Goal: Task Accomplishment & Management: Manage account settings

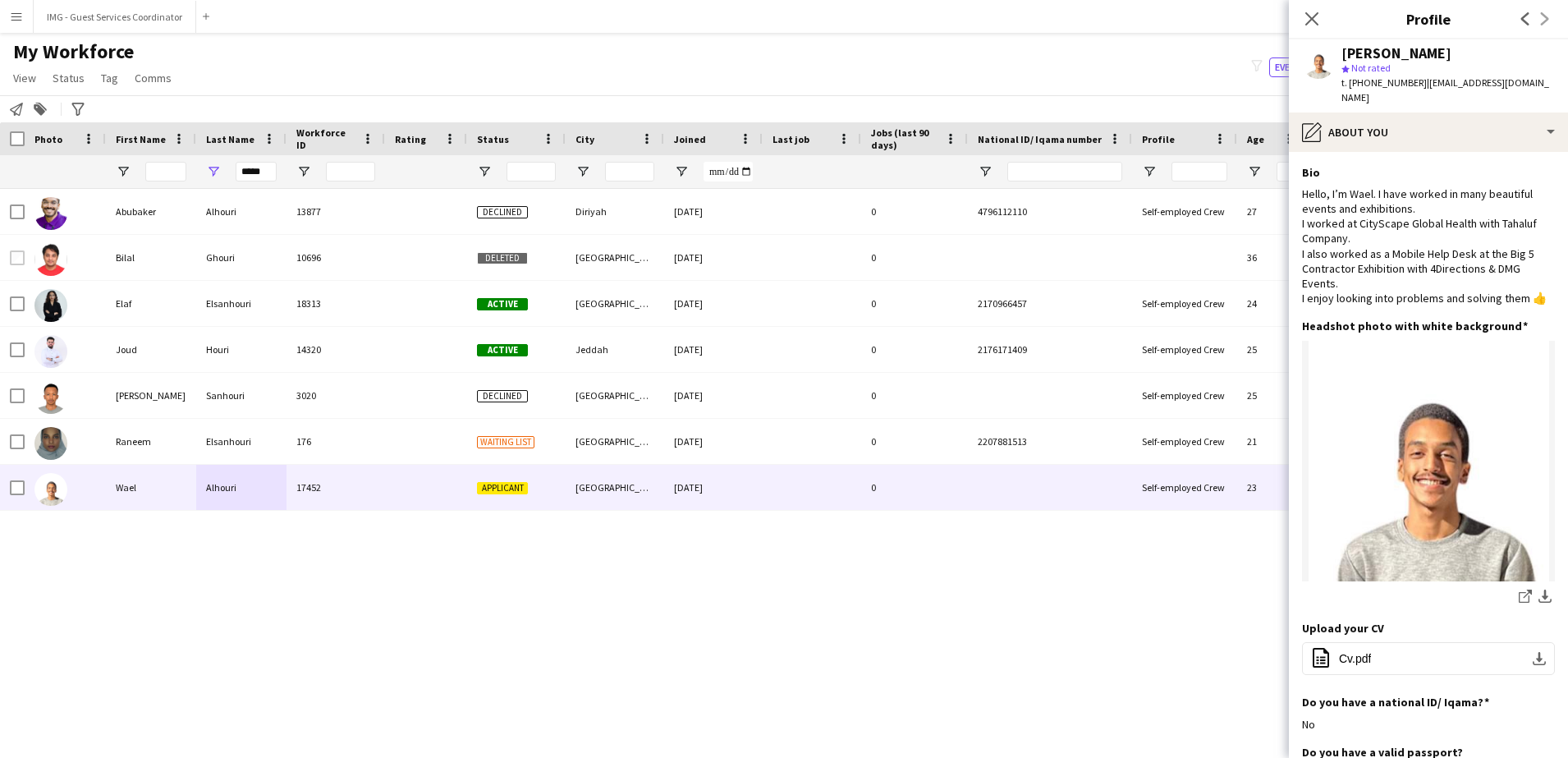
scroll to position [298, 0]
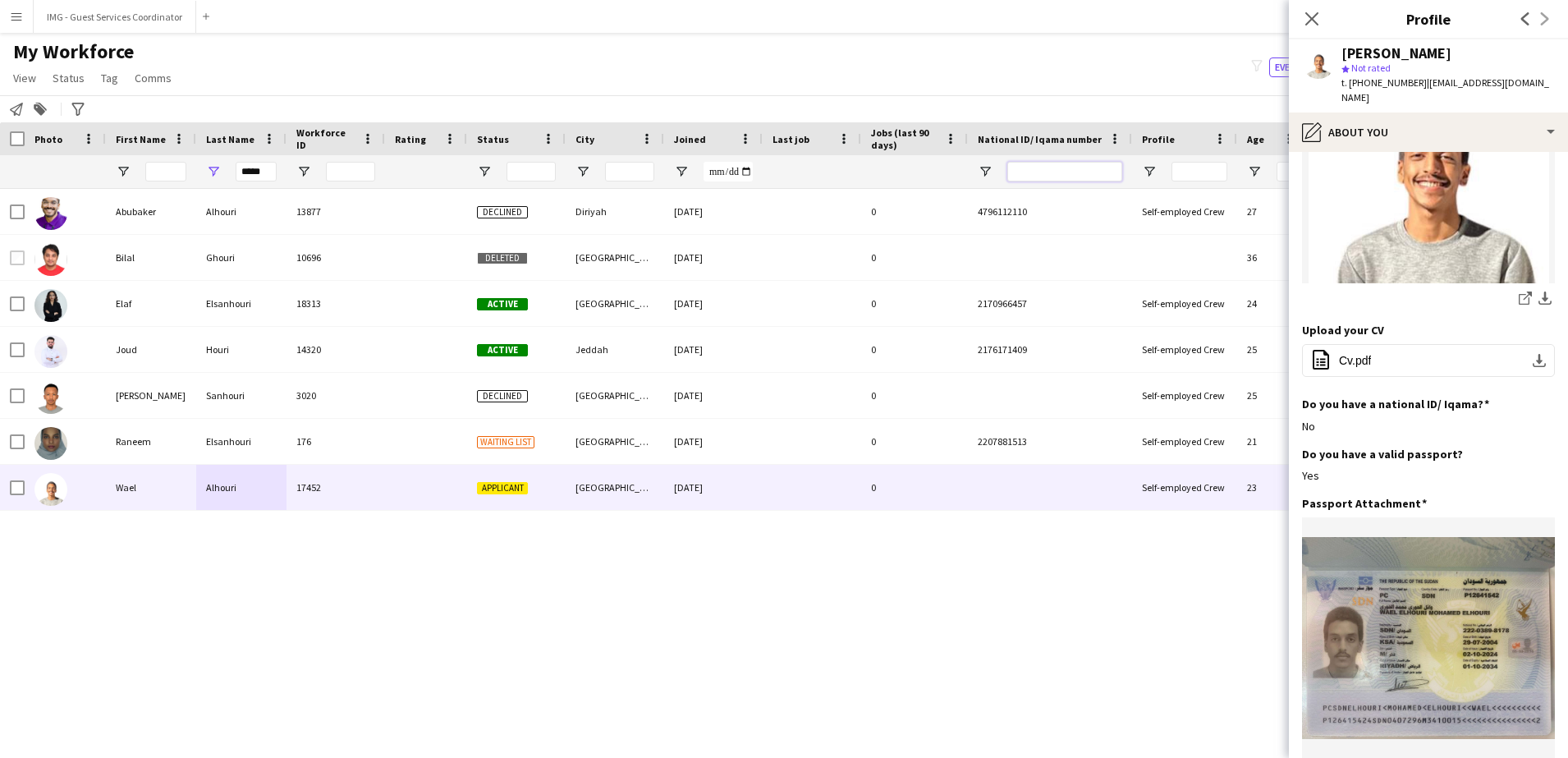
click at [1089, 165] on input "National ID/ Iqama number Filter Input" at bounding box center [1065, 172] width 115 height 20
click at [267, 174] on input "*****" at bounding box center [256, 172] width 41 height 20
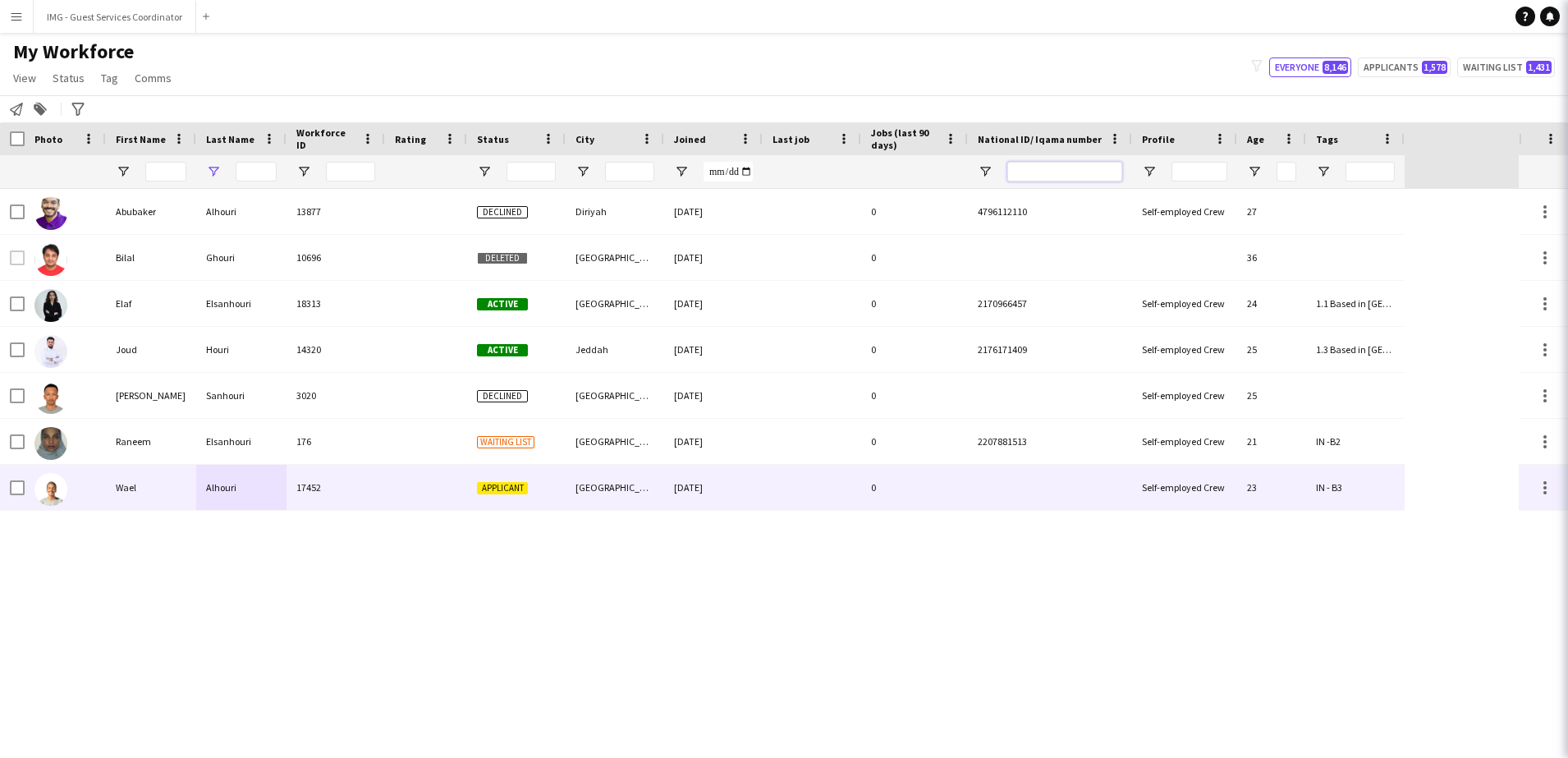
click at [1026, 174] on input "National ID/ Iqama number Filter Input" at bounding box center [1065, 172] width 115 height 20
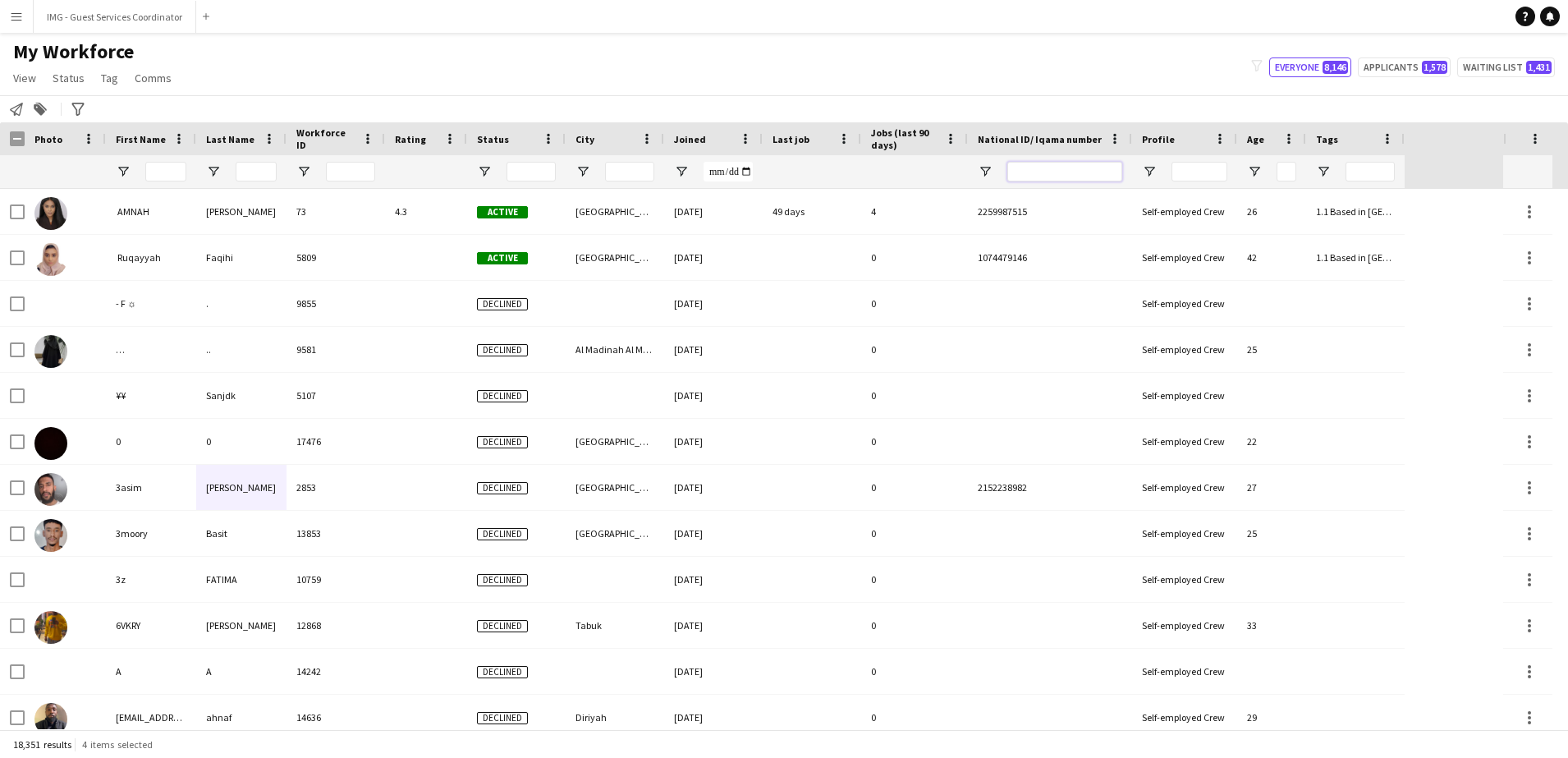
paste input "**********"
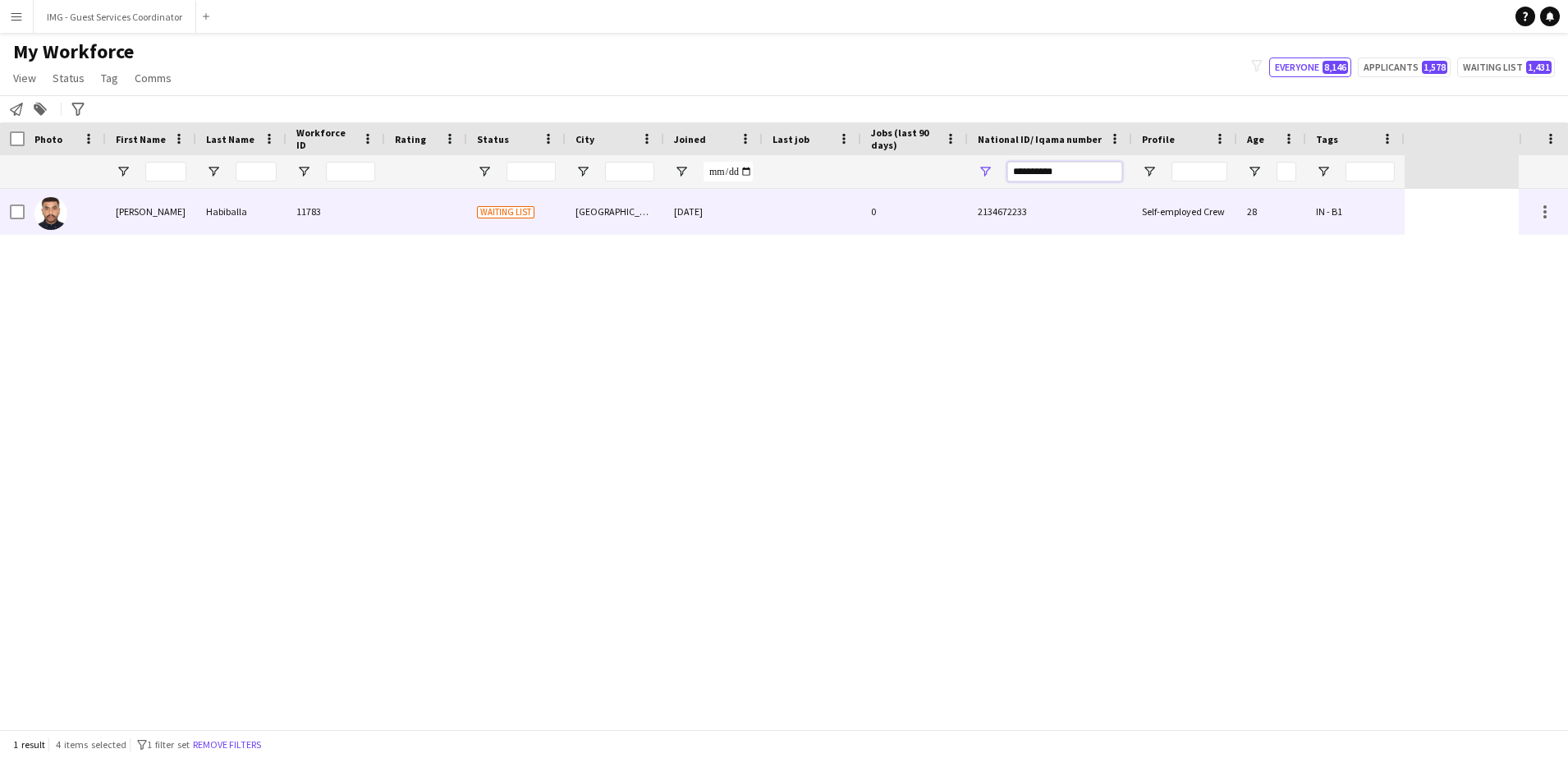
type input "**********"
click at [683, 221] on div "[DATE]" at bounding box center [713, 211] width 99 height 45
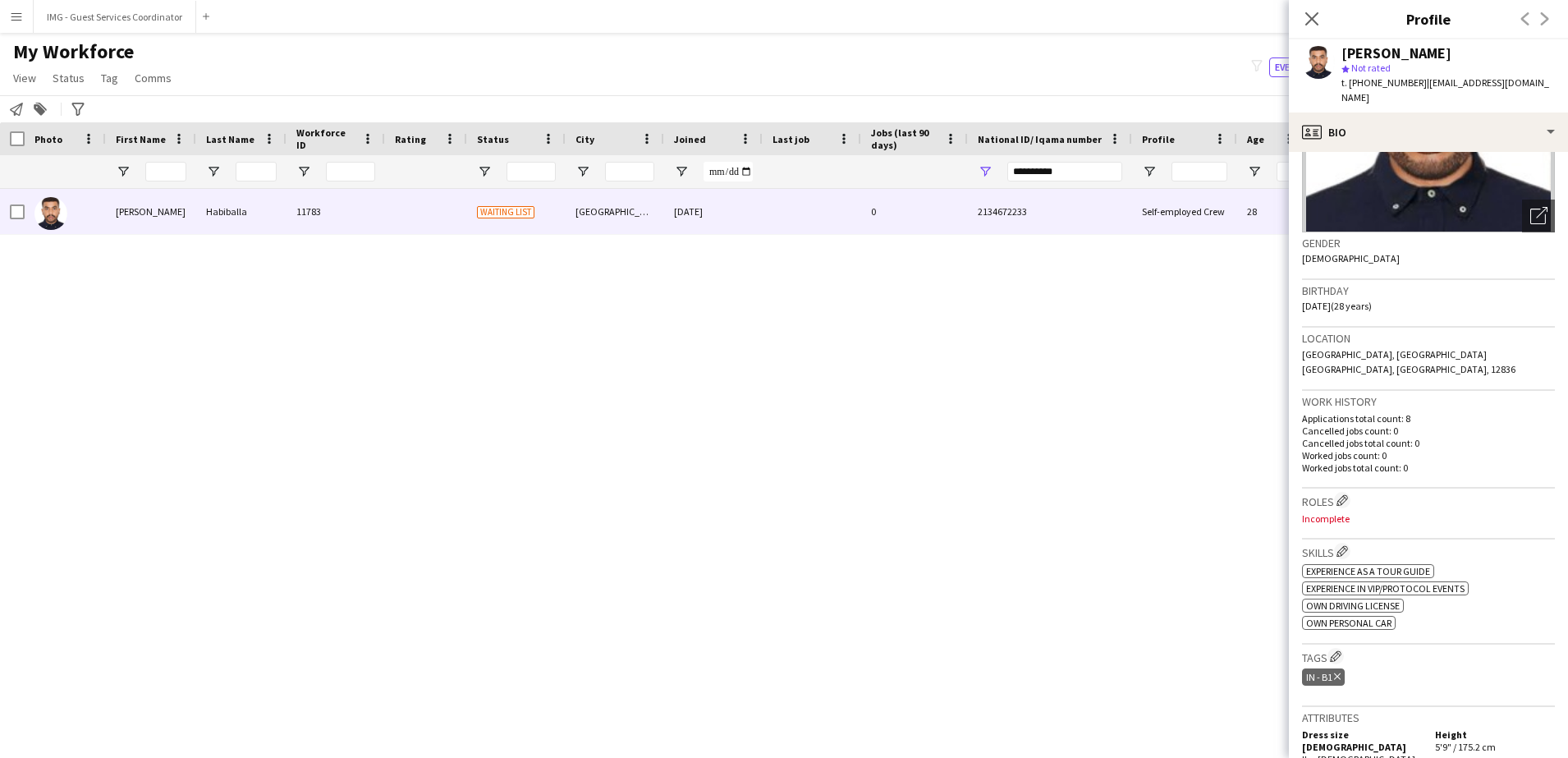
scroll to position [0, 0]
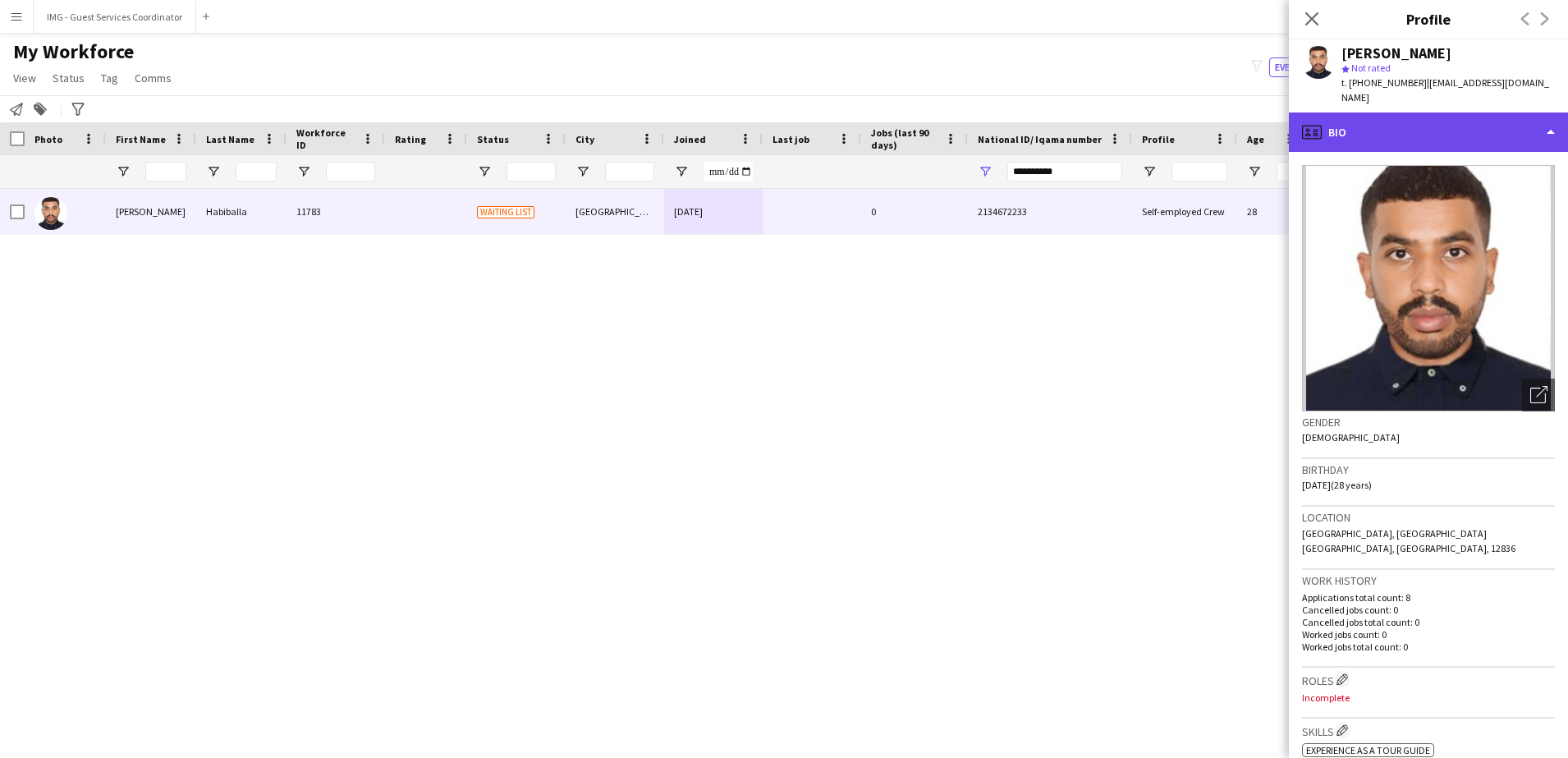
click at [1404, 112] on div "profile Bio" at bounding box center [1428, 132] width 279 height 39
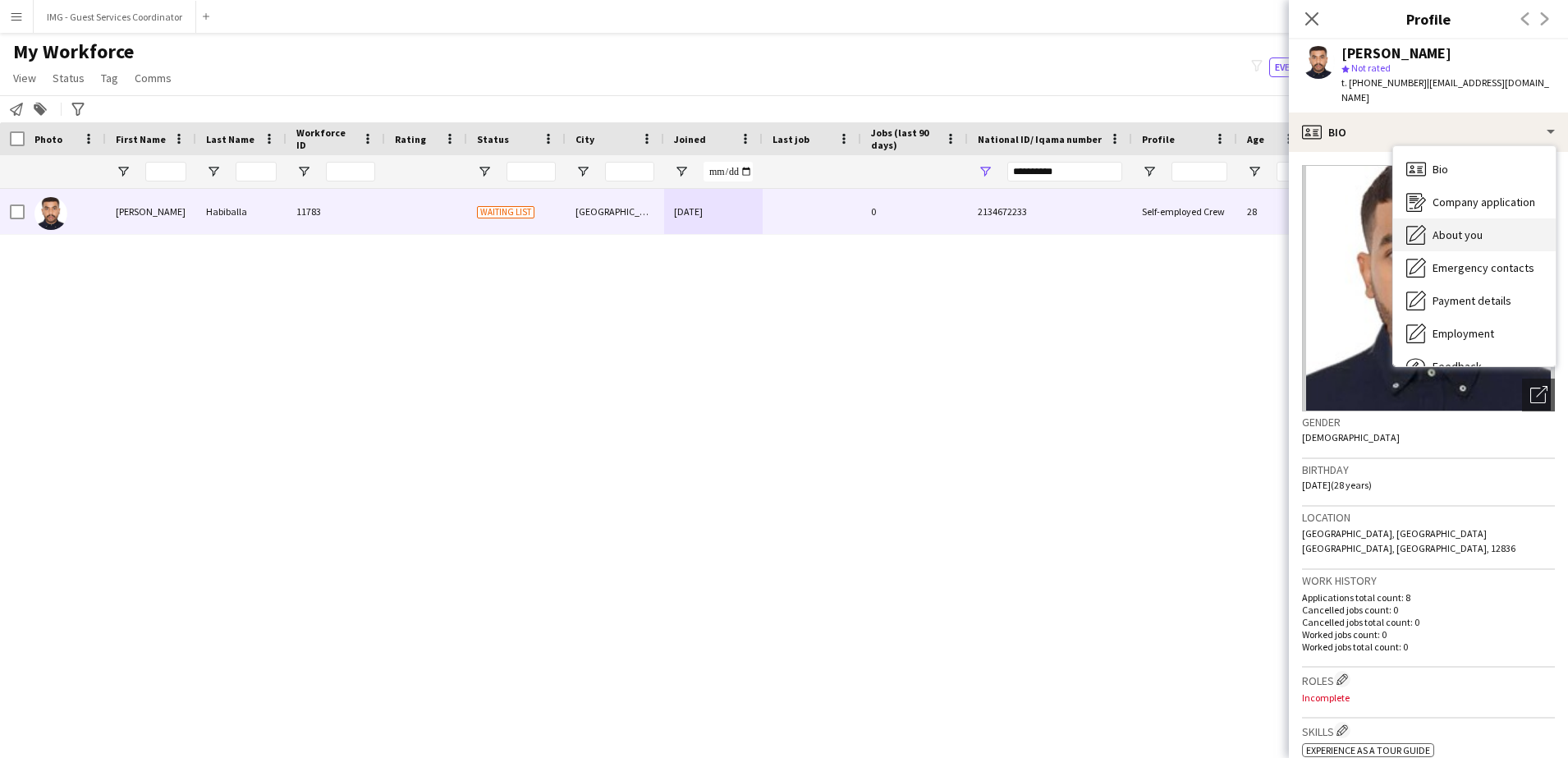
click at [1459, 227] on span "About you" at bounding box center [1457, 235] width 50 height 15
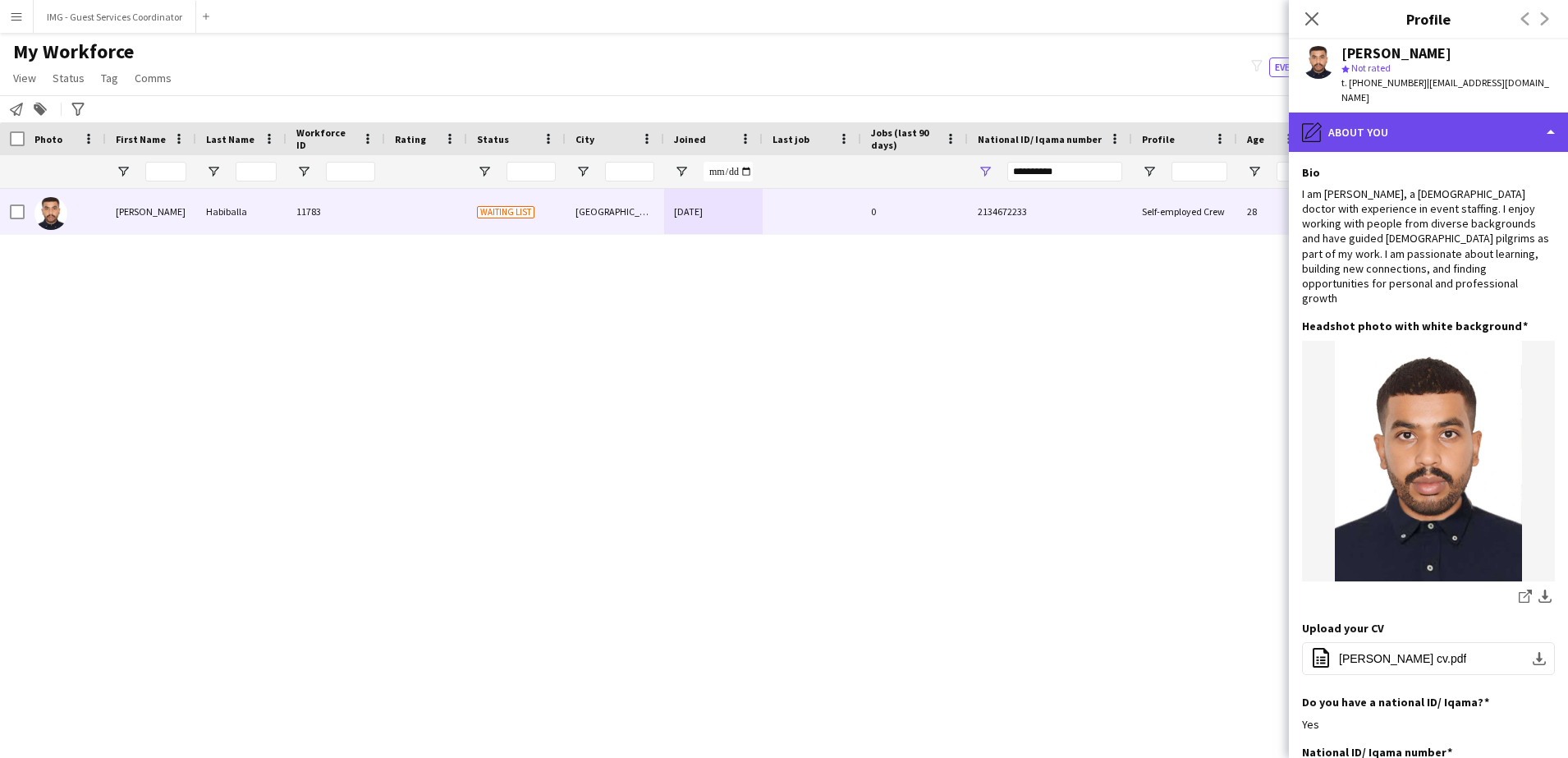
click at [1373, 113] on div "pencil4 About you" at bounding box center [1428, 132] width 279 height 39
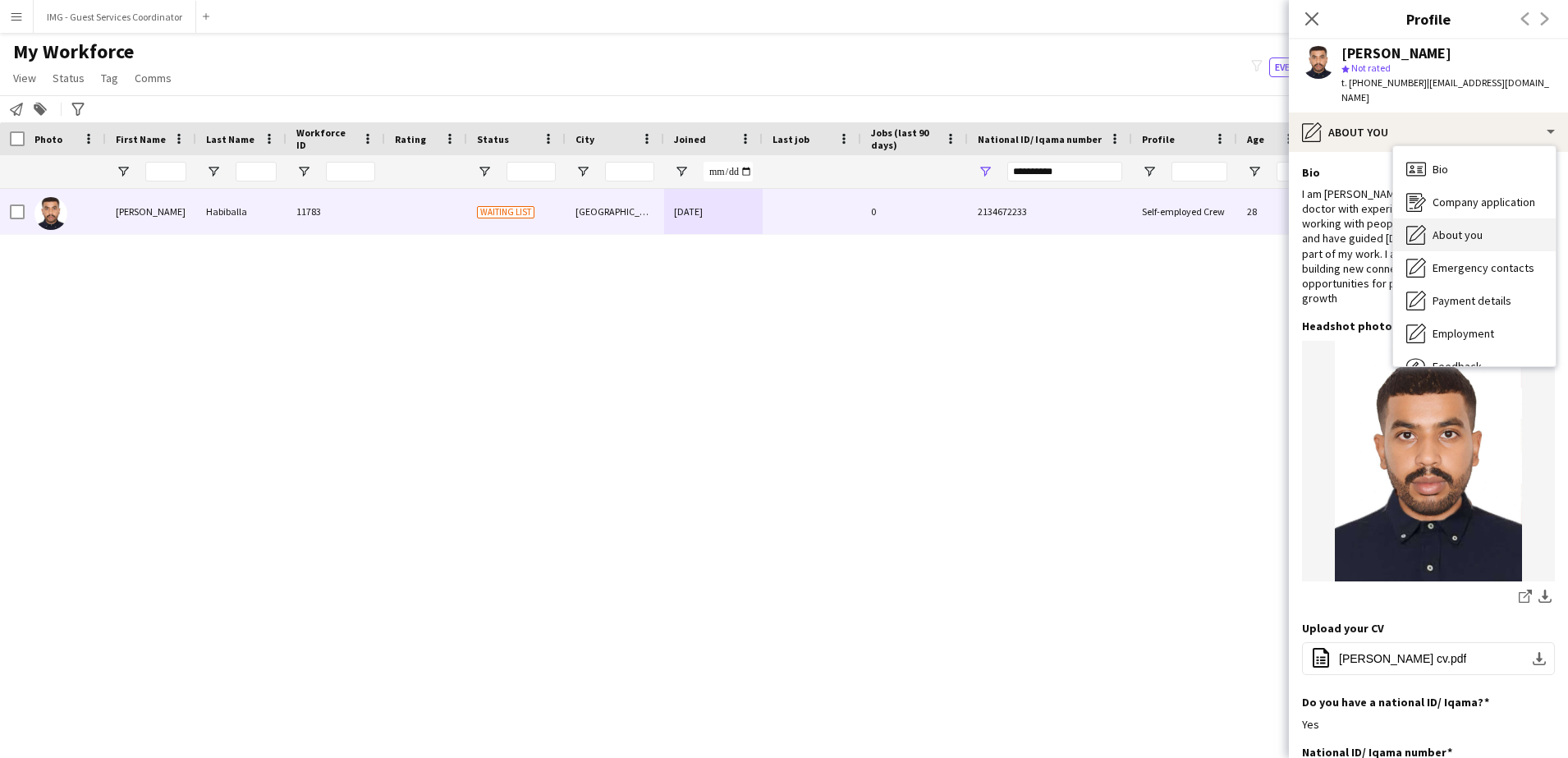
click at [1453, 227] on span "About you" at bounding box center [1457, 235] width 50 height 15
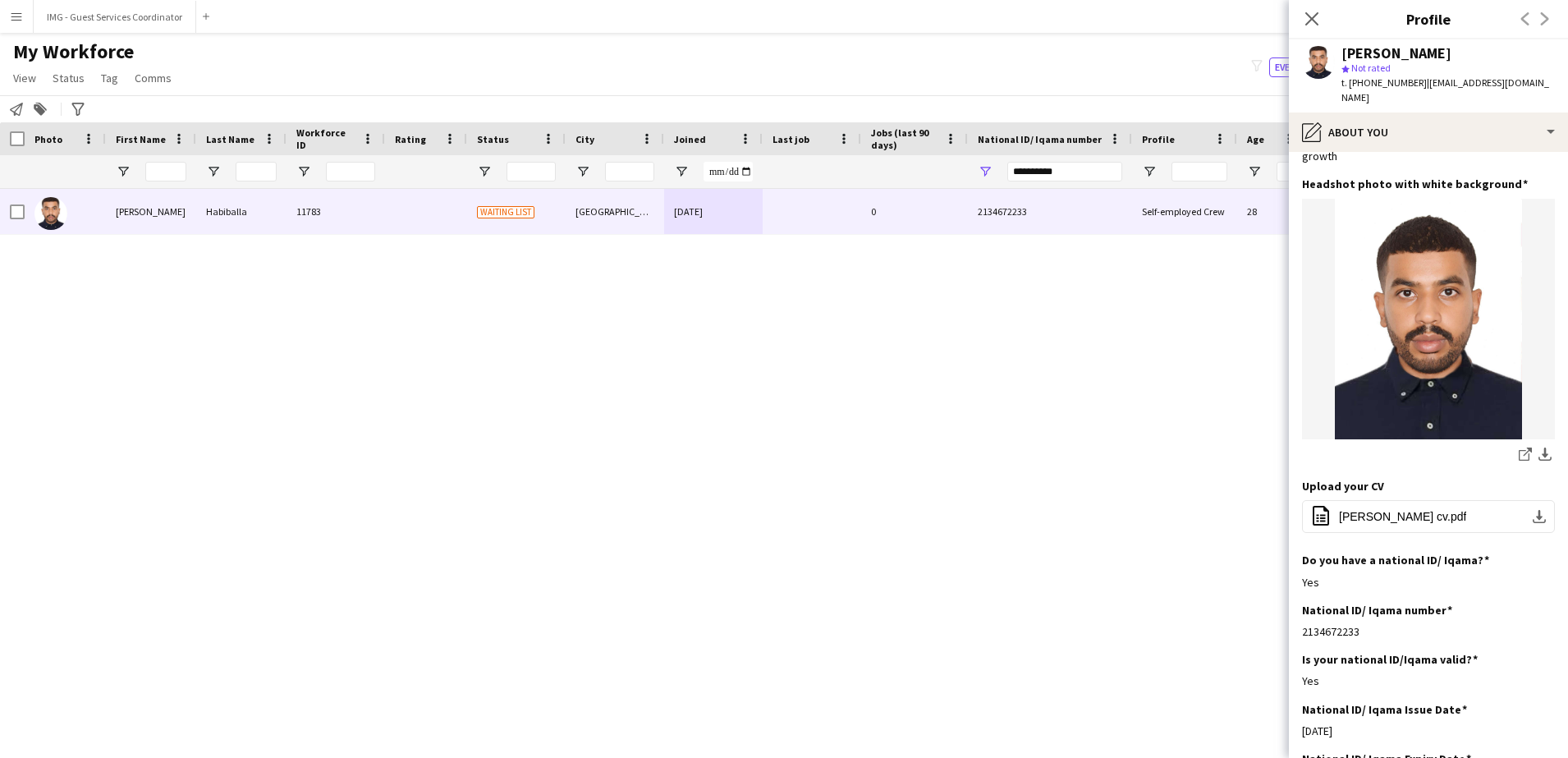
scroll to position [320, 0]
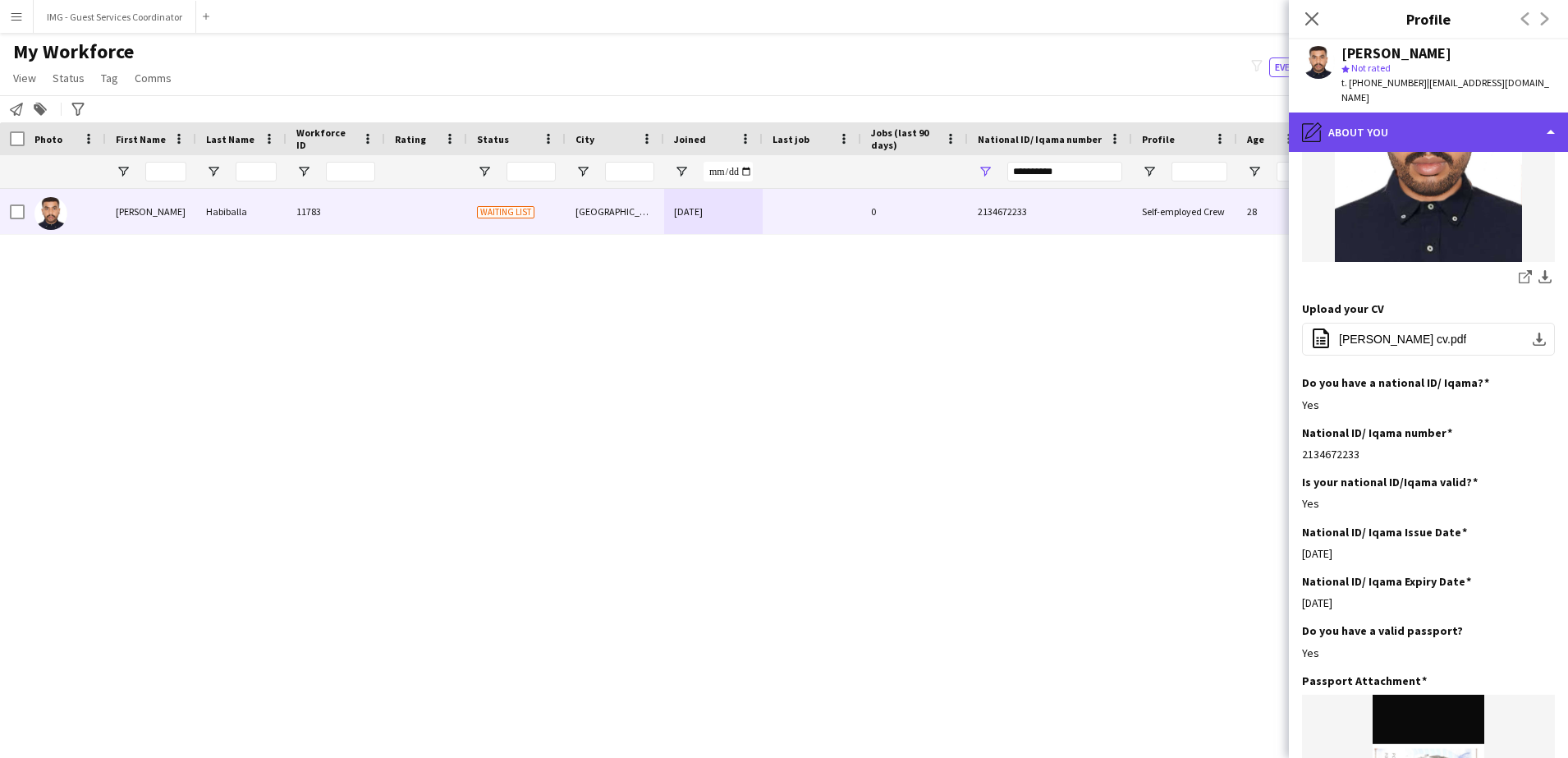
click at [1429, 118] on div "pencil4 About you" at bounding box center [1428, 132] width 279 height 39
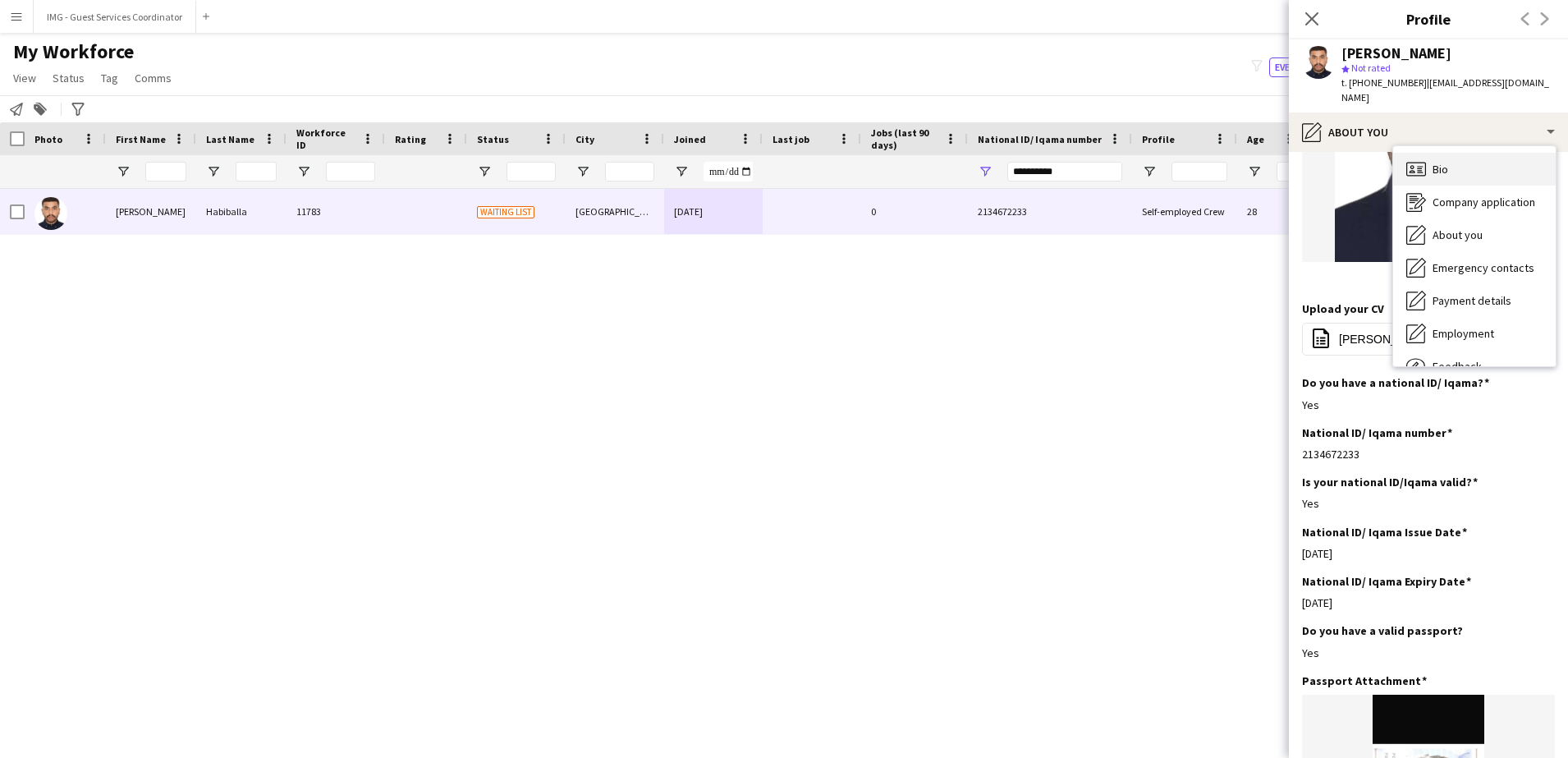
click at [1455, 156] on div "Bio Bio" at bounding box center [1474, 169] width 163 height 33
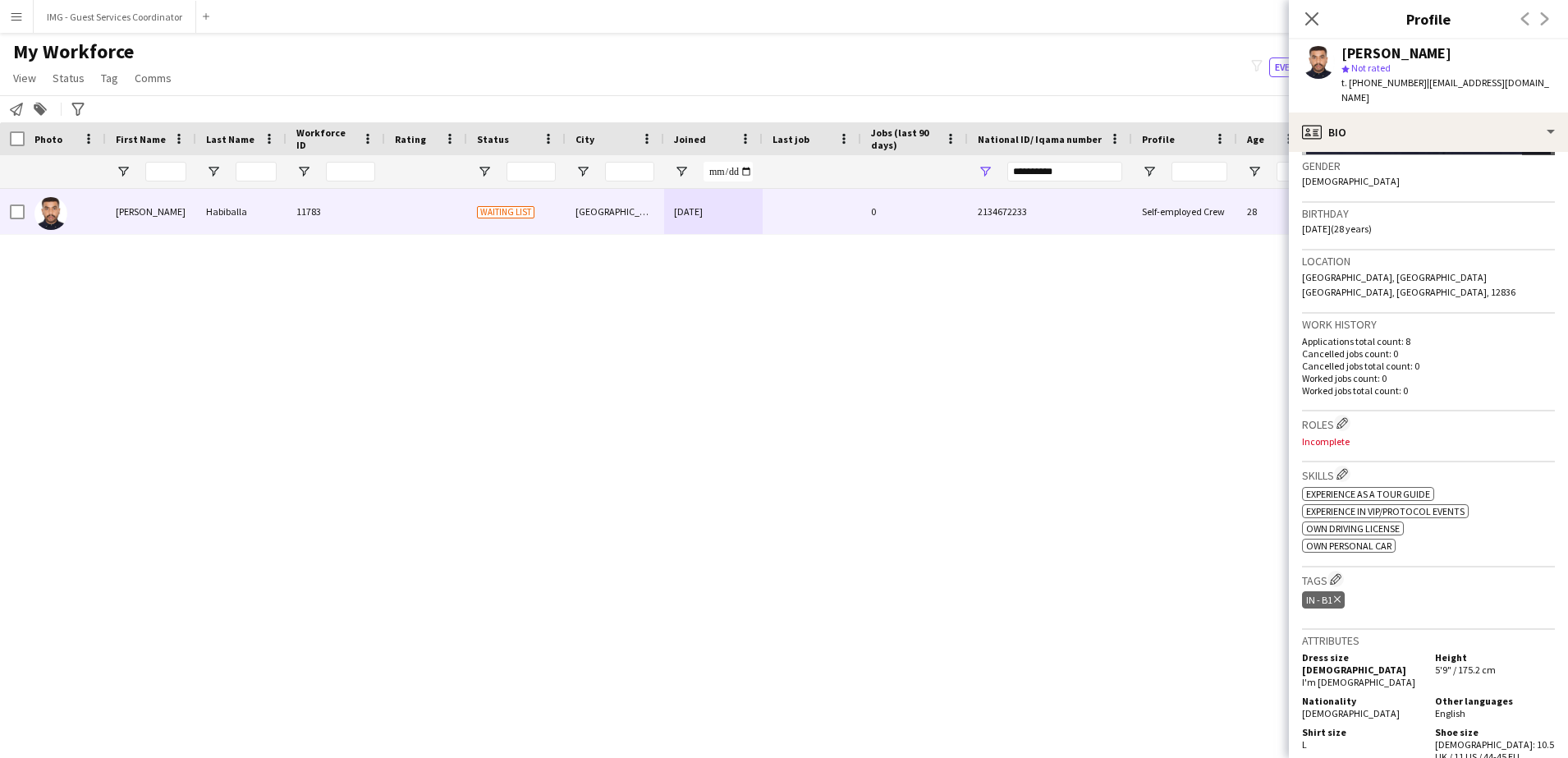
scroll to position [264, 0]
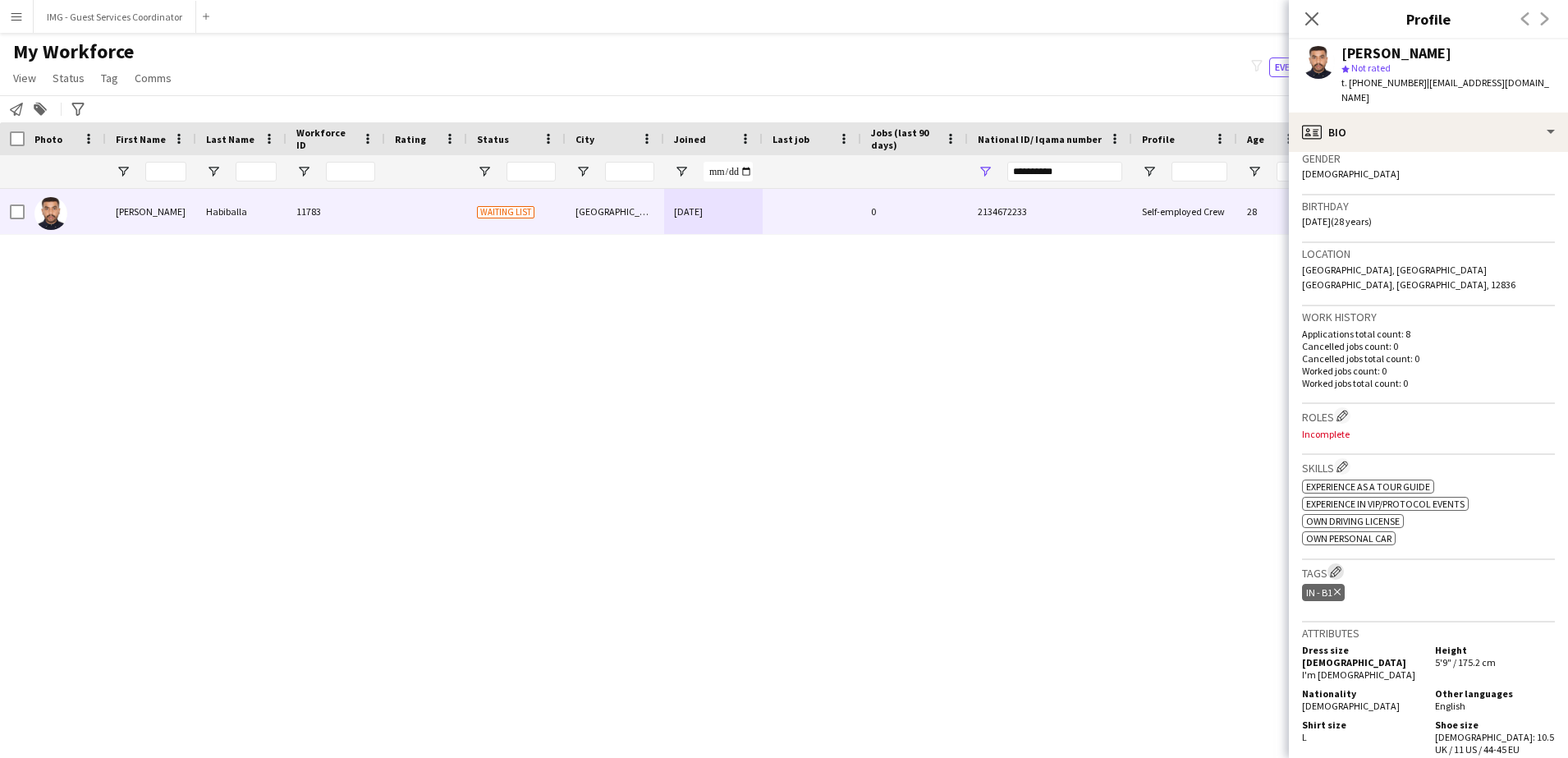
click at [1333, 565] on app-icon "Edit crew company tags" at bounding box center [1335, 571] width 12 height 12
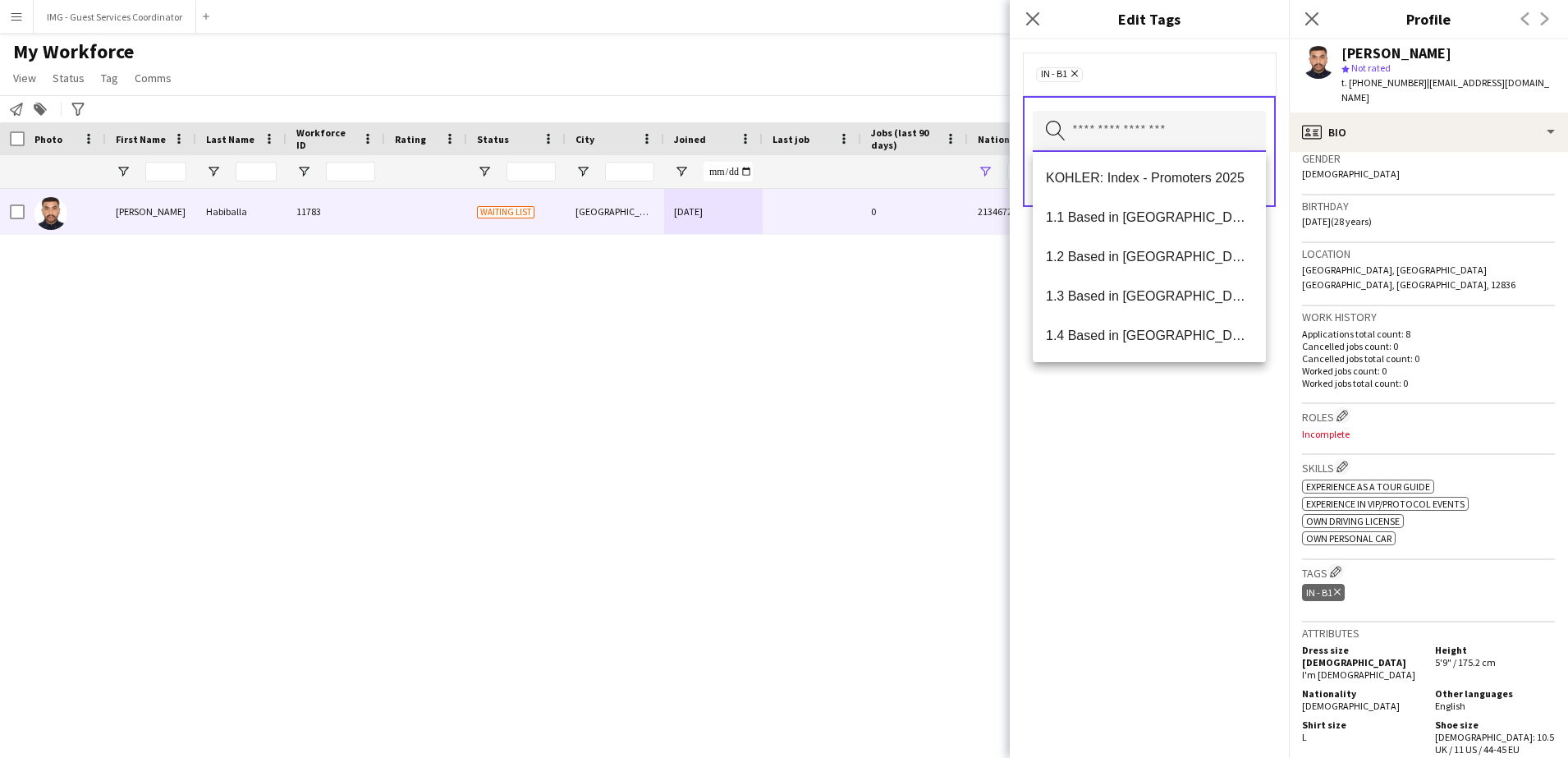
click at [1101, 136] on input "text" at bounding box center [1149, 131] width 233 height 41
click at [1067, 216] on span "1.1 Based in [GEOGRAPHIC_DATA]" at bounding box center [1149, 216] width 207 height 16
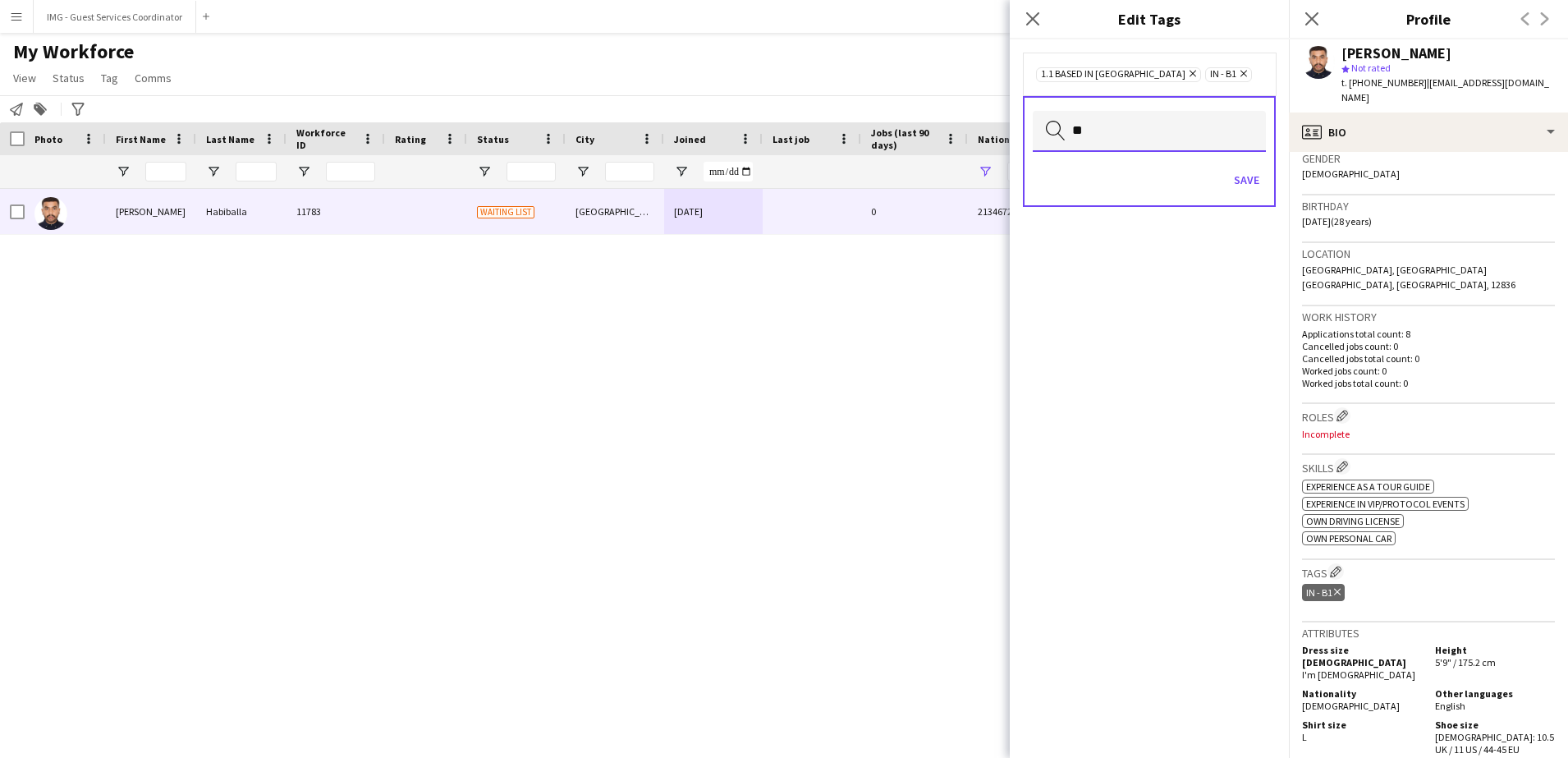
type input "*"
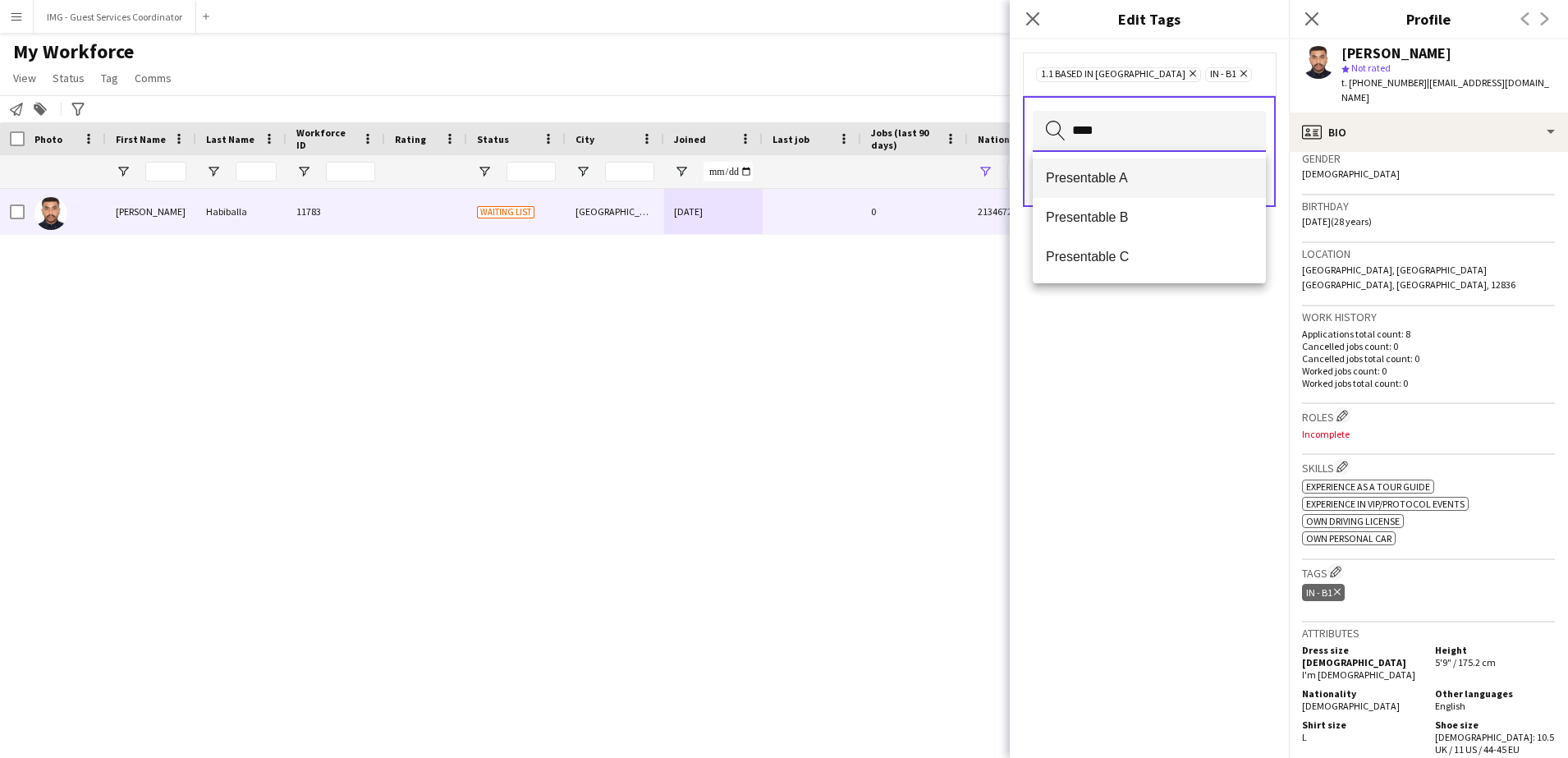
type input "****"
click at [1164, 190] on mat-option "Presentable A" at bounding box center [1149, 177] width 233 height 39
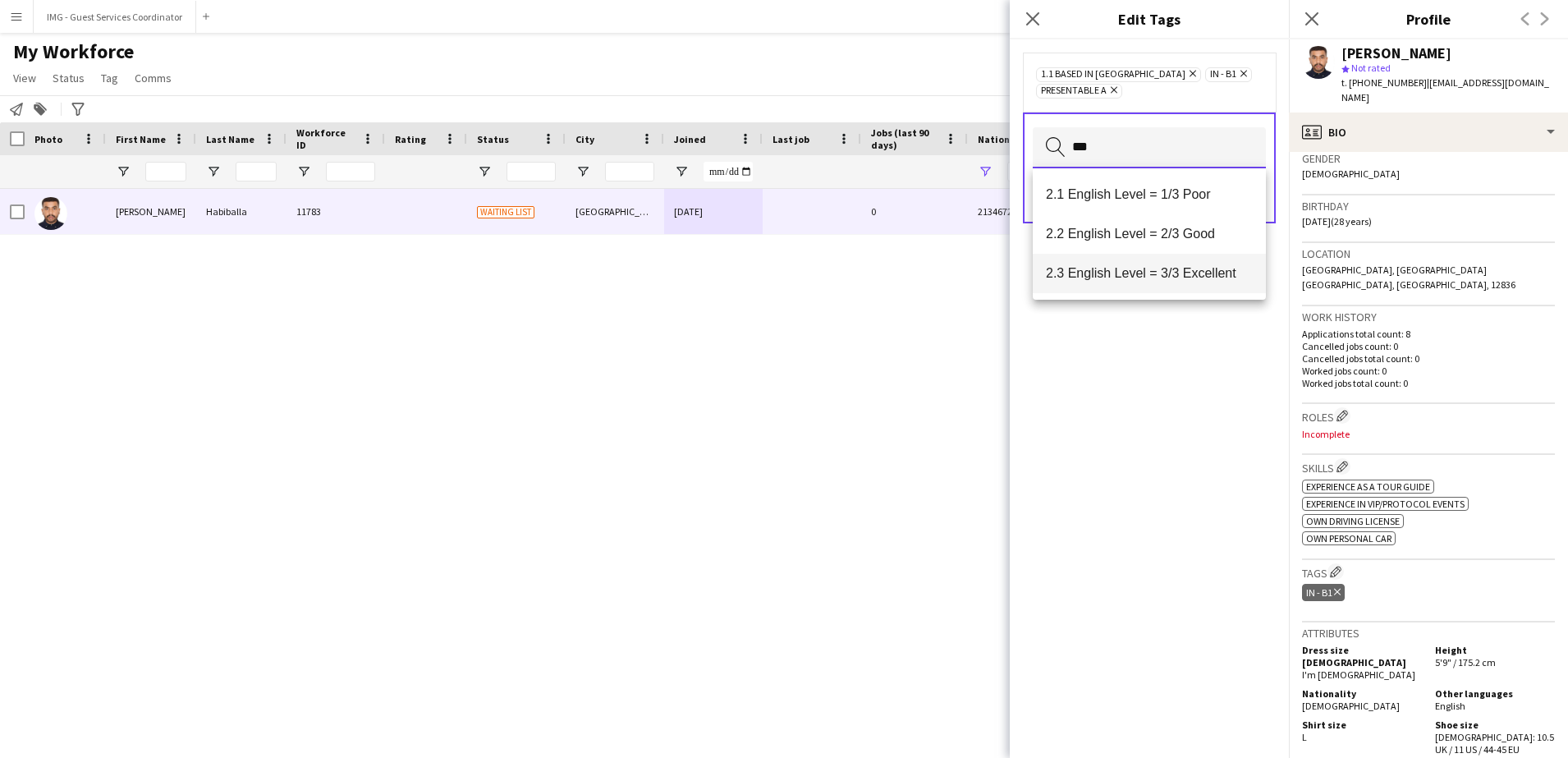
type input "***"
click at [1192, 270] on span "2.3 English Level = 3/3 Excellent" at bounding box center [1149, 272] width 207 height 16
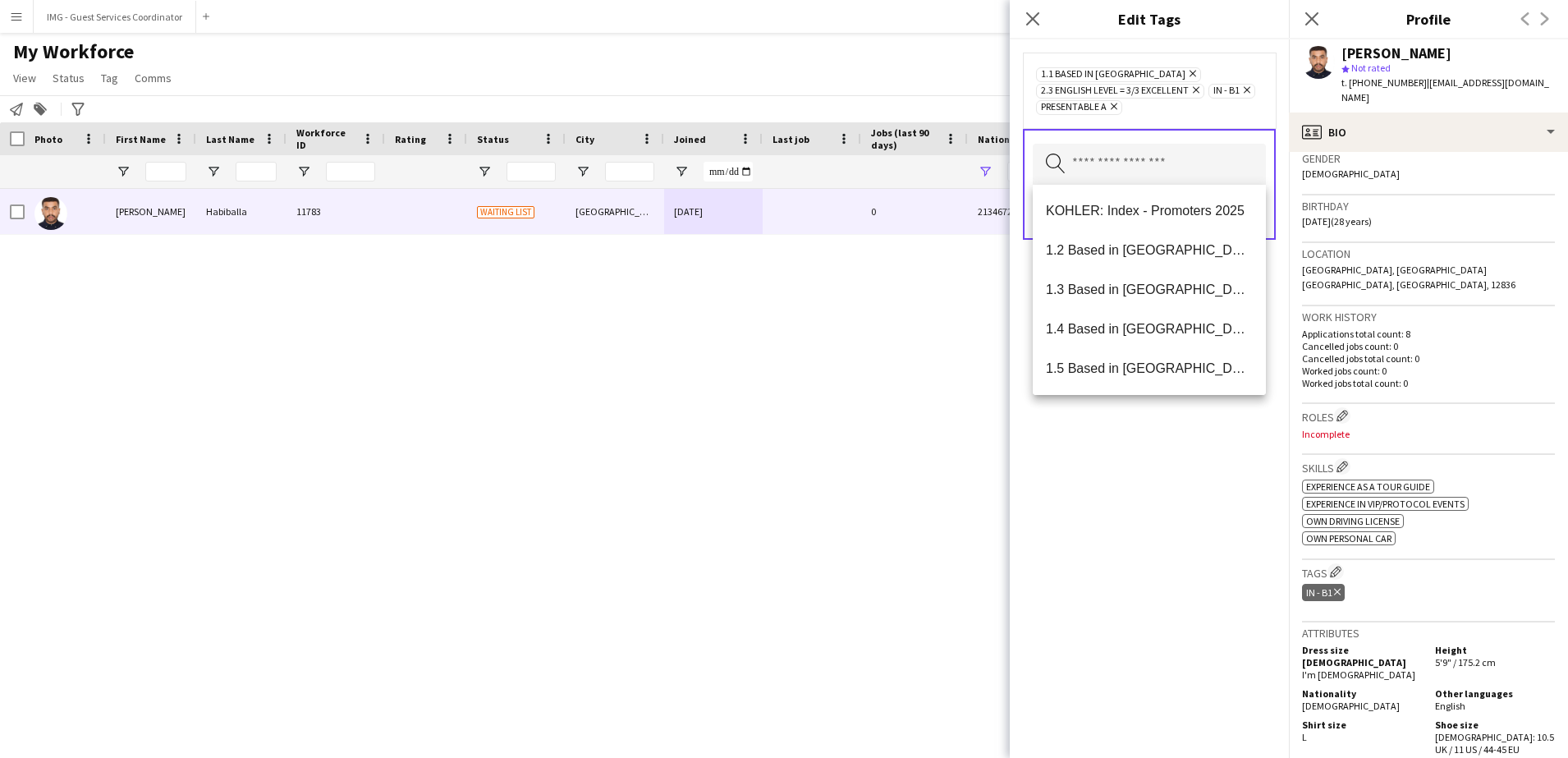
click at [1178, 499] on div "1.1 Based in [GEOGRAPHIC_DATA] Remove 2.3 English Level = 3/3 Excellent Remove …" at bounding box center [1150, 398] width 279 height 718
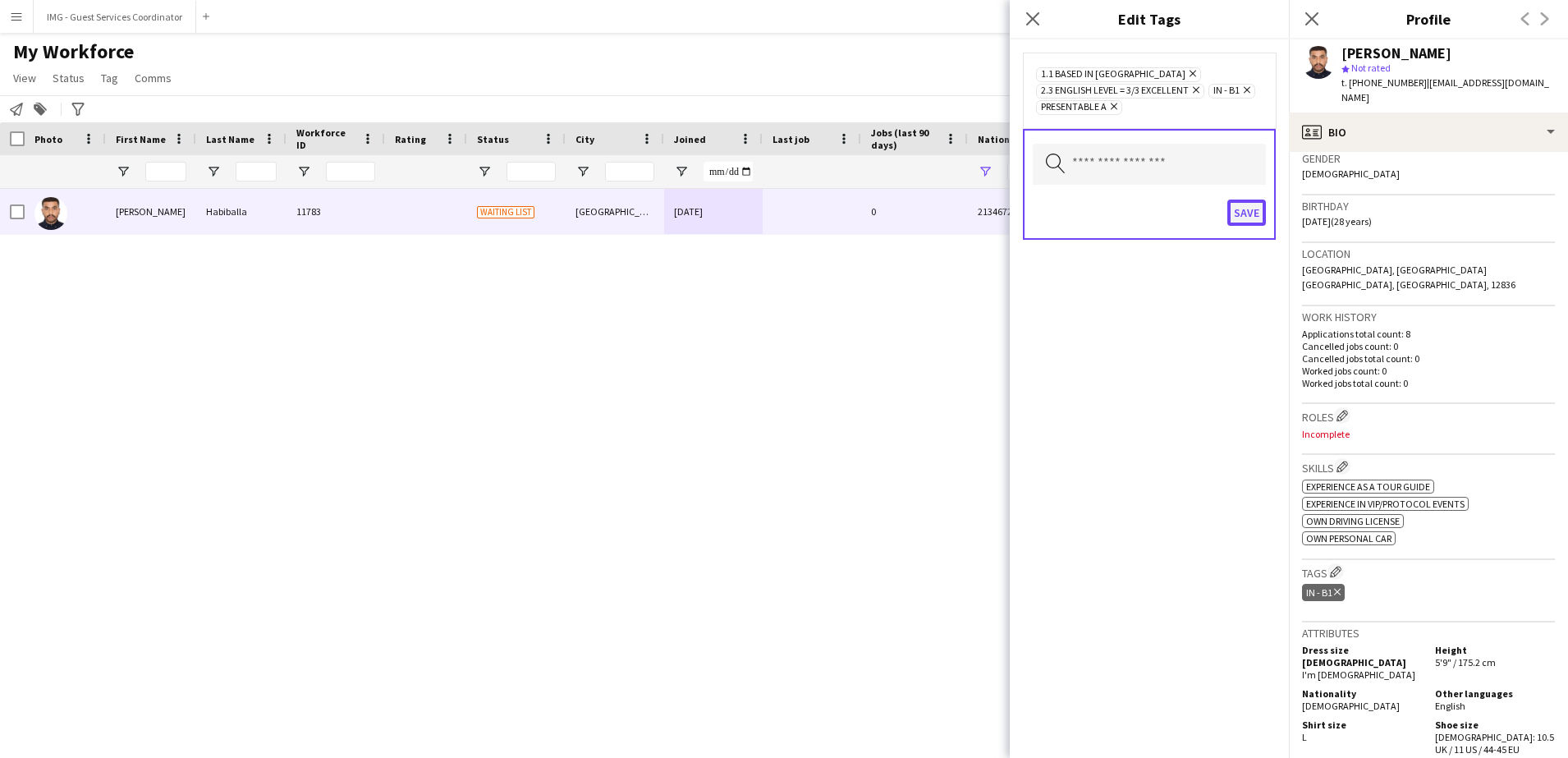
click at [1250, 199] on button "Save" at bounding box center [1247, 212] width 38 height 26
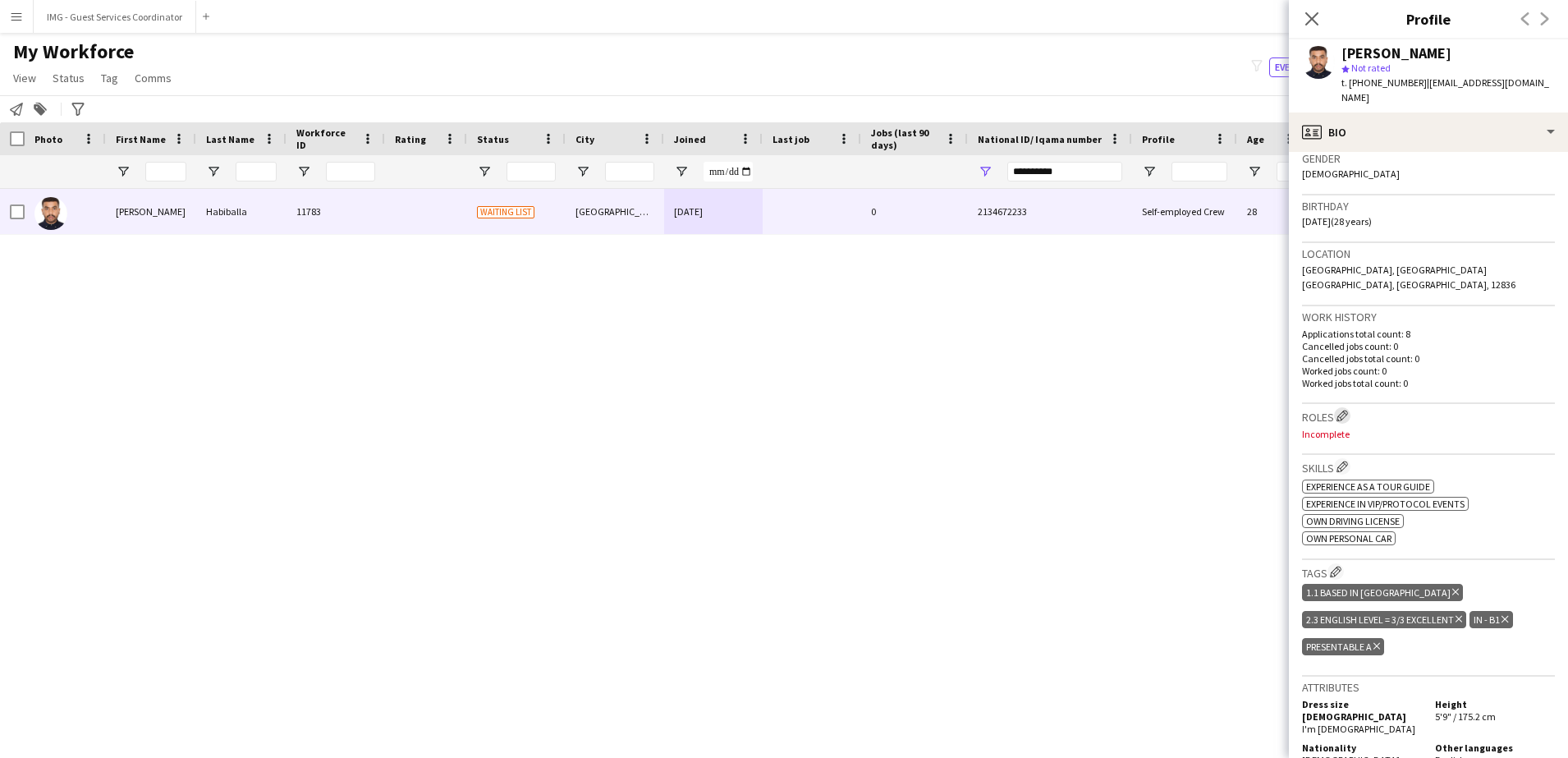
click at [1344, 410] on app-icon "Edit crew company roles" at bounding box center [1342, 416] width 12 height 12
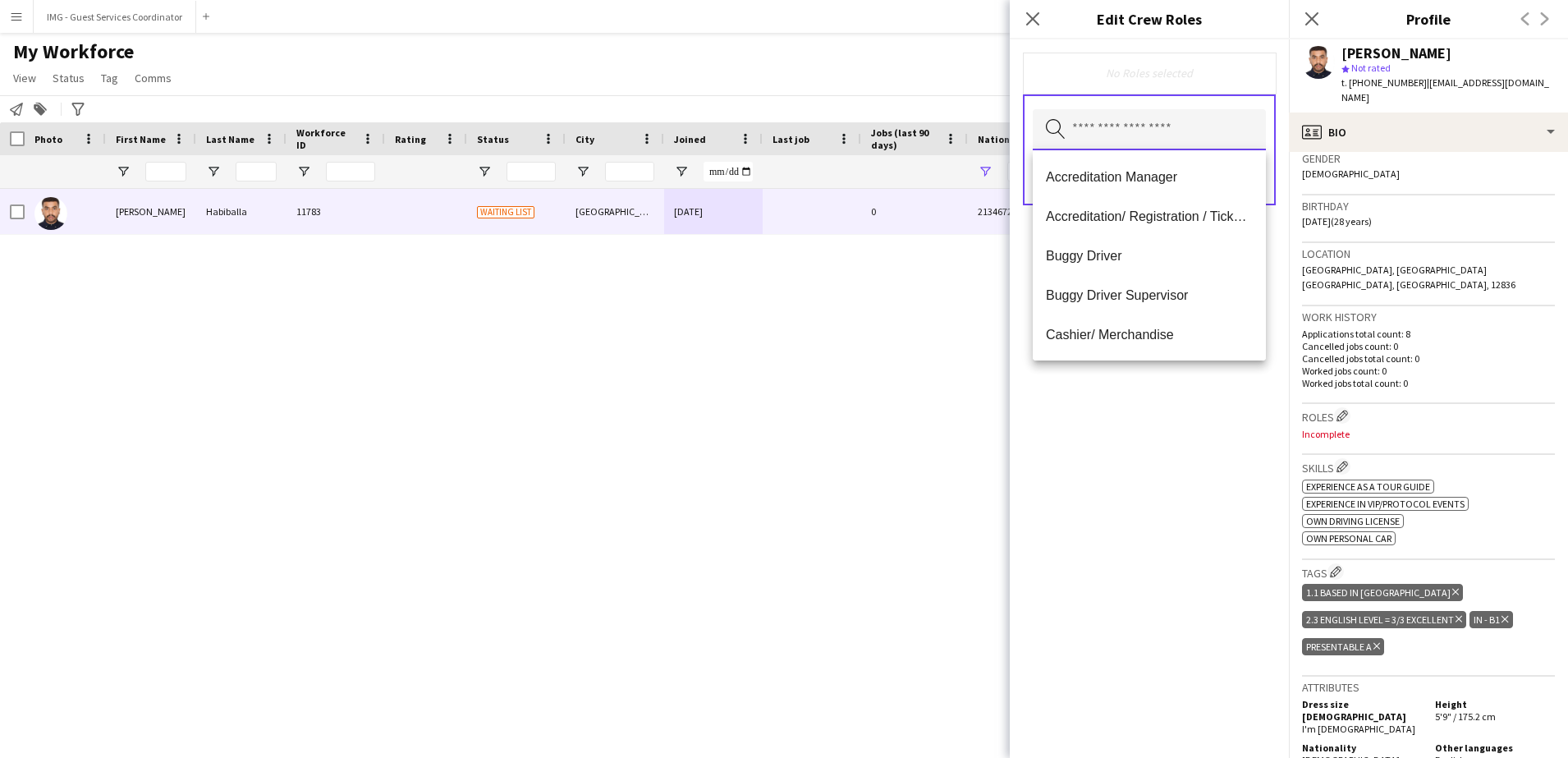
click at [1117, 134] on input "text" at bounding box center [1149, 130] width 233 height 41
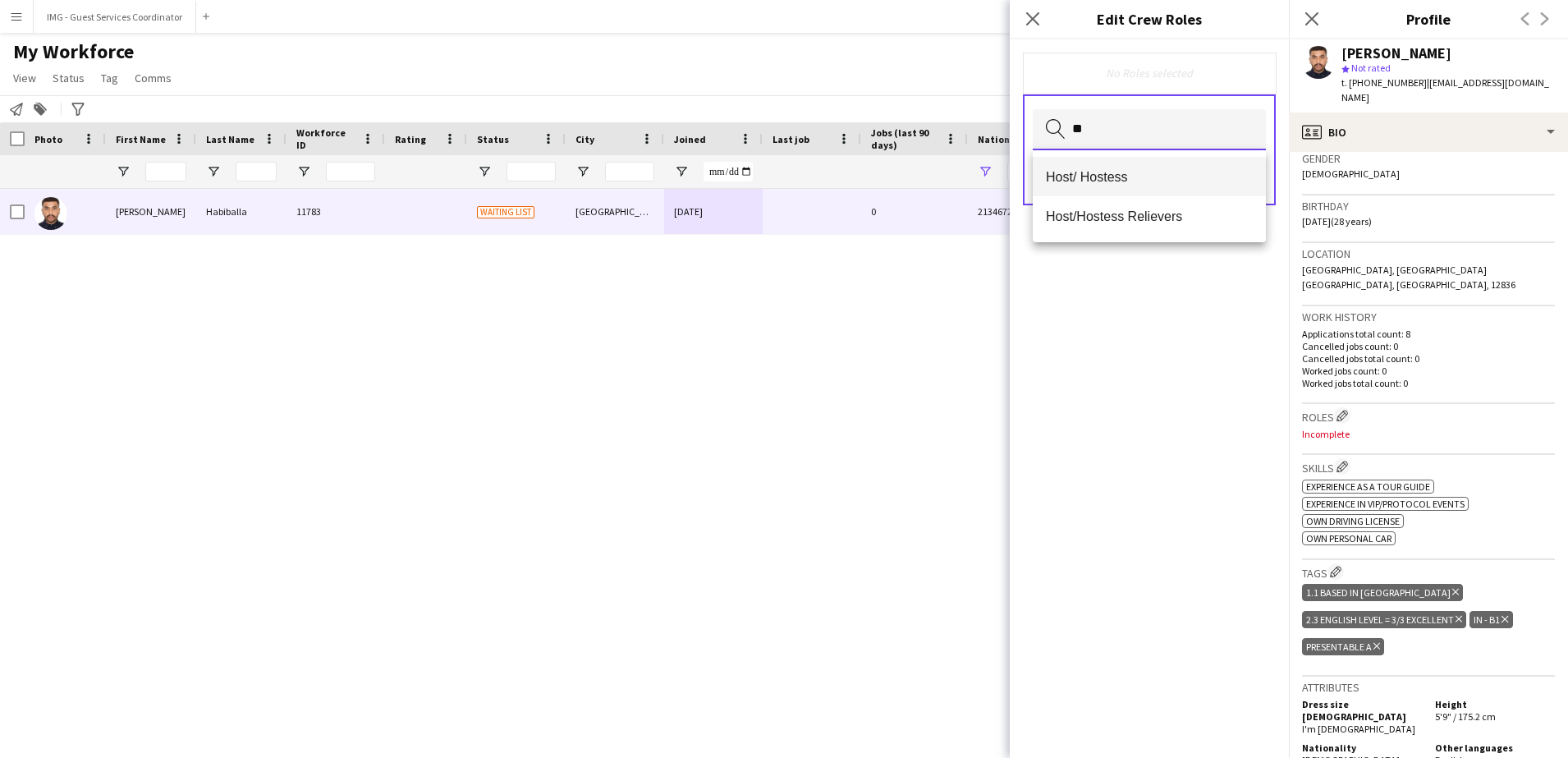
type input "**"
click at [1119, 174] on span "Host/ Hostess" at bounding box center [1149, 176] width 207 height 16
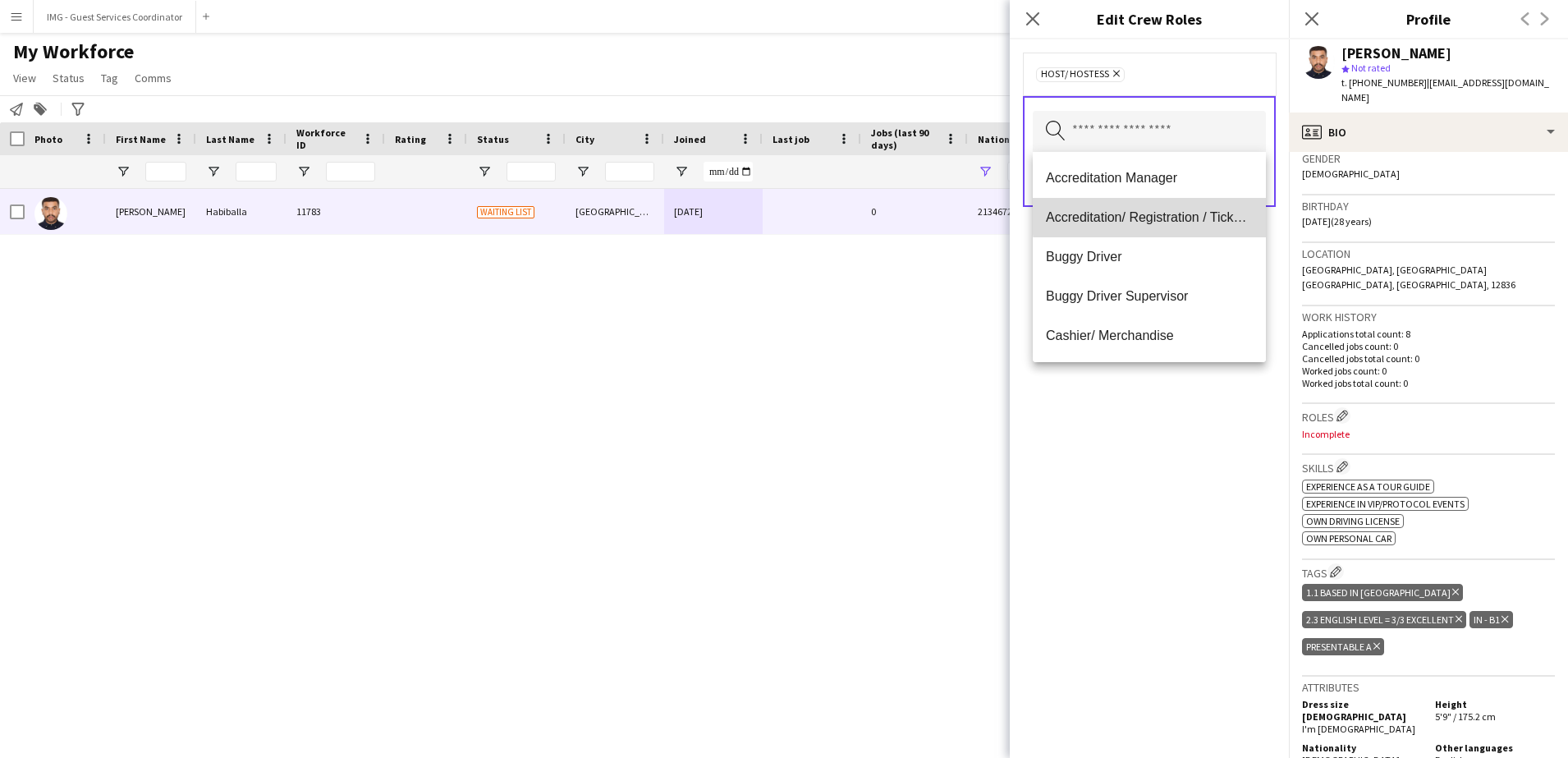
click at [1216, 210] on span "Accreditation/ Registration / Ticketing" at bounding box center [1149, 216] width 207 height 16
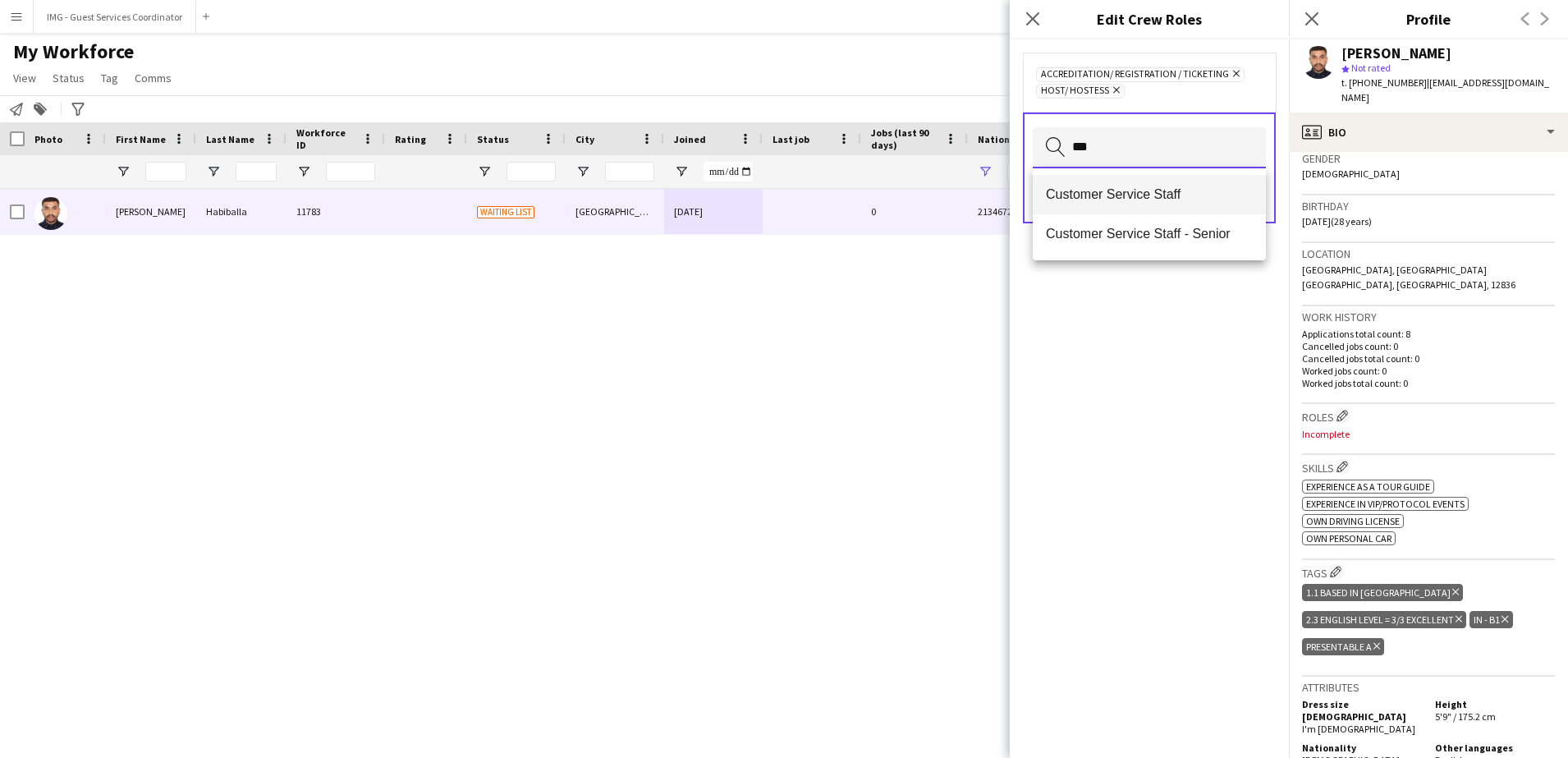
type input "***"
click at [1196, 199] on span "Customer Service Staff" at bounding box center [1149, 194] width 207 height 16
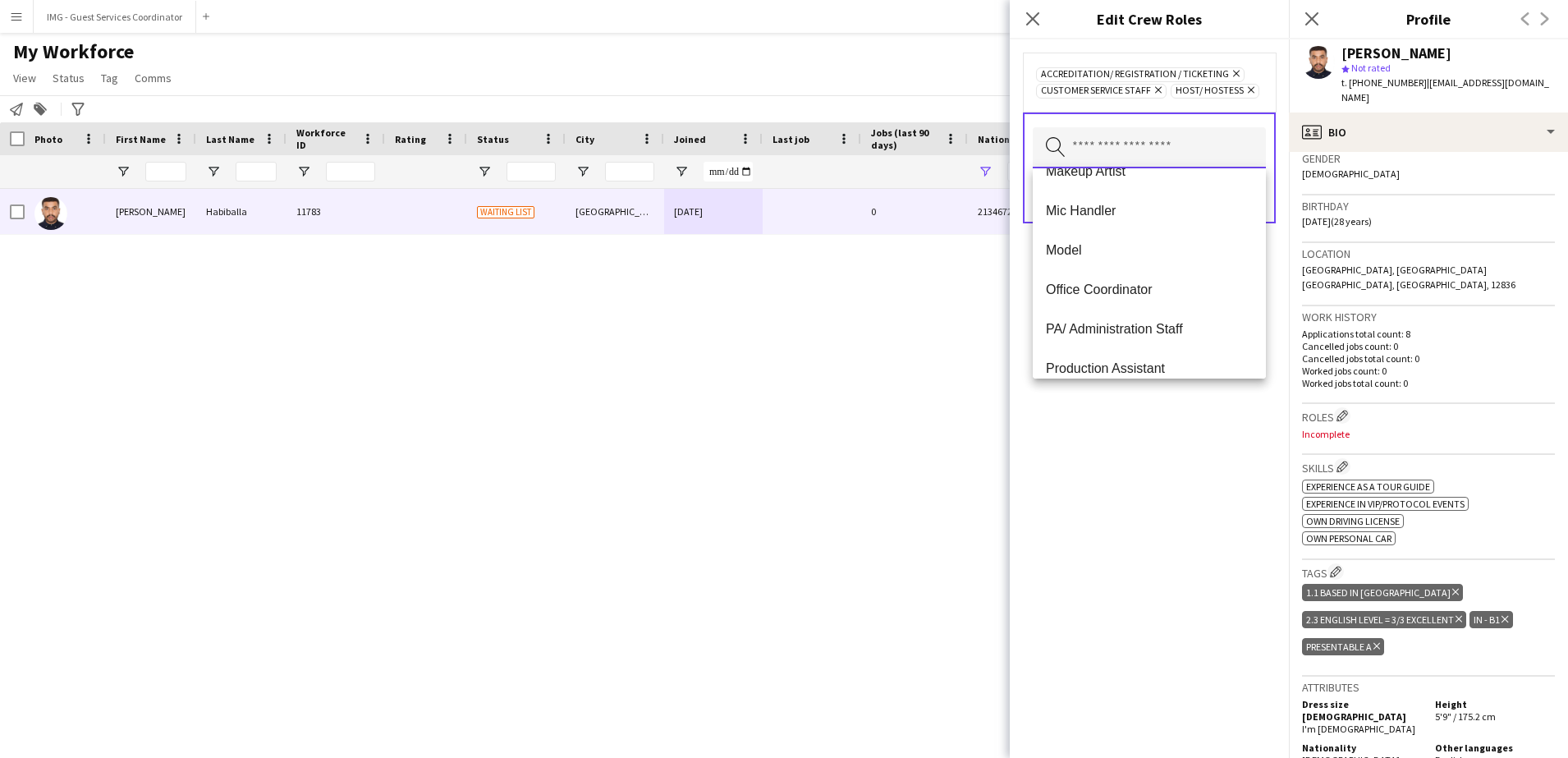
scroll to position [631, 0]
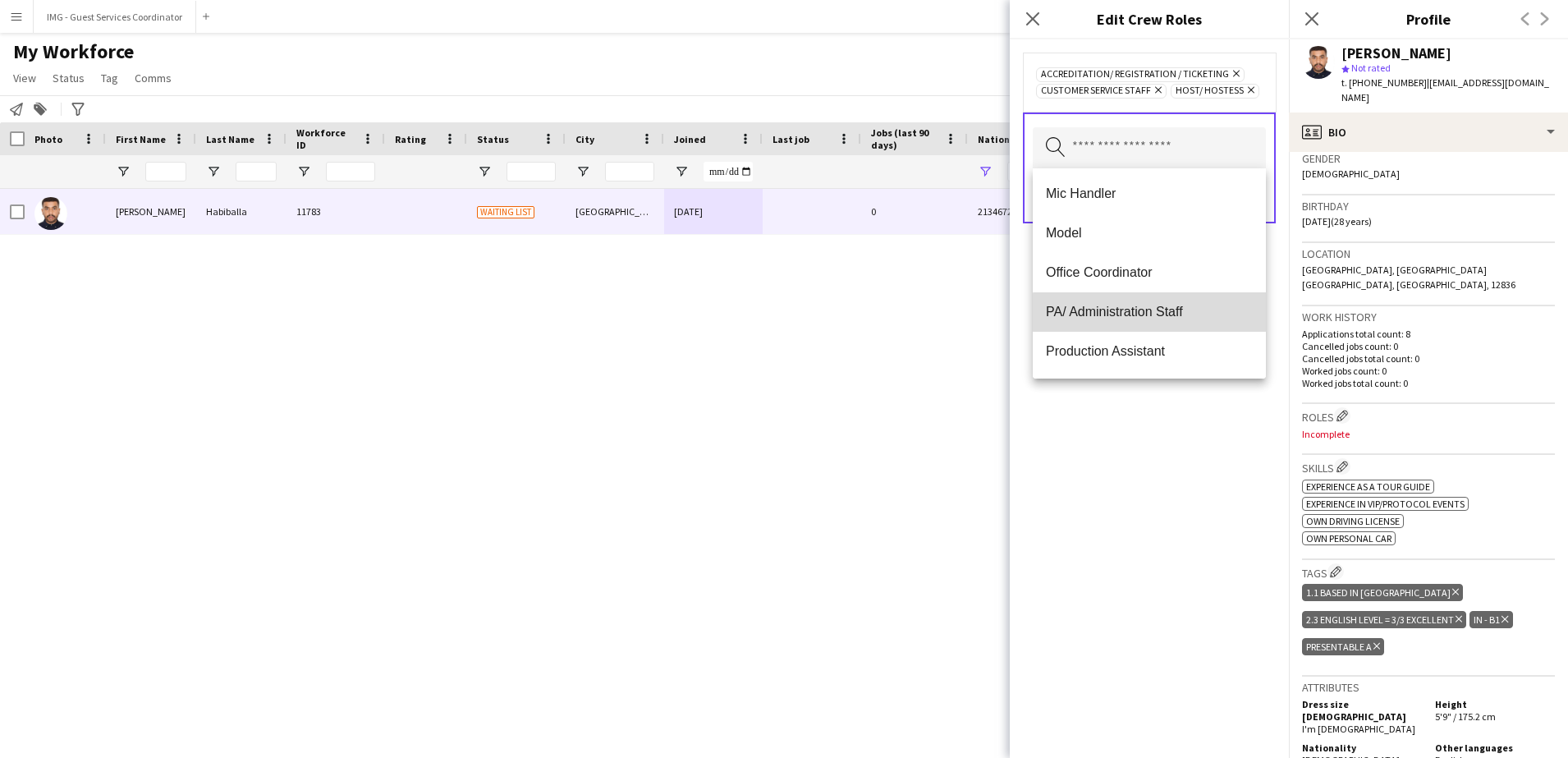
click at [1153, 312] on span "PA/ Administration Staff" at bounding box center [1149, 311] width 207 height 16
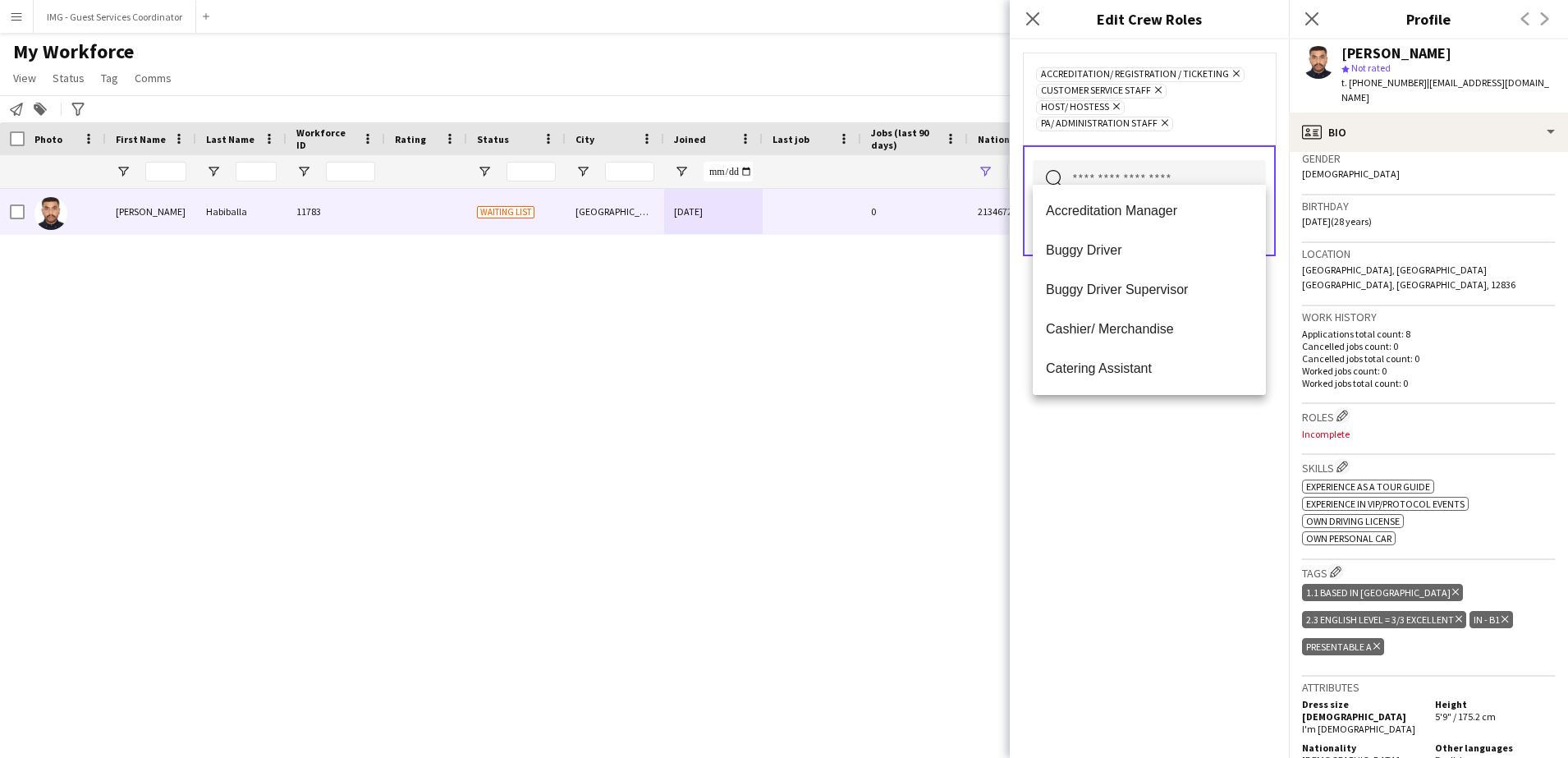
click at [1161, 118] on icon "Remove" at bounding box center [1163, 123] width 11 height 11
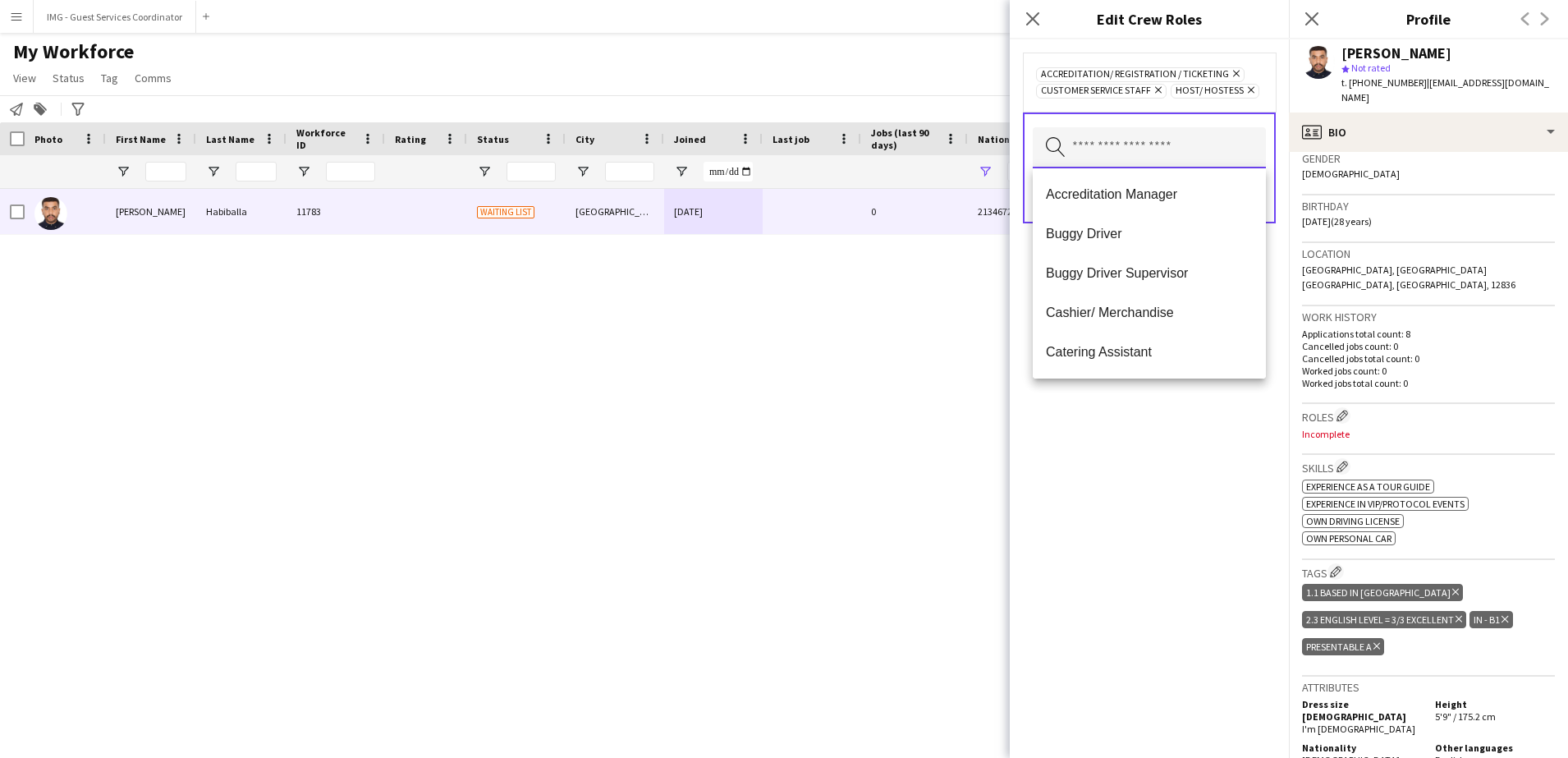
click at [1159, 155] on input "text" at bounding box center [1149, 147] width 233 height 41
type input "*"
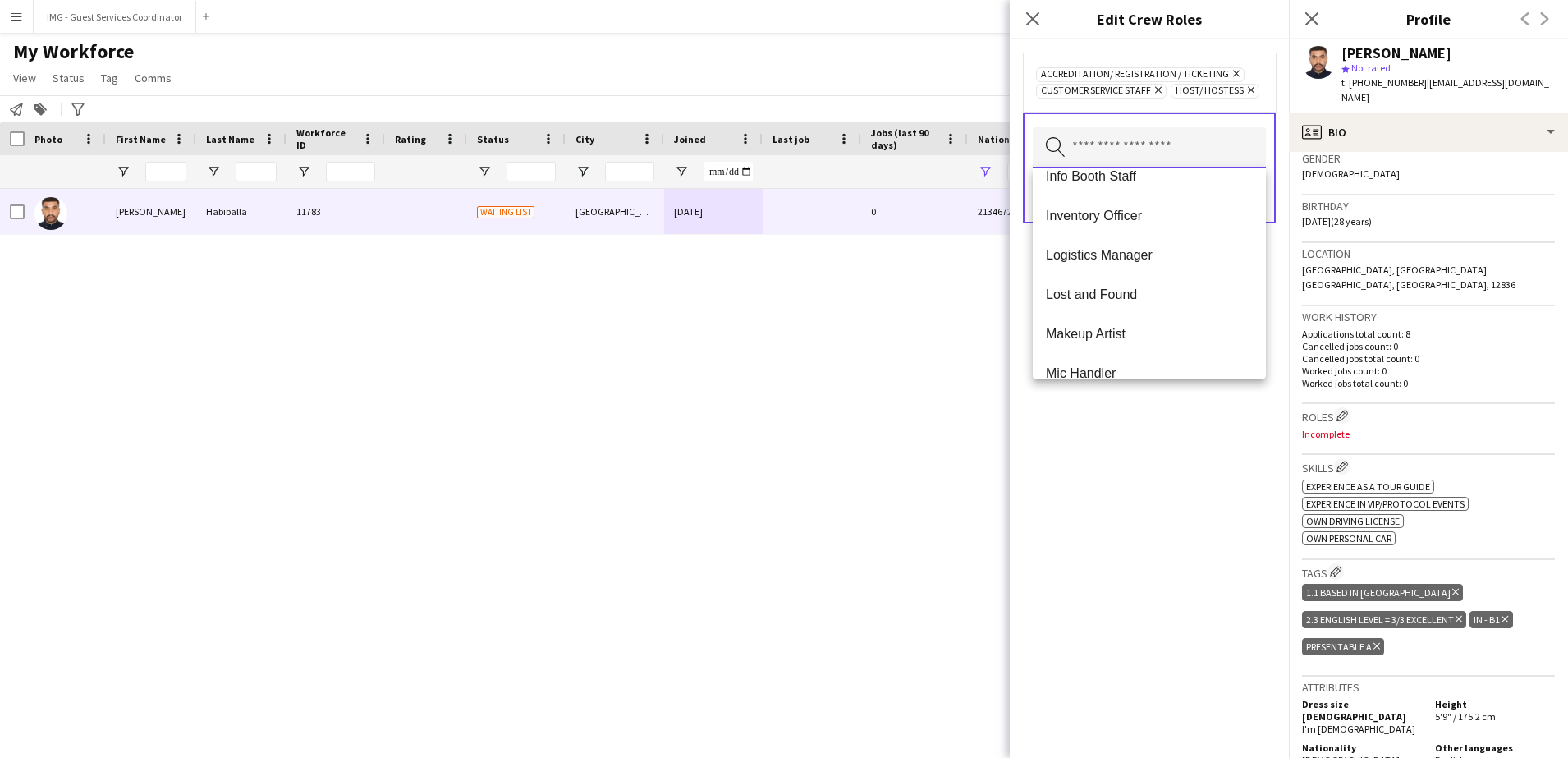
scroll to position [366, 0]
click at [1200, 416] on div "Accreditation/ Registration / Ticketing Remove Customer Service Staff Remove Ho…" at bounding box center [1150, 398] width 279 height 718
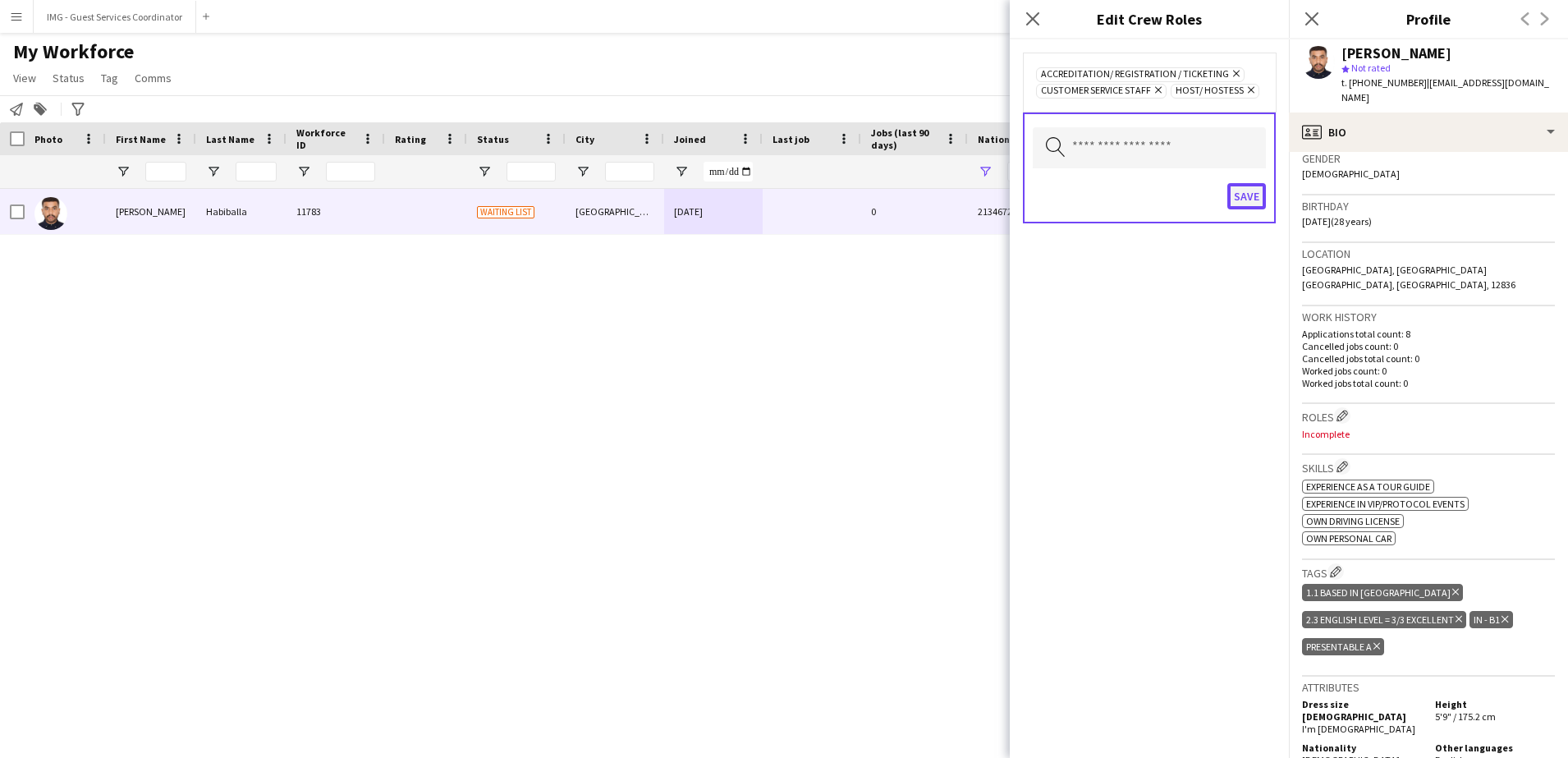
click at [1235, 195] on button "Save" at bounding box center [1247, 195] width 38 height 26
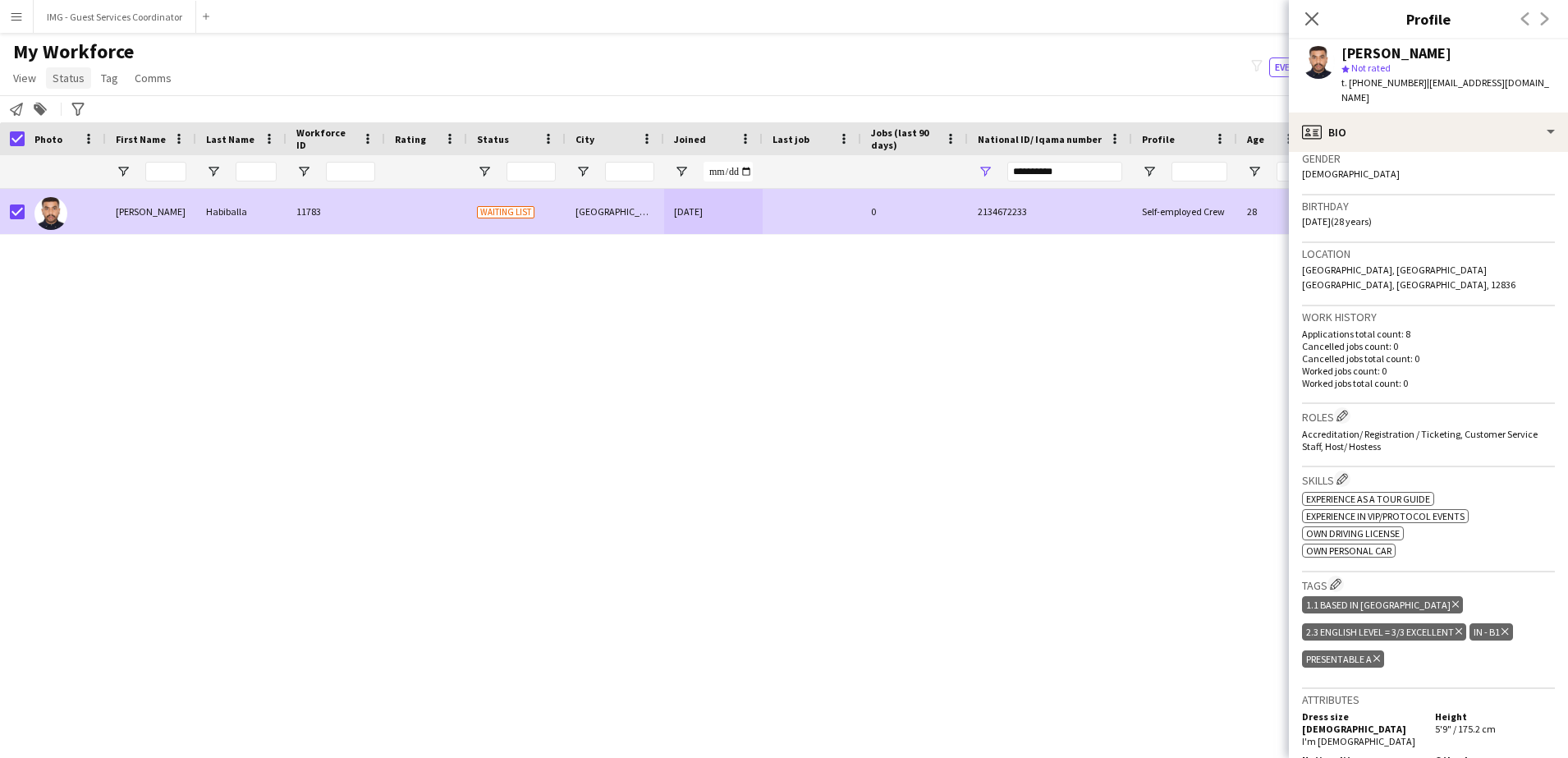
click at [61, 75] on span "Status" at bounding box center [68, 78] width 32 height 15
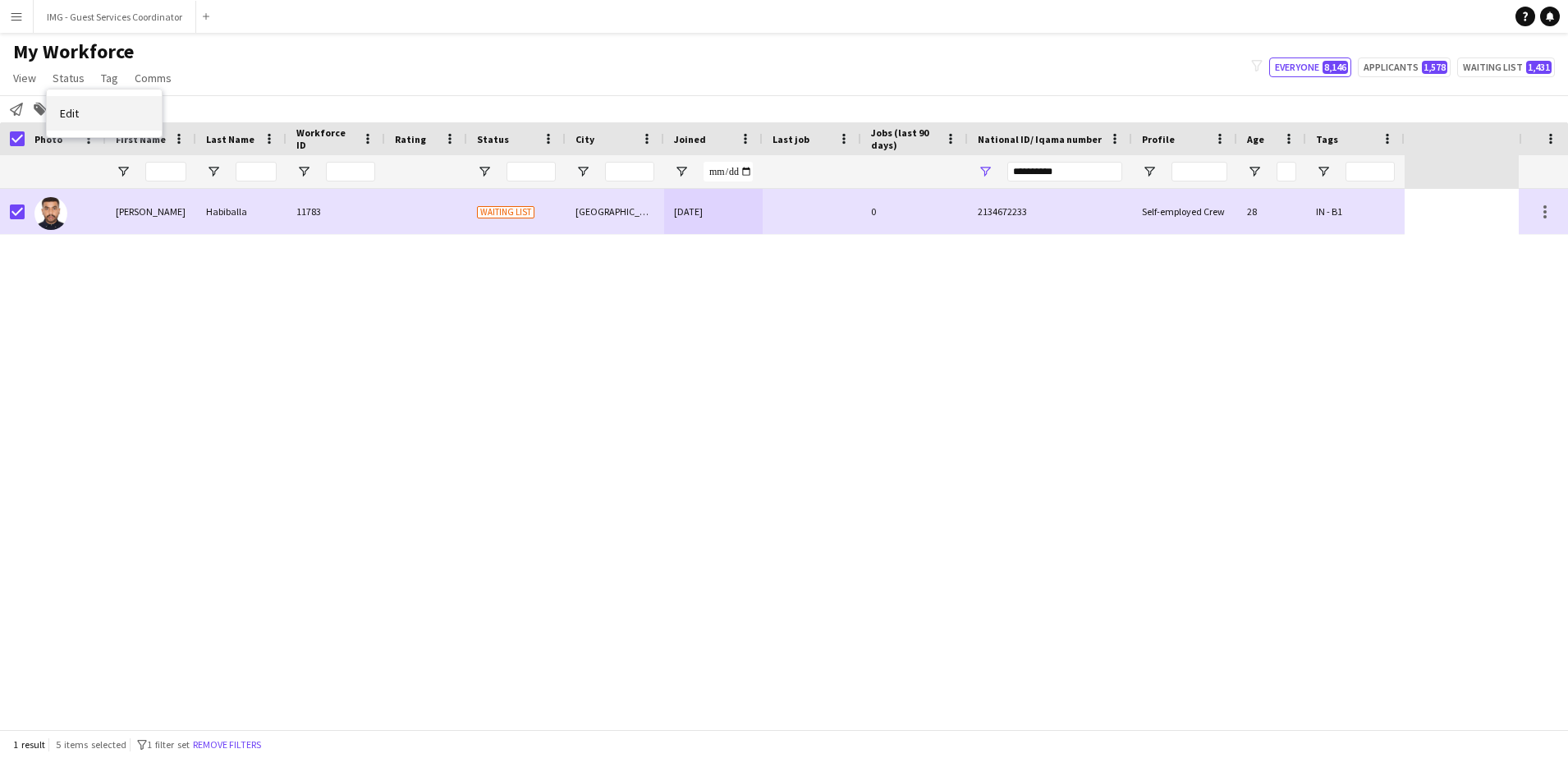
click at [95, 126] on link "Edit" at bounding box center [104, 113] width 115 height 35
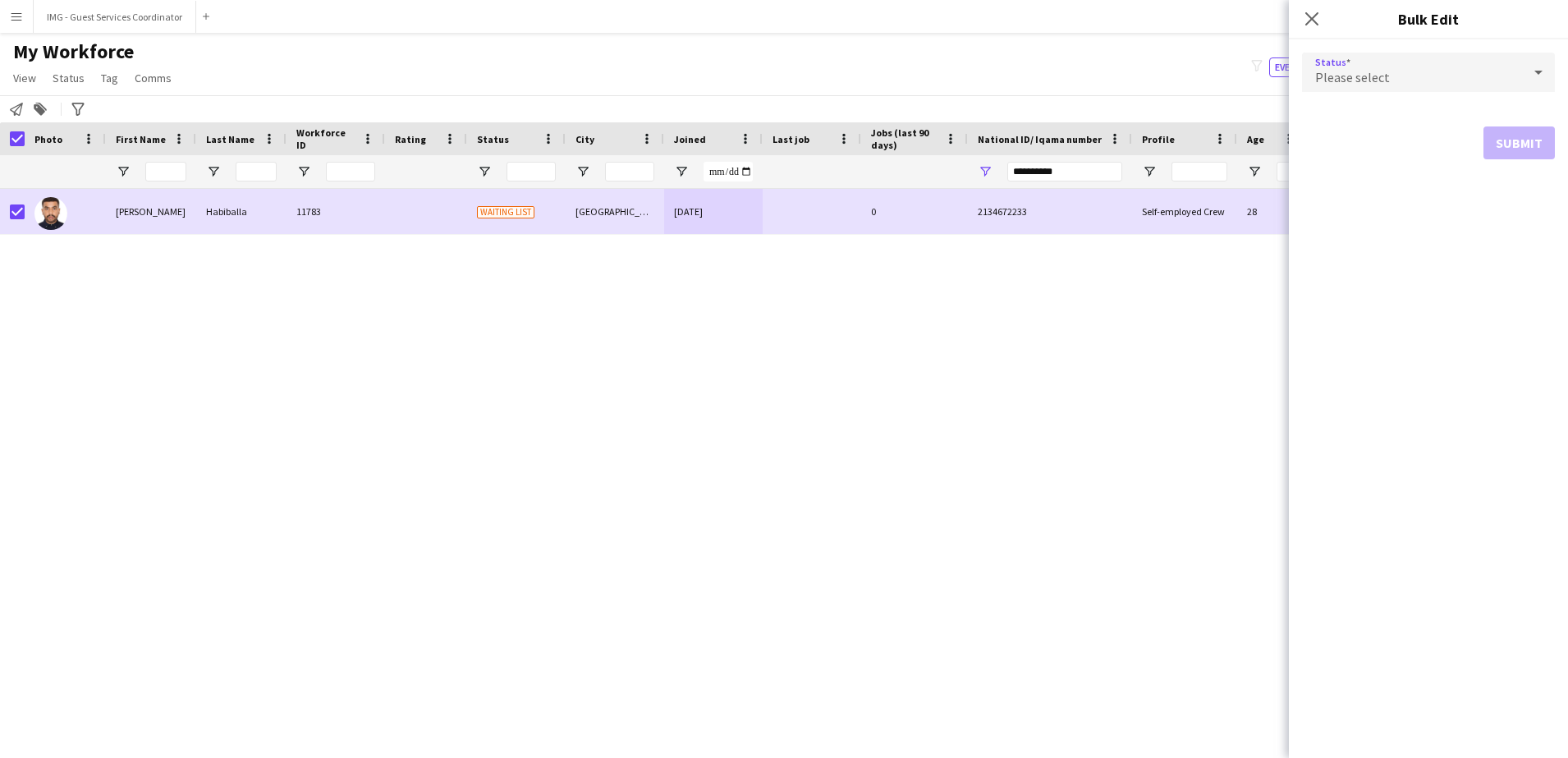
click at [1393, 79] on div "Please select" at bounding box center [1412, 72] width 220 height 39
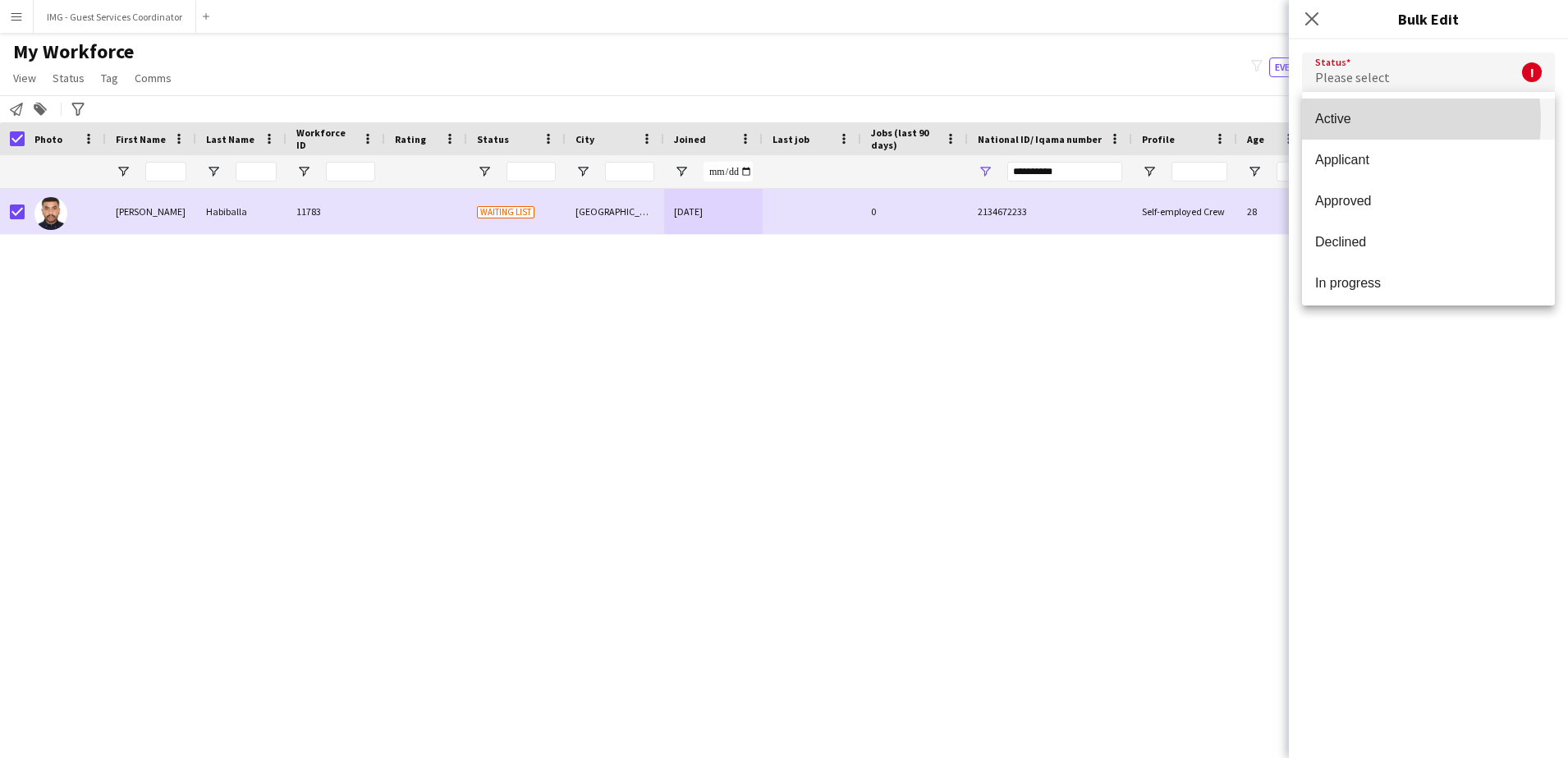
click at [1376, 120] on span "Active" at bounding box center [1428, 118] width 226 height 16
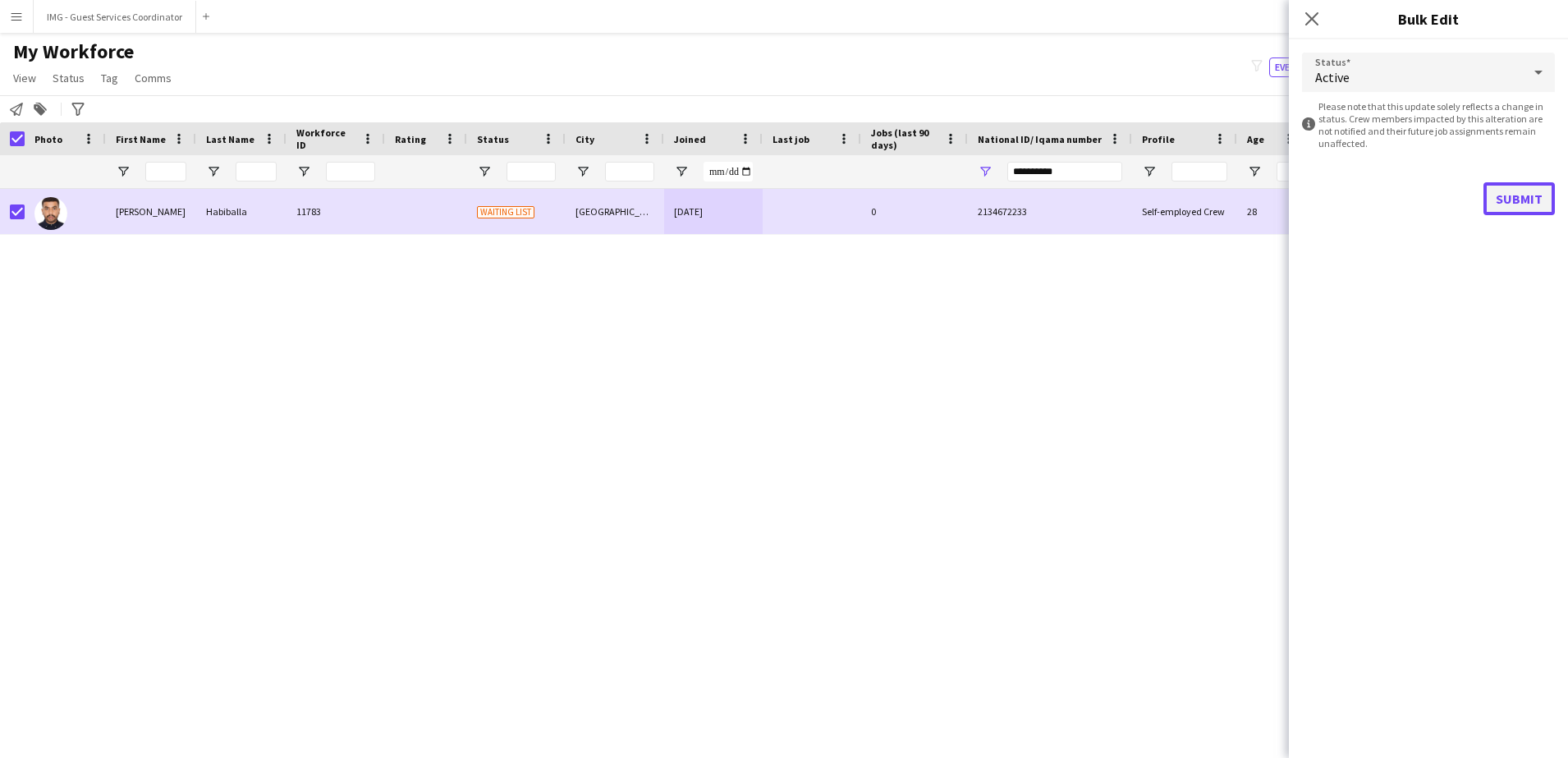
click at [1507, 208] on button "Submit" at bounding box center [1519, 199] width 71 height 33
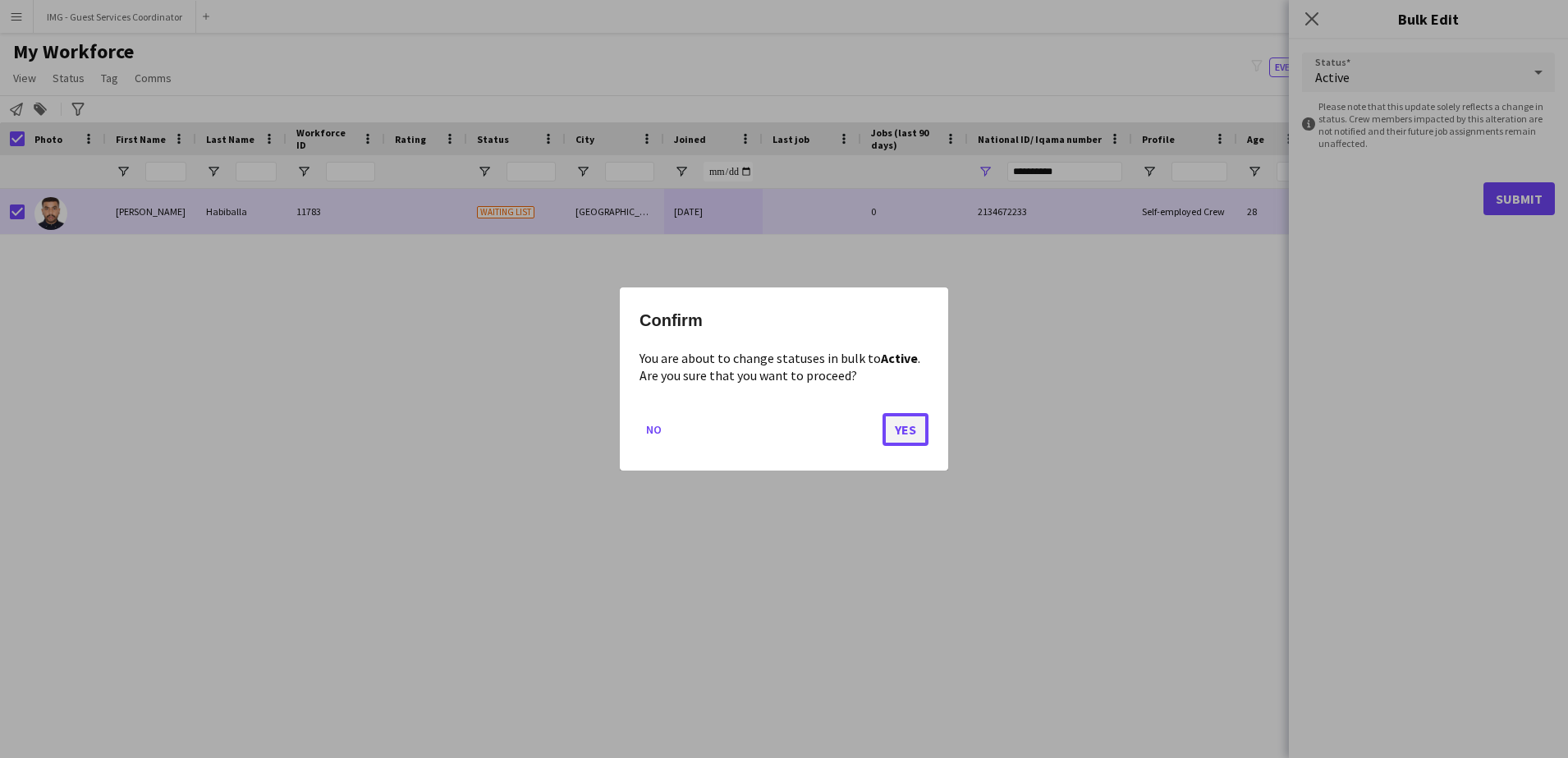
click at [917, 420] on button "Yes" at bounding box center [905, 429] width 46 height 33
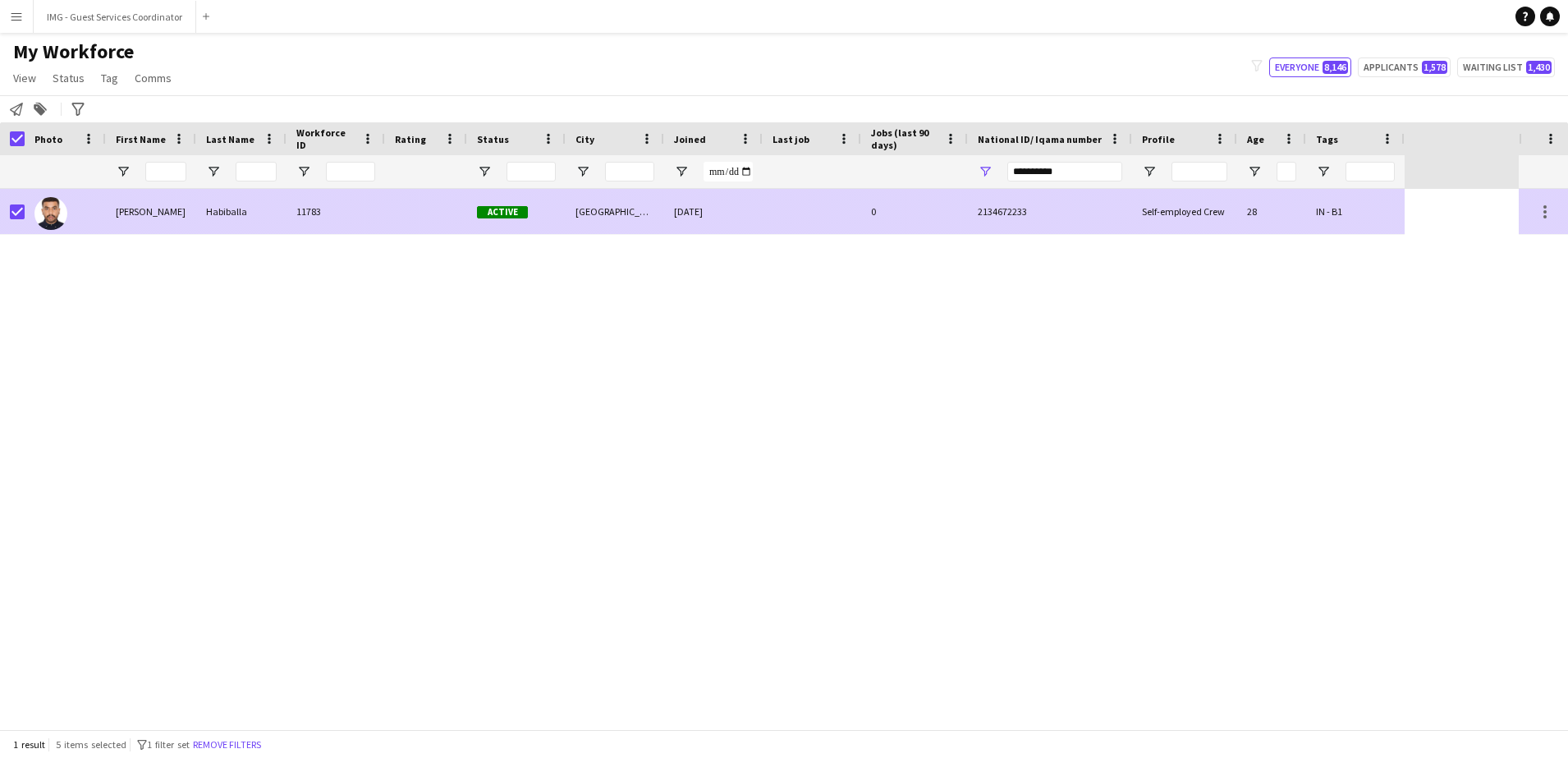
click at [1379, 229] on div "IN - B1" at bounding box center [1355, 211] width 99 height 45
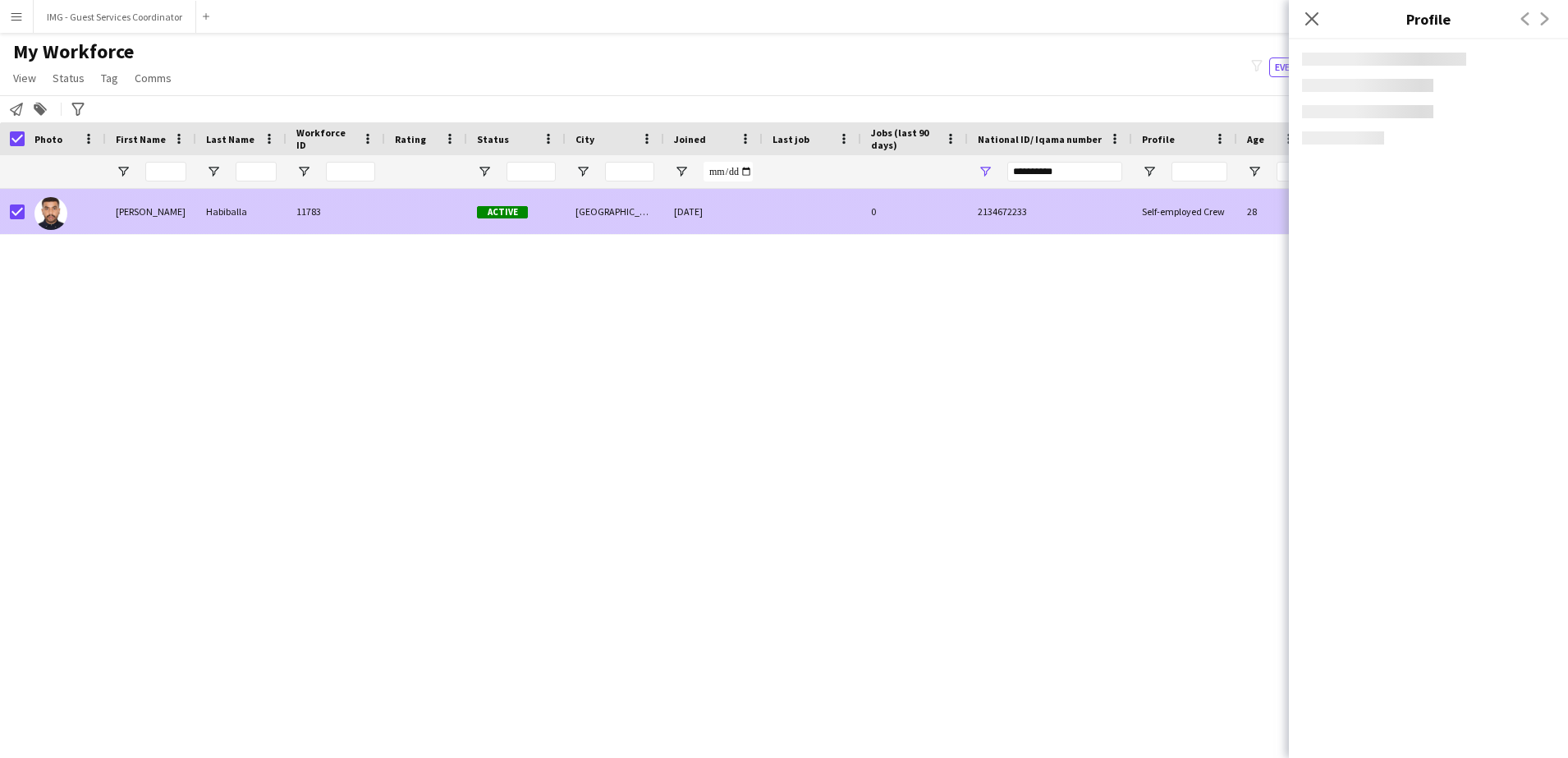
click at [1313, 221] on body "Menu Boards Boards Boards All jobs Status Workforce Workforce My Workforce Recr…" at bounding box center [784, 379] width 1568 height 758
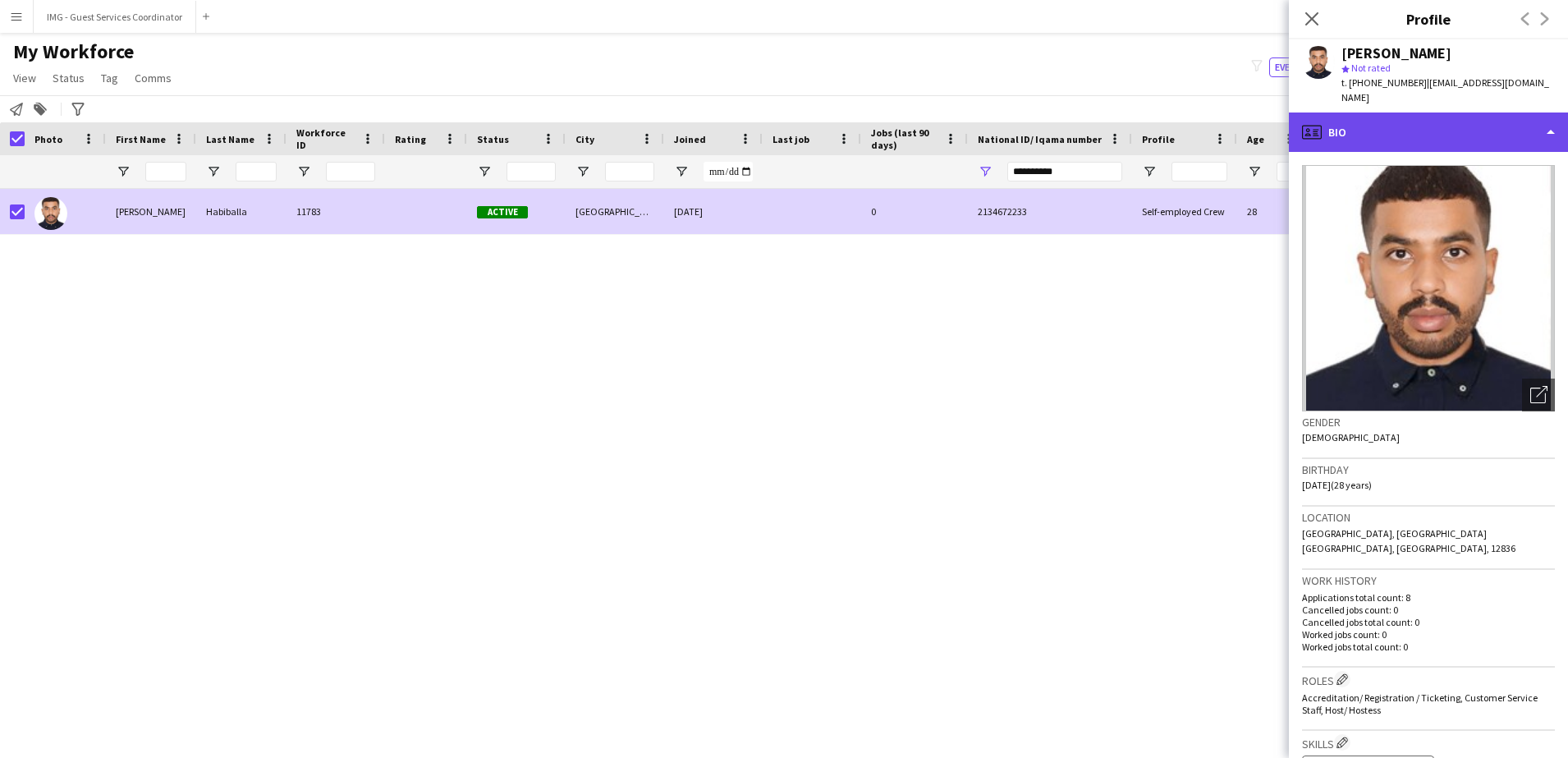
click at [1413, 121] on div "profile Bio" at bounding box center [1428, 132] width 279 height 39
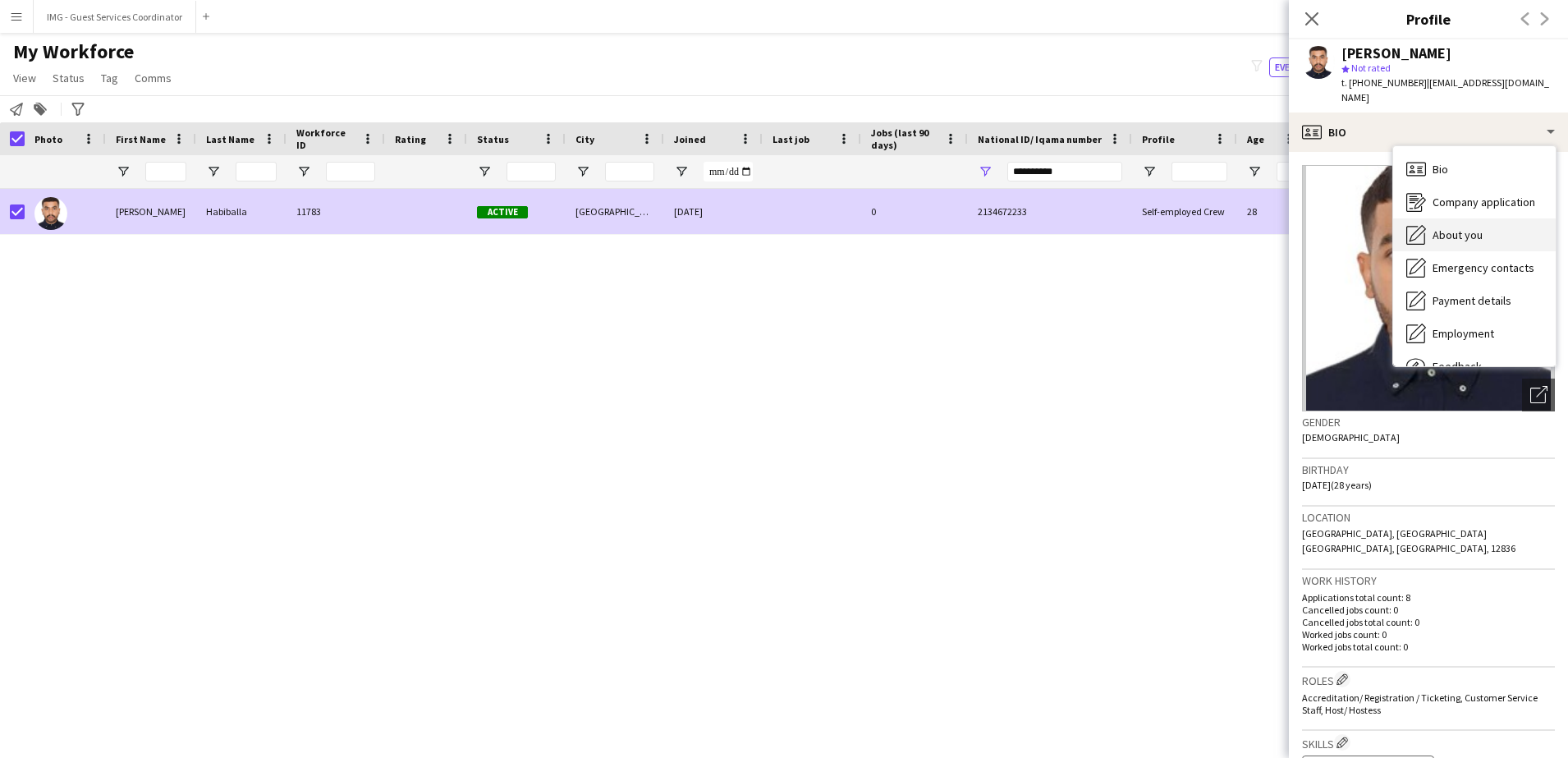
click at [1461, 232] on div "About you About you" at bounding box center [1474, 235] width 163 height 33
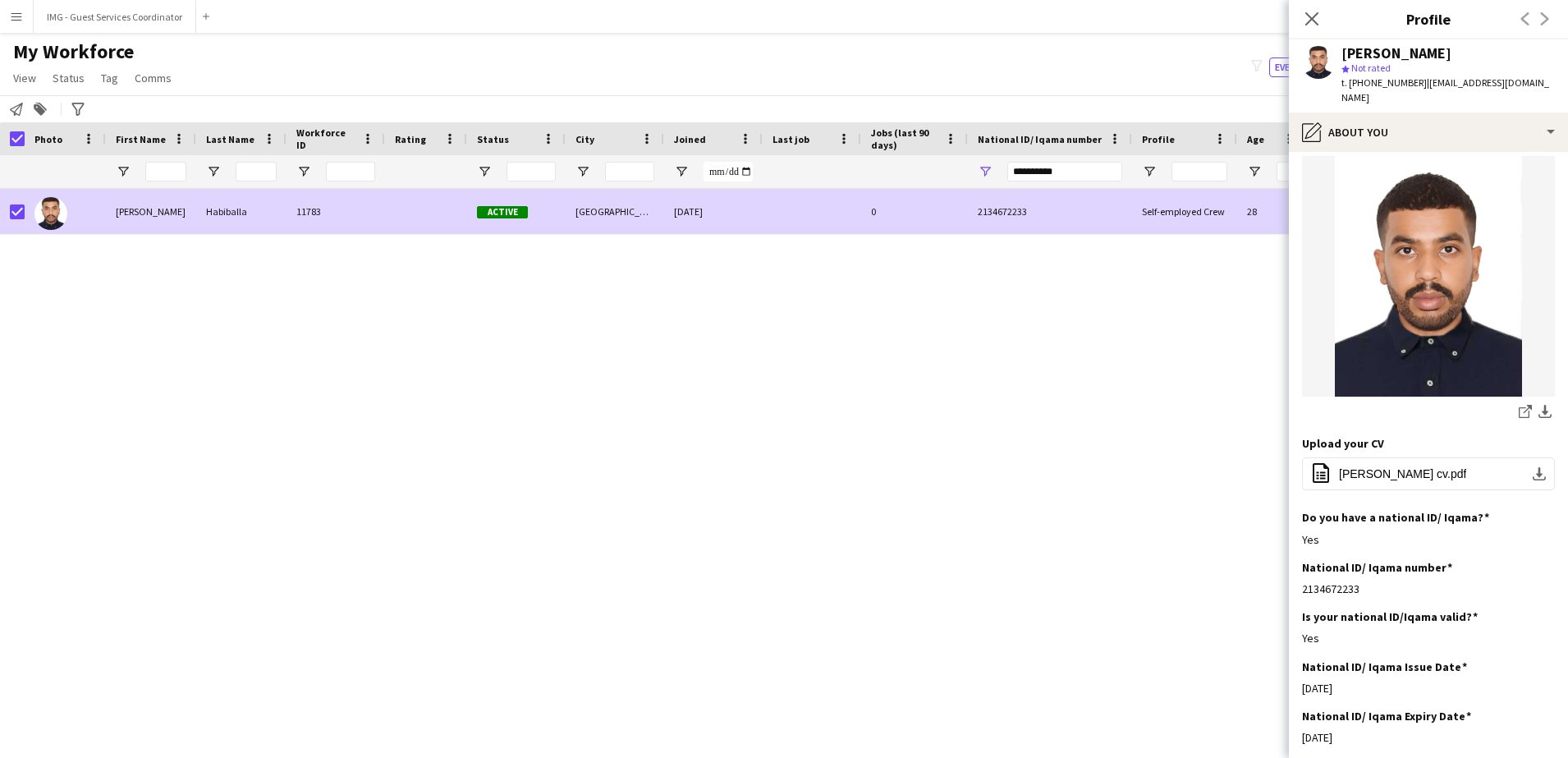
scroll to position [0, 0]
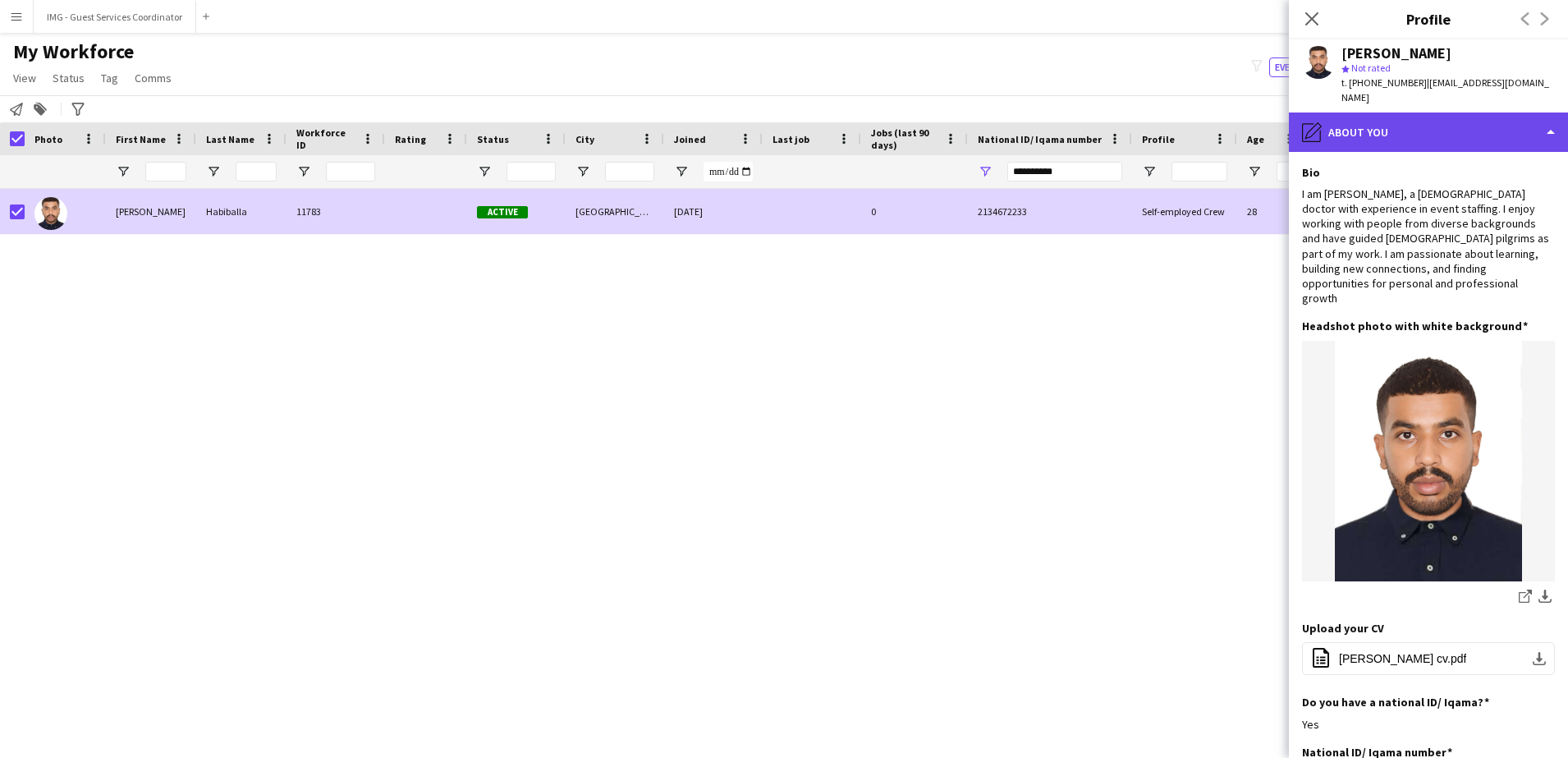
click at [1430, 112] on div "pencil4 About you" at bounding box center [1428, 132] width 279 height 39
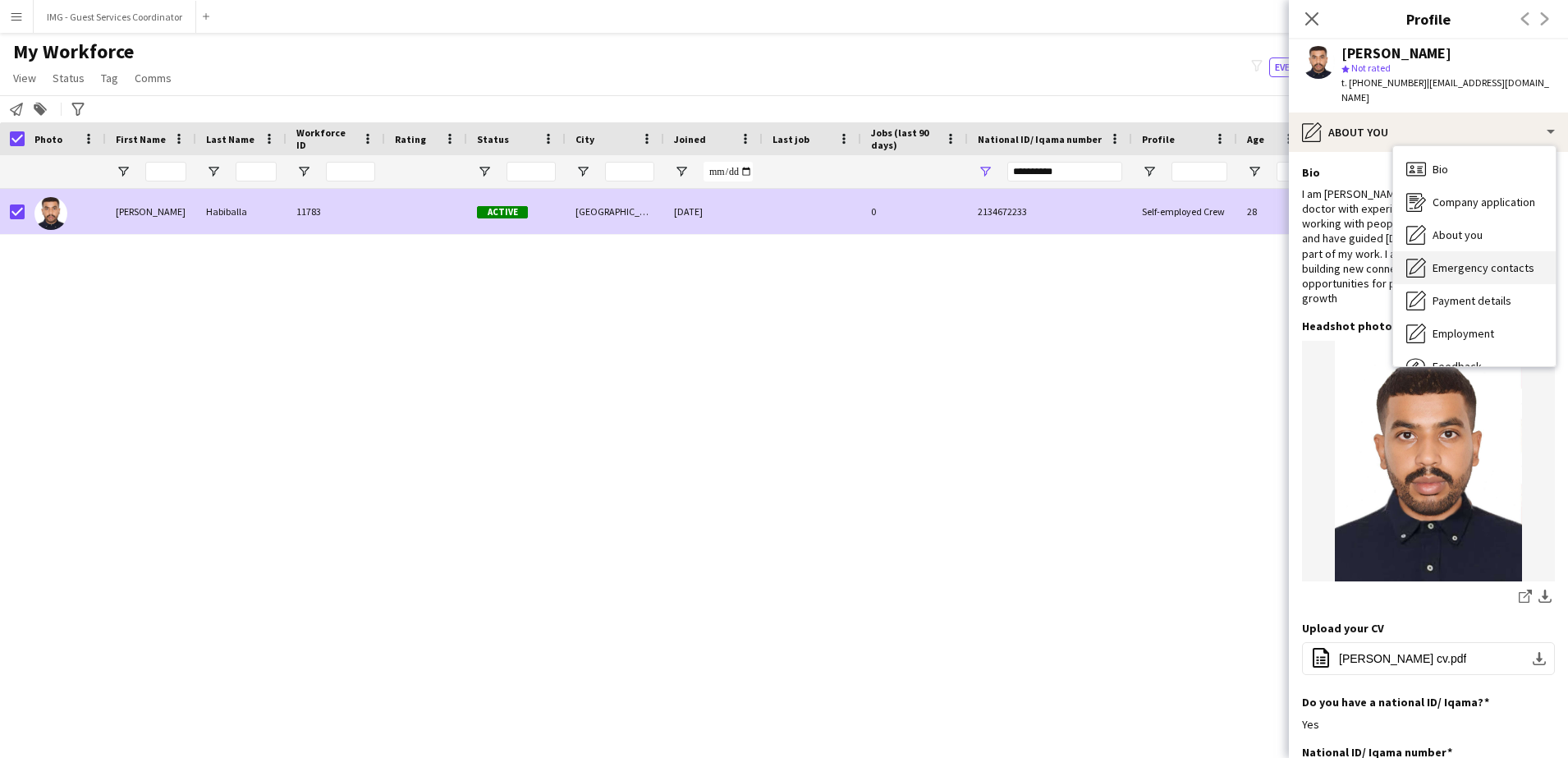
click at [1463, 265] on div "Emergency contacts Emergency contacts" at bounding box center [1474, 268] width 163 height 33
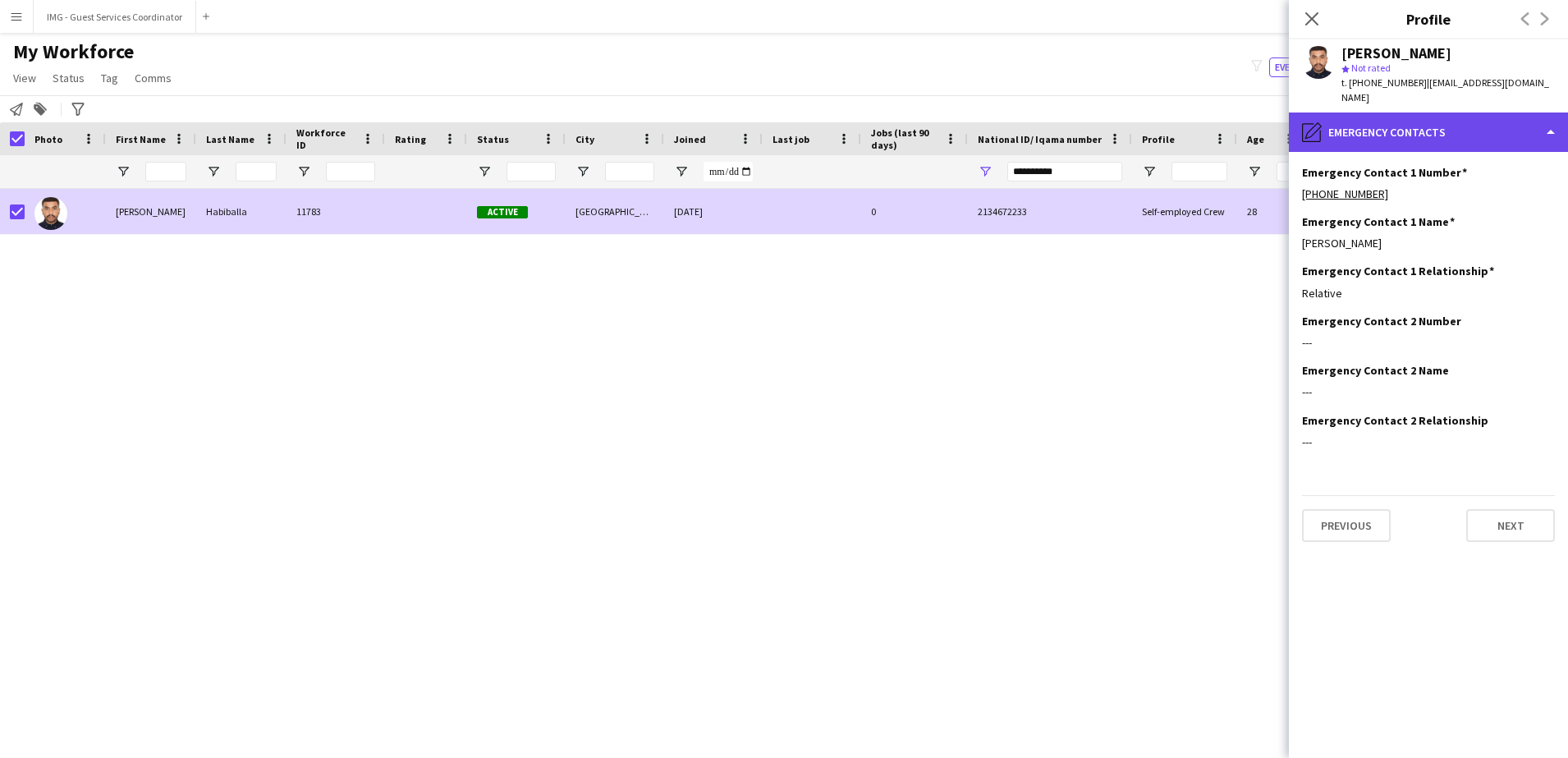
click at [1447, 116] on div "pencil4 Emergency contacts" at bounding box center [1428, 132] width 279 height 39
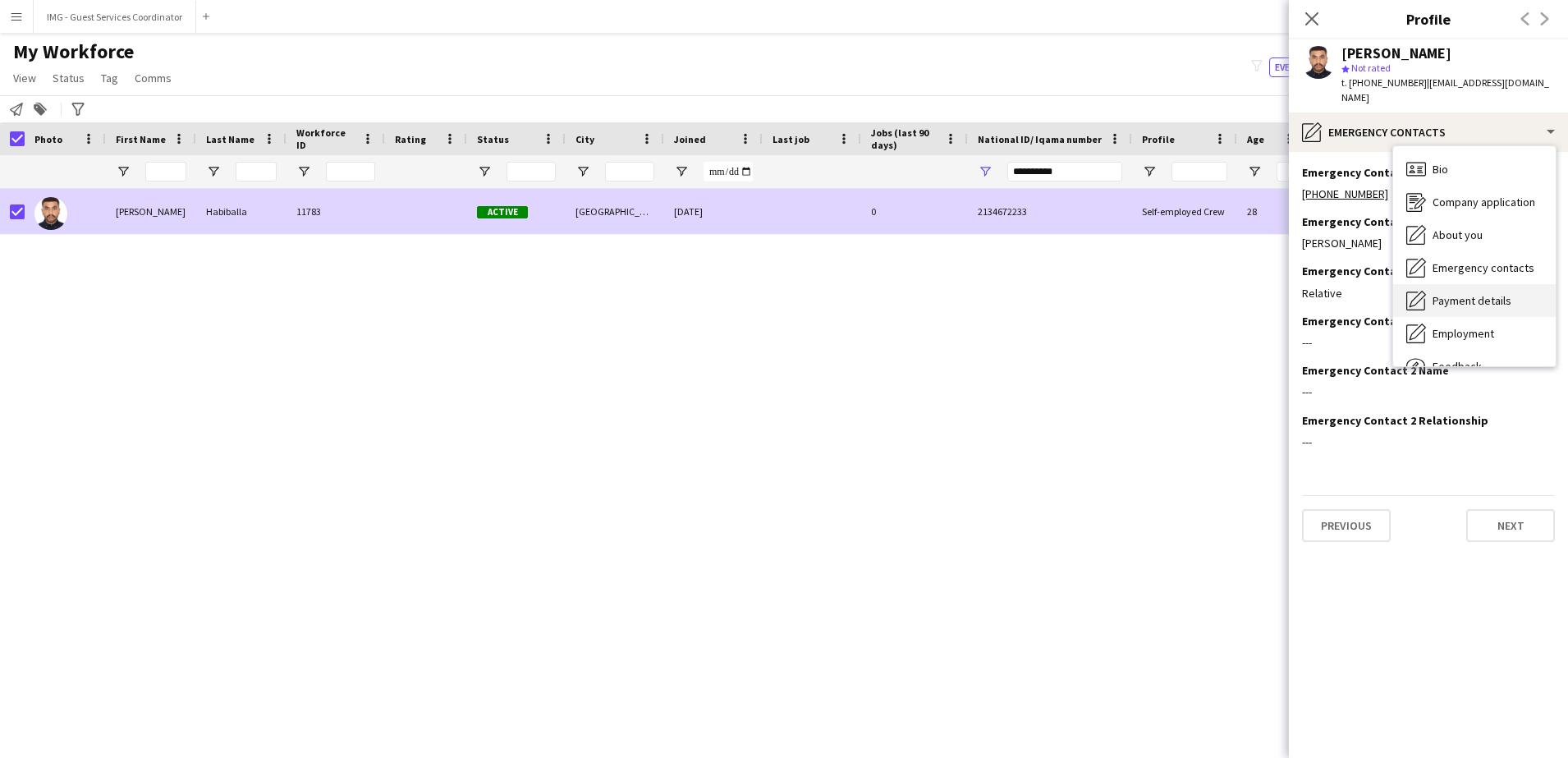
click at [1502, 293] on span "Payment details" at bounding box center [1471, 300] width 79 height 15
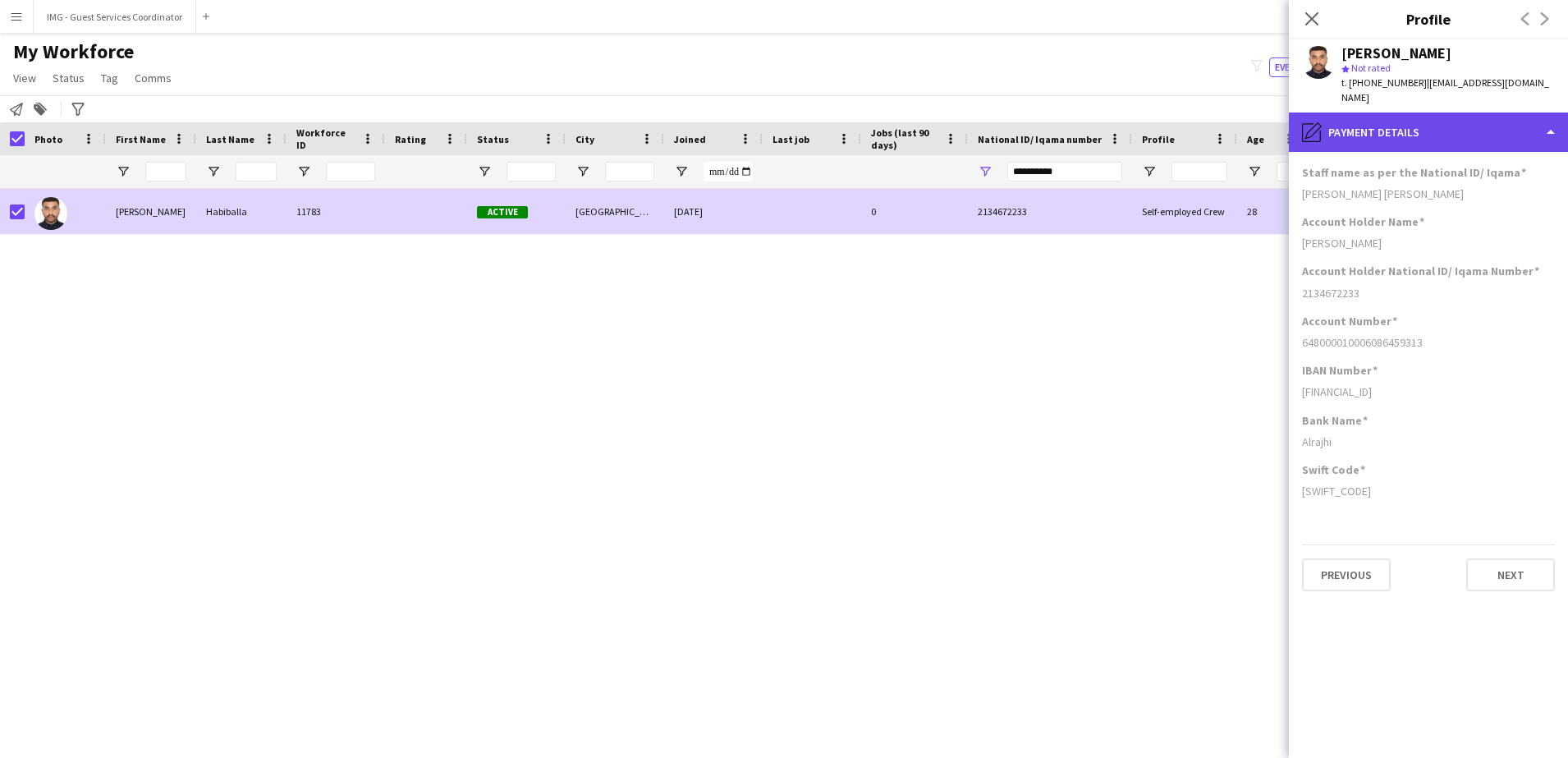
click at [1391, 125] on div "pencil4 Payment details" at bounding box center [1428, 132] width 279 height 39
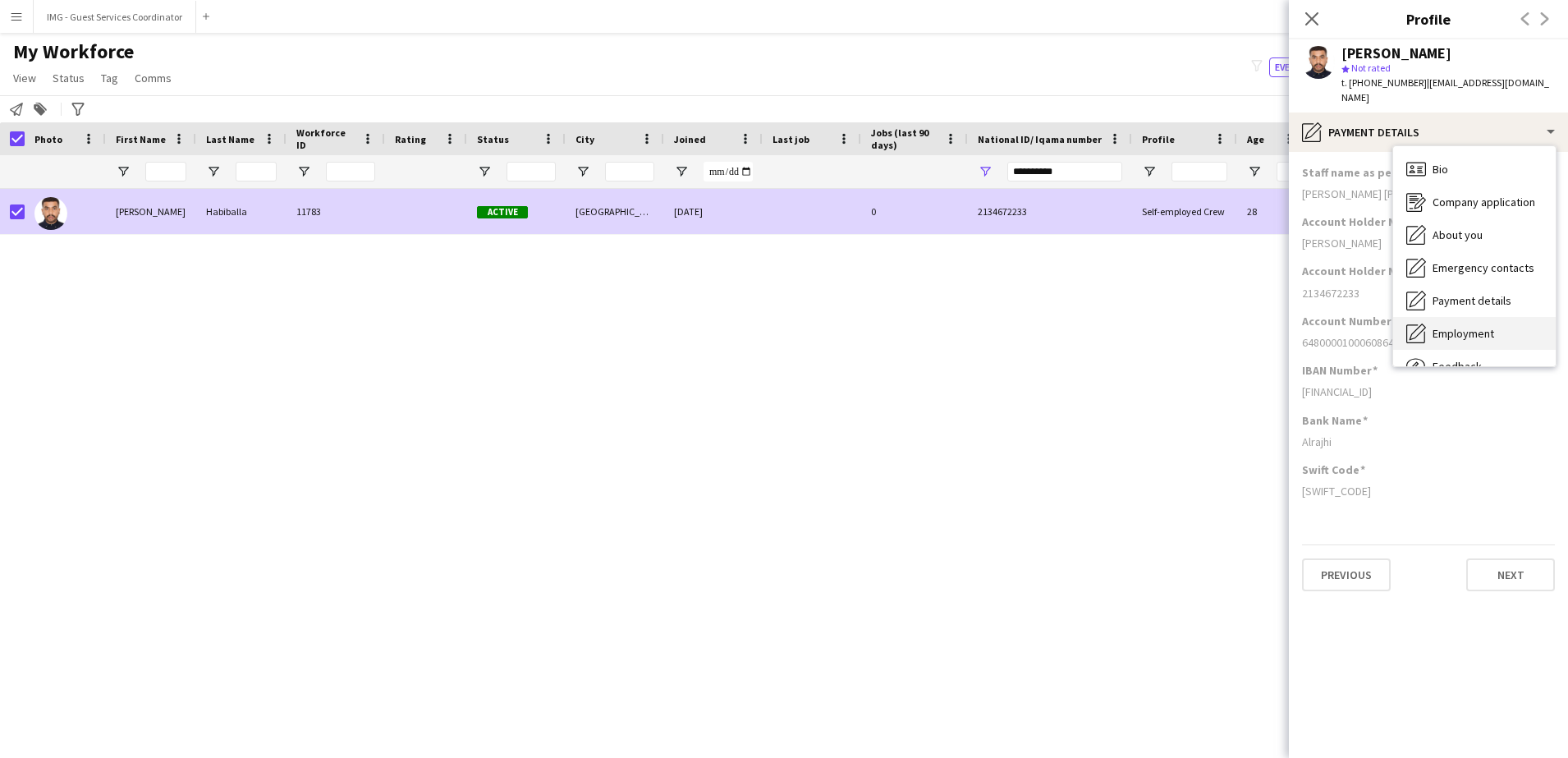
click at [1478, 331] on div "Employment Employment" at bounding box center [1474, 333] width 163 height 33
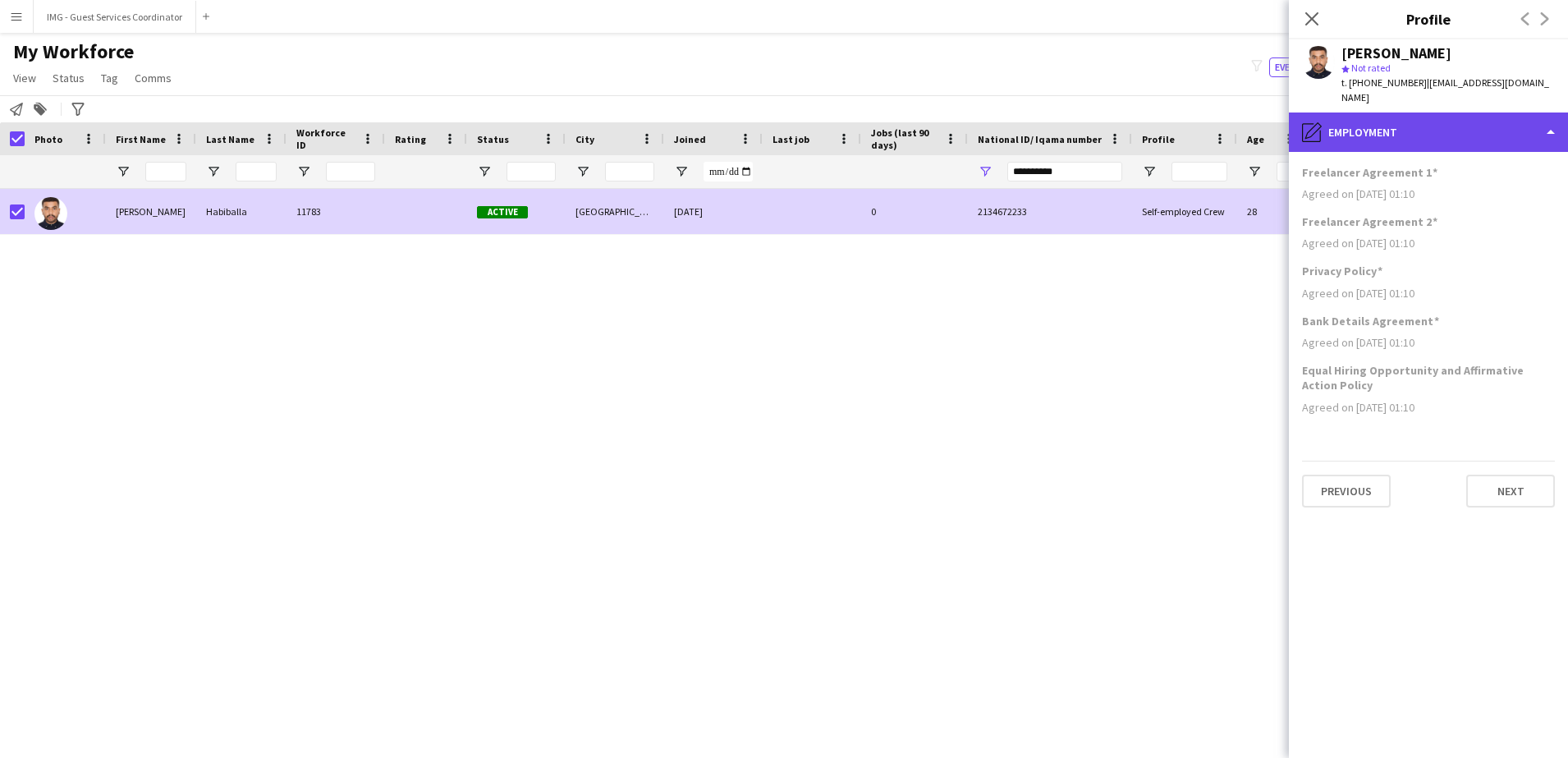
click at [1377, 112] on div "pencil4 Employment" at bounding box center [1428, 132] width 279 height 39
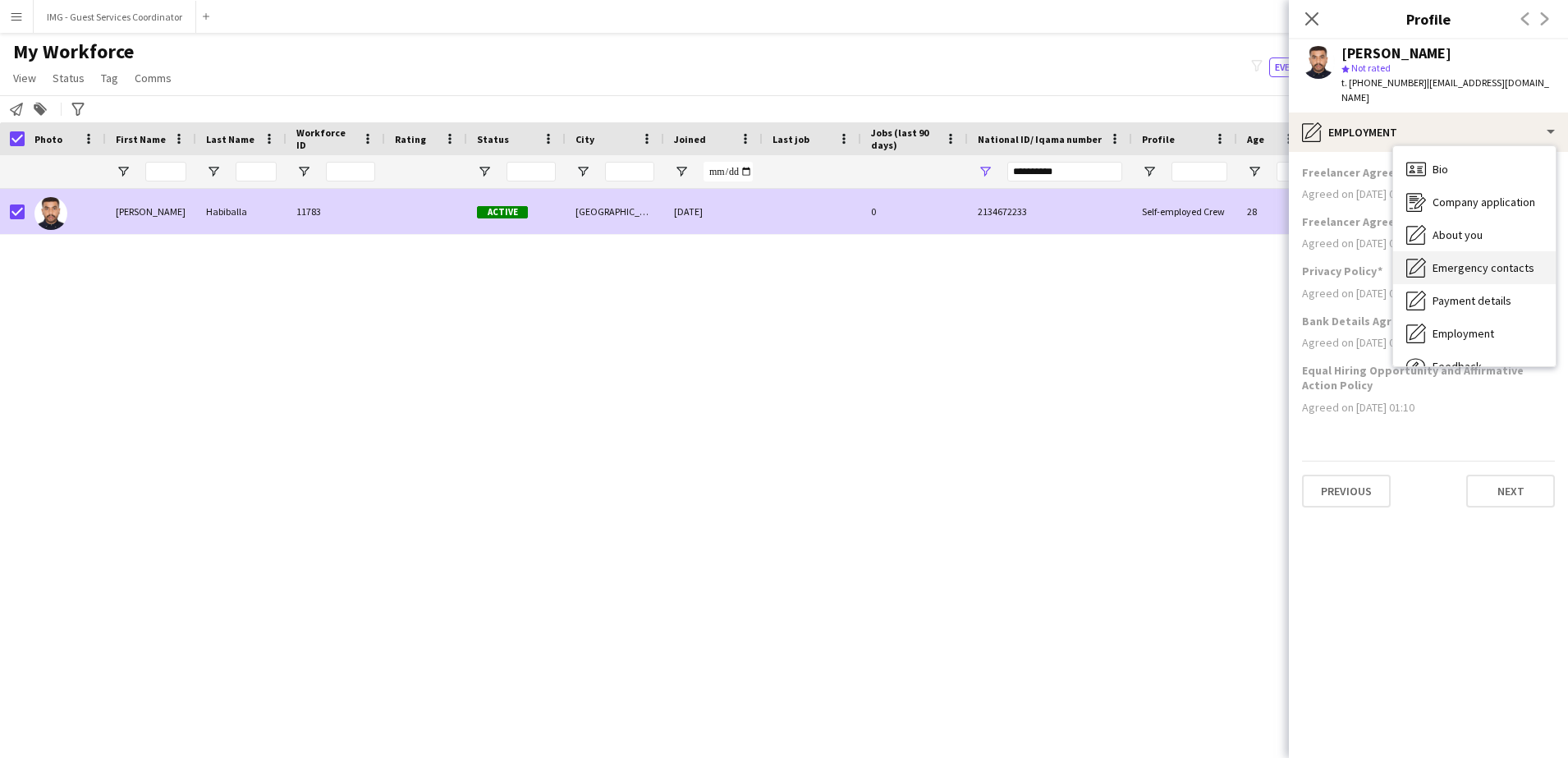
click at [1474, 260] on span "Emergency contacts" at bounding box center [1482, 268] width 101 height 15
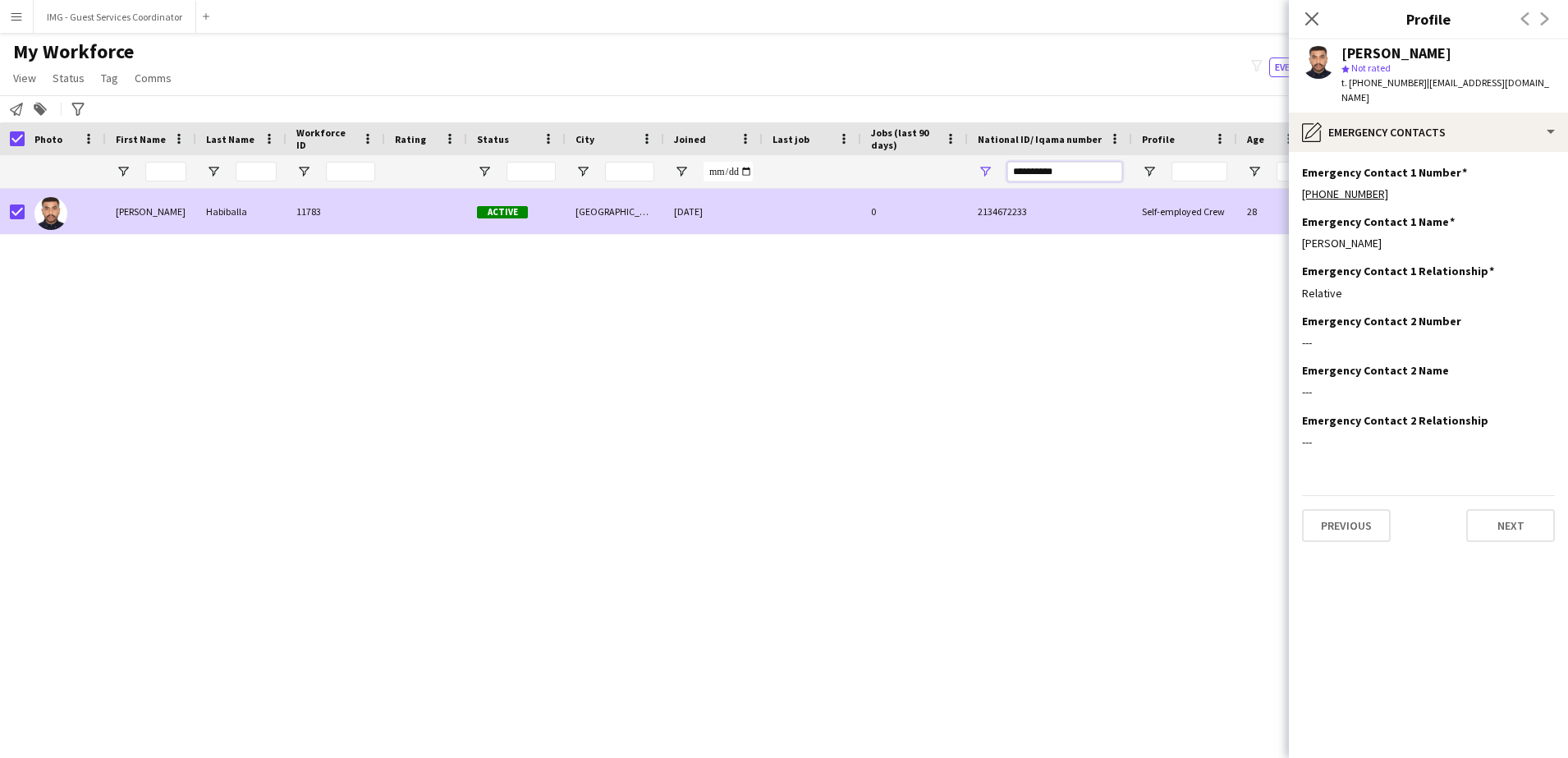
click at [1059, 163] on input "**********" at bounding box center [1065, 172] width 115 height 20
paste input "National ID/ Iqama number Filter Input"
type input "**********"
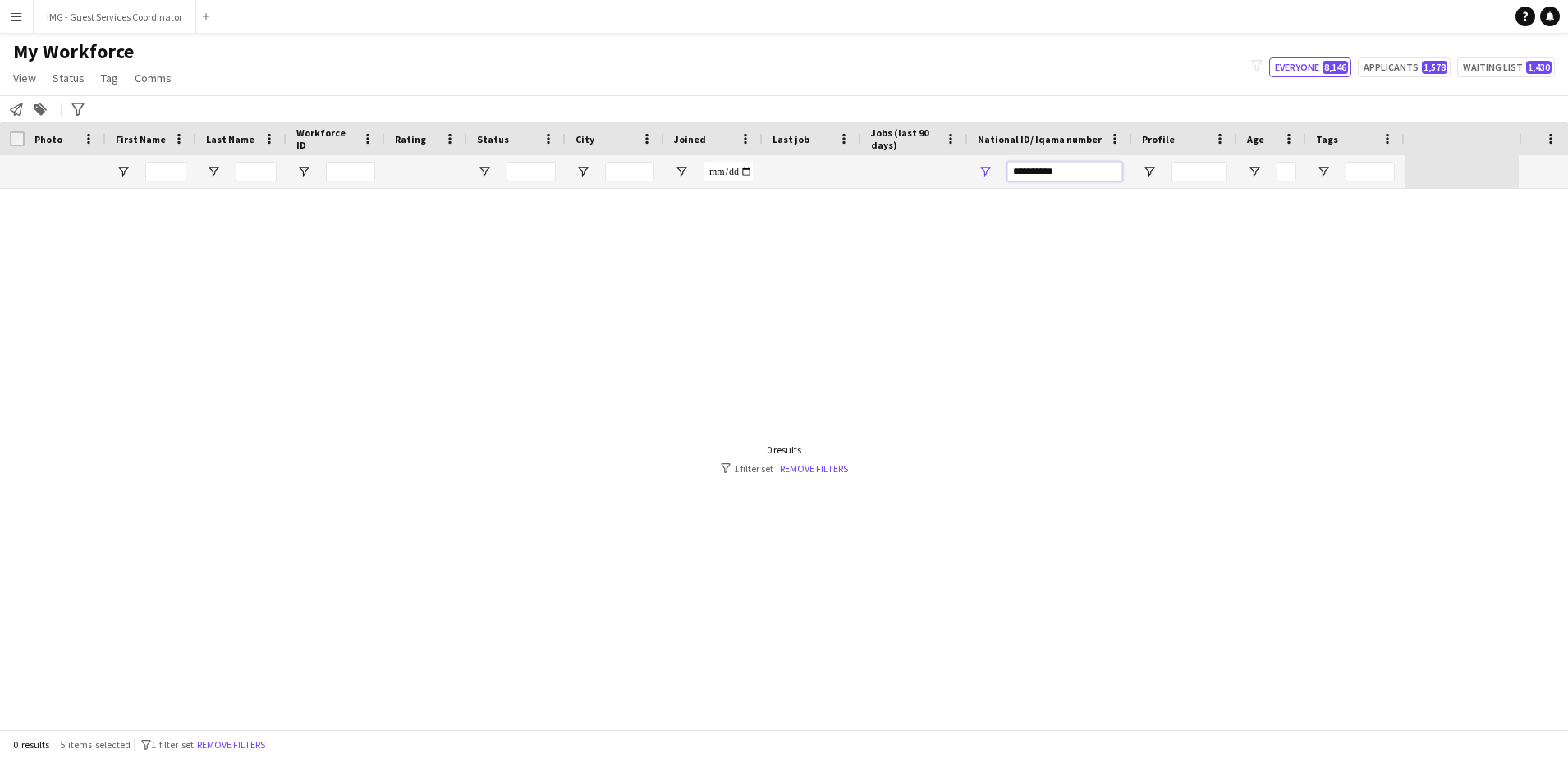
click at [1043, 174] on input "**********" at bounding box center [1065, 172] width 115 height 20
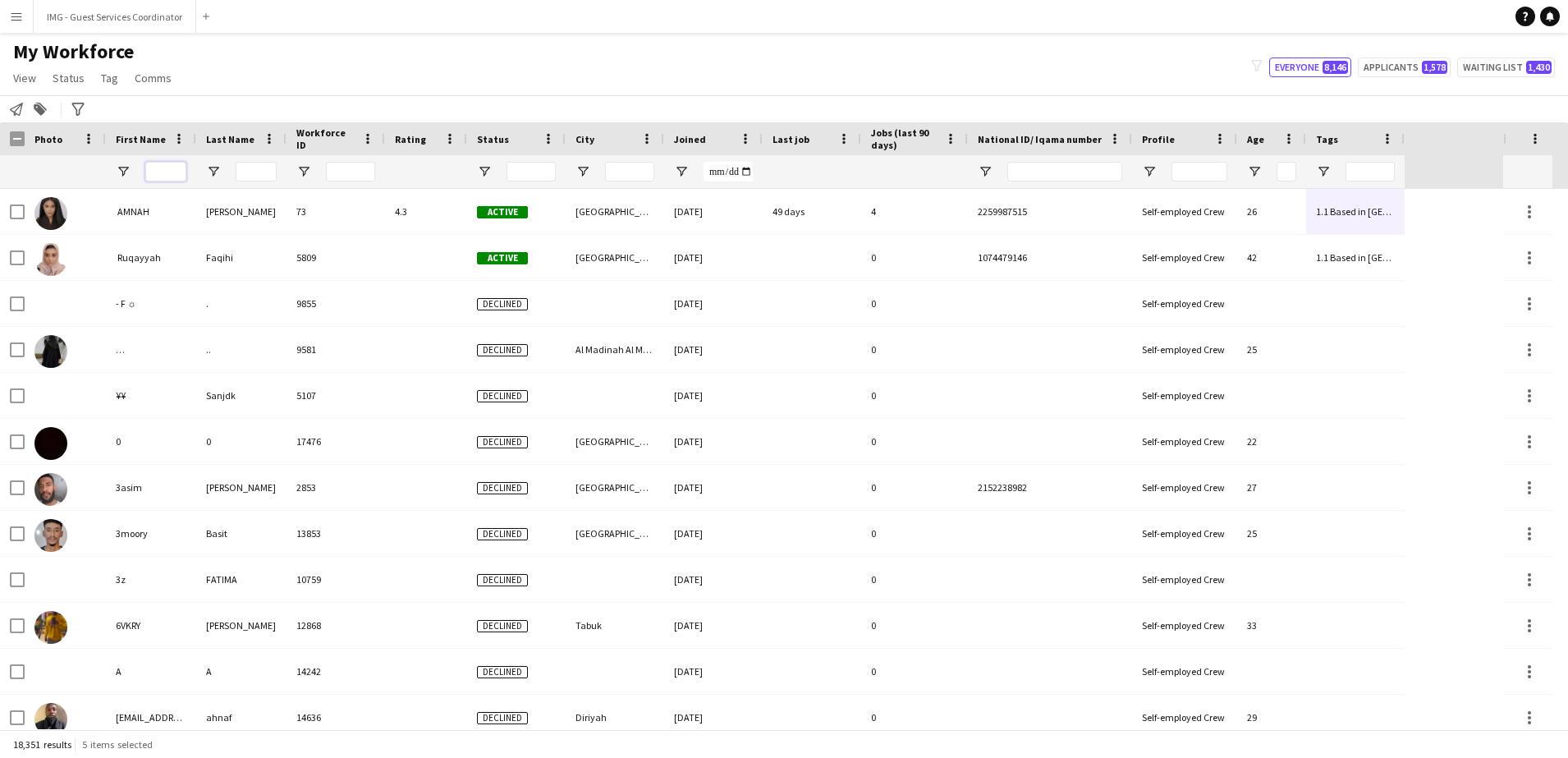
click at [163, 175] on input "First Name Filter Input" at bounding box center [165, 172] width 41 height 20
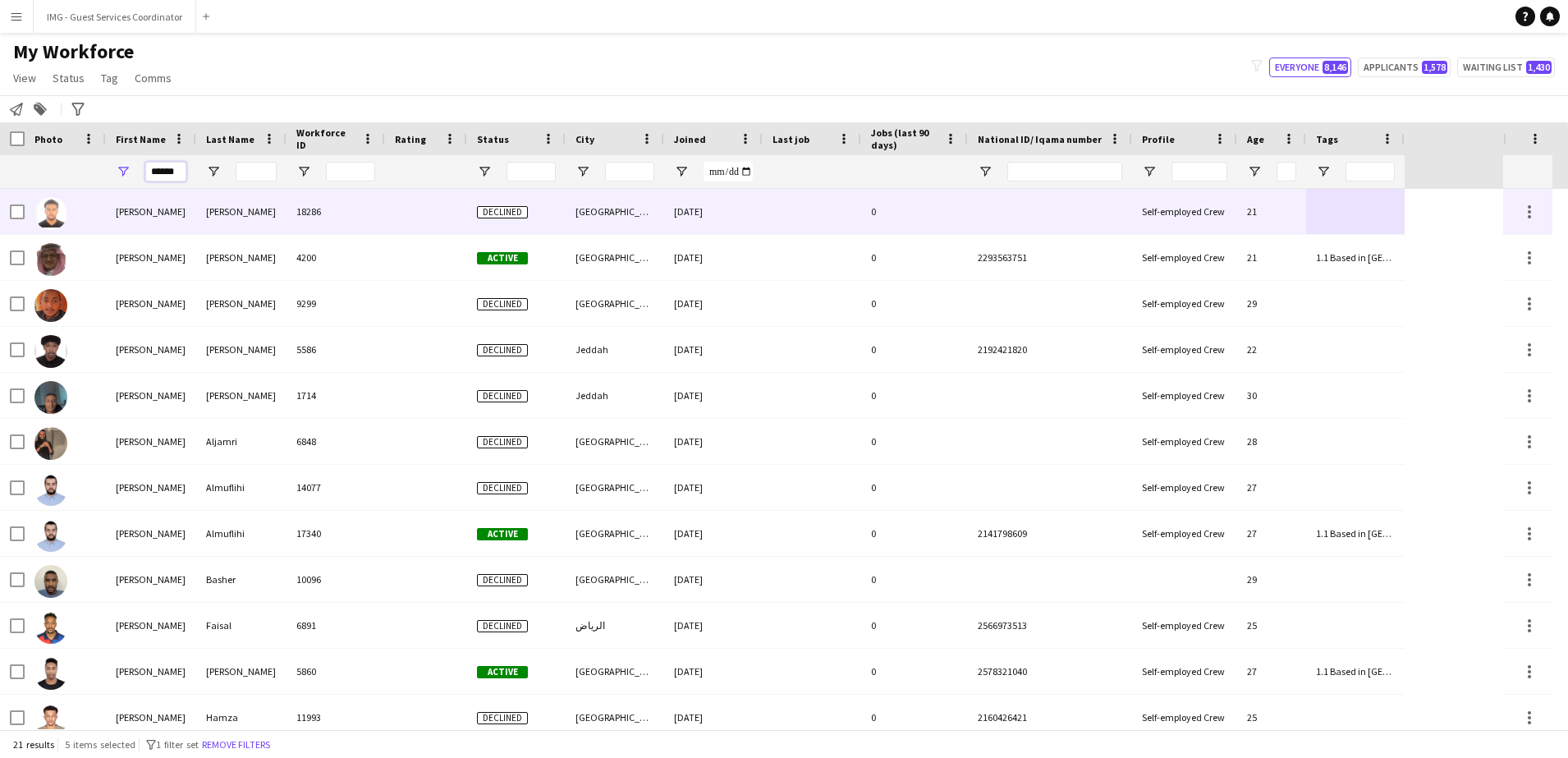
type input "******"
click at [228, 210] on div "[PERSON_NAME]" at bounding box center [241, 211] width 90 height 45
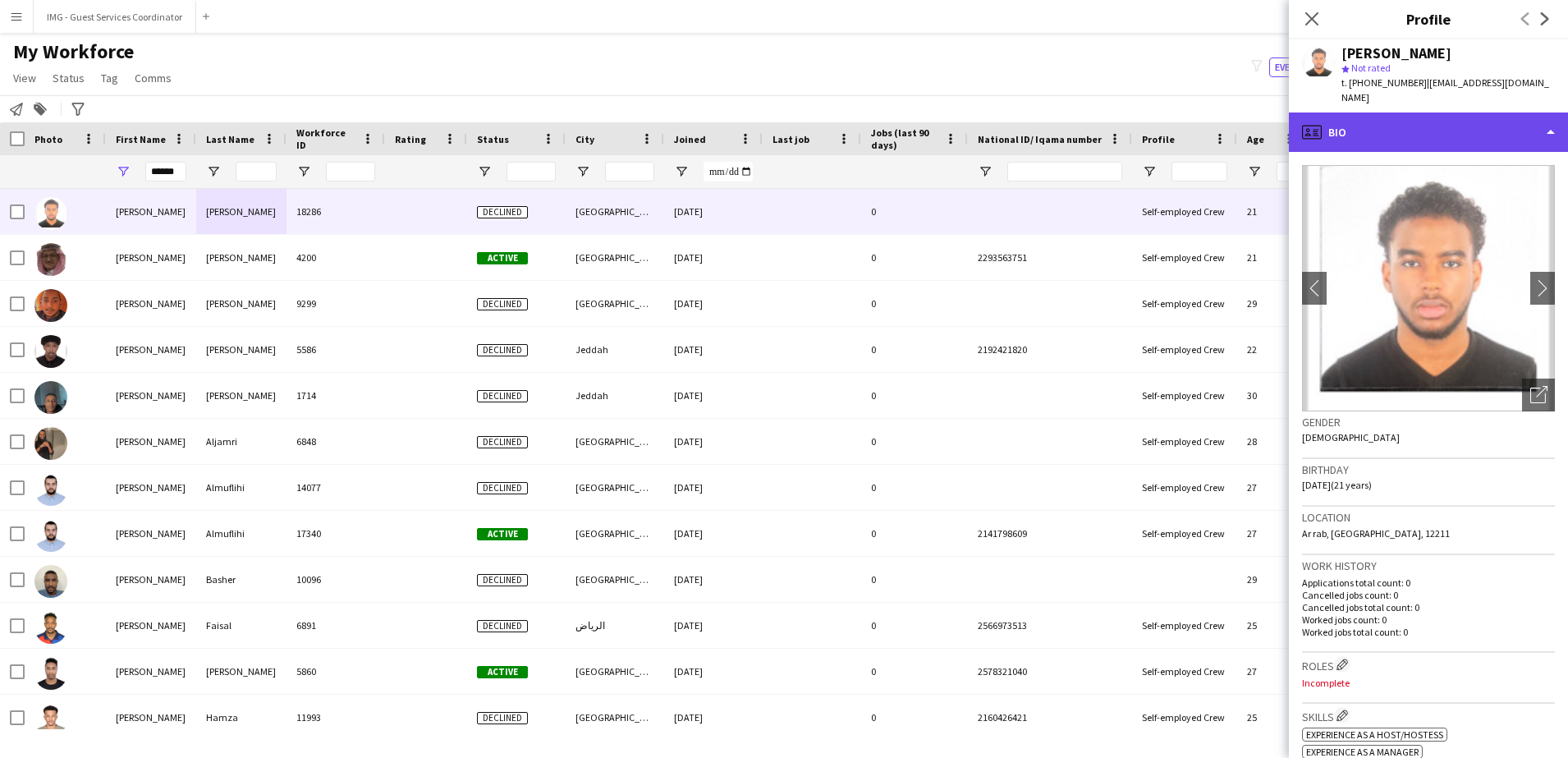
click at [1480, 126] on div "profile Bio" at bounding box center [1428, 132] width 279 height 39
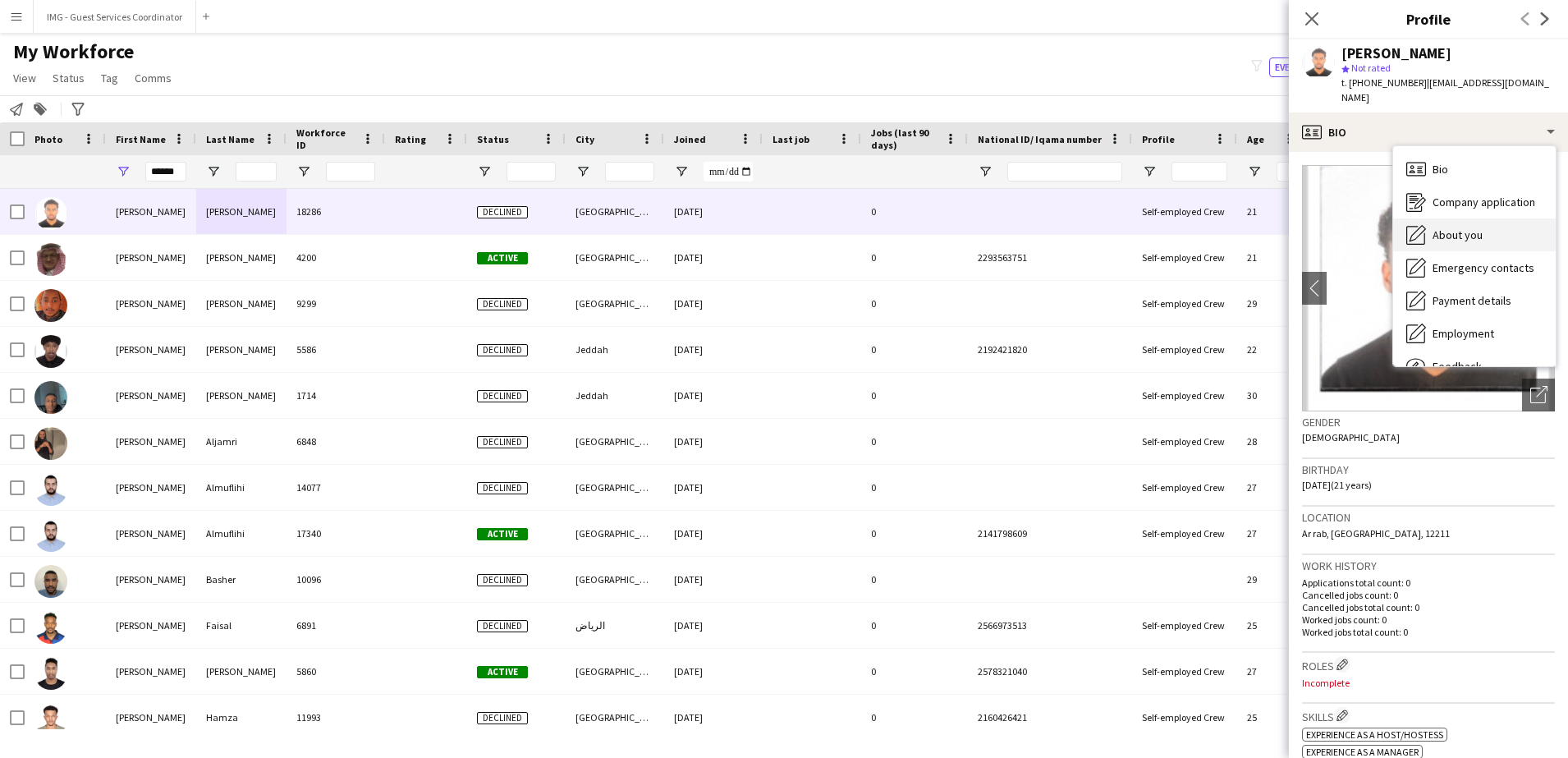
click at [1505, 236] on div "About you About you" at bounding box center [1474, 235] width 163 height 33
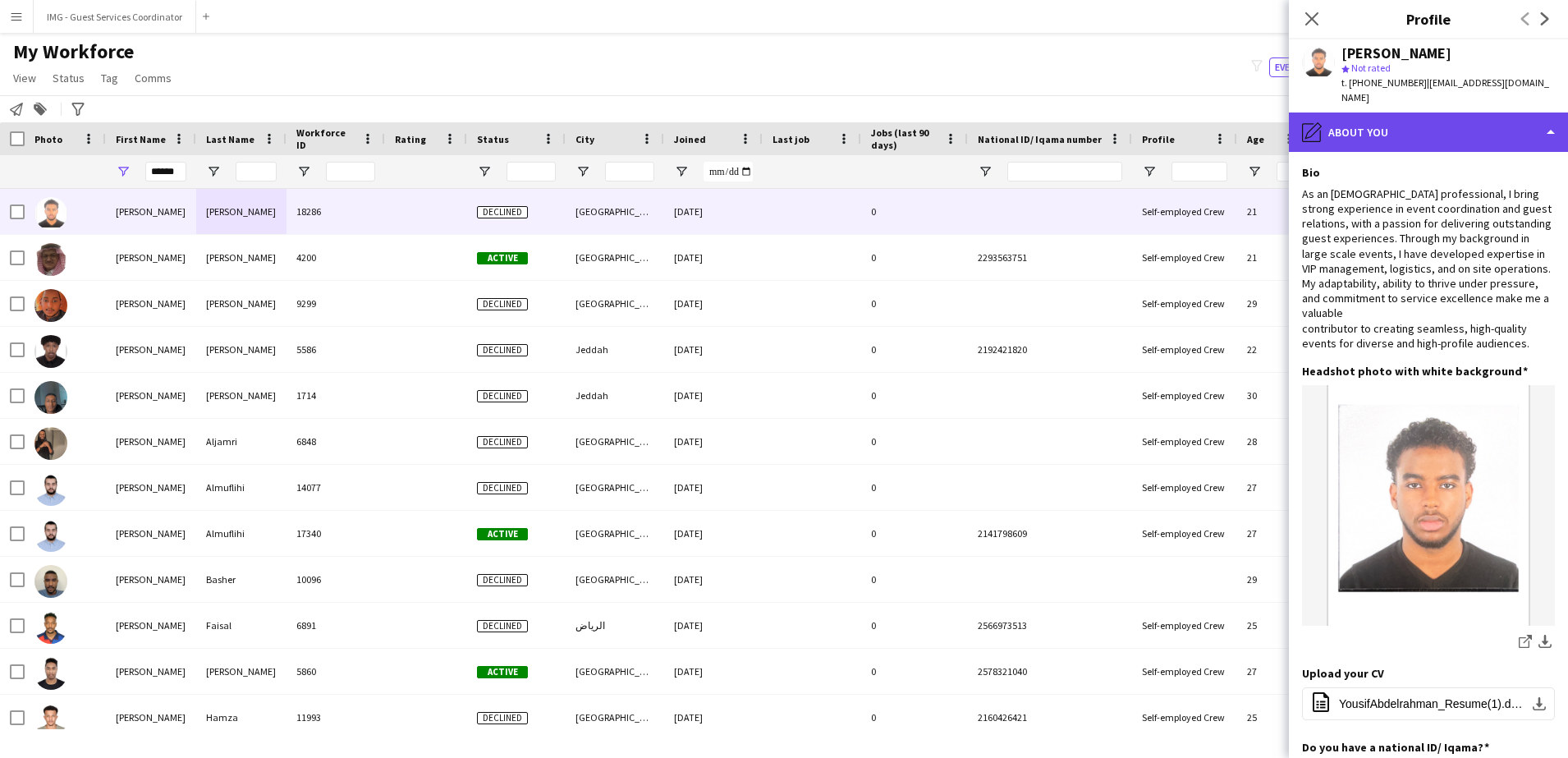
click at [1436, 133] on div "pencil4 About you" at bounding box center [1428, 132] width 279 height 39
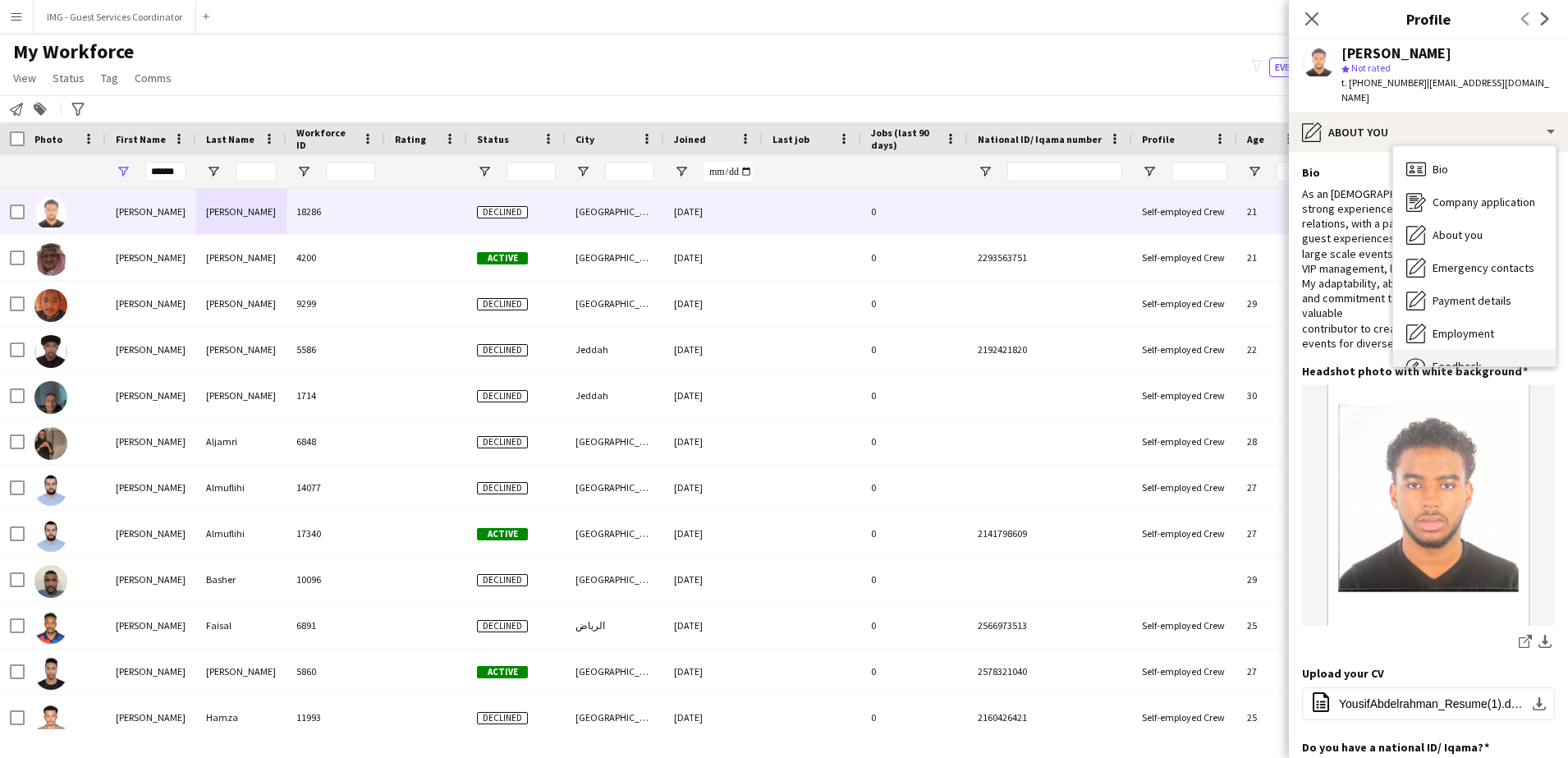
click at [1472, 356] on div "Feedback Feedback" at bounding box center [1474, 366] width 163 height 33
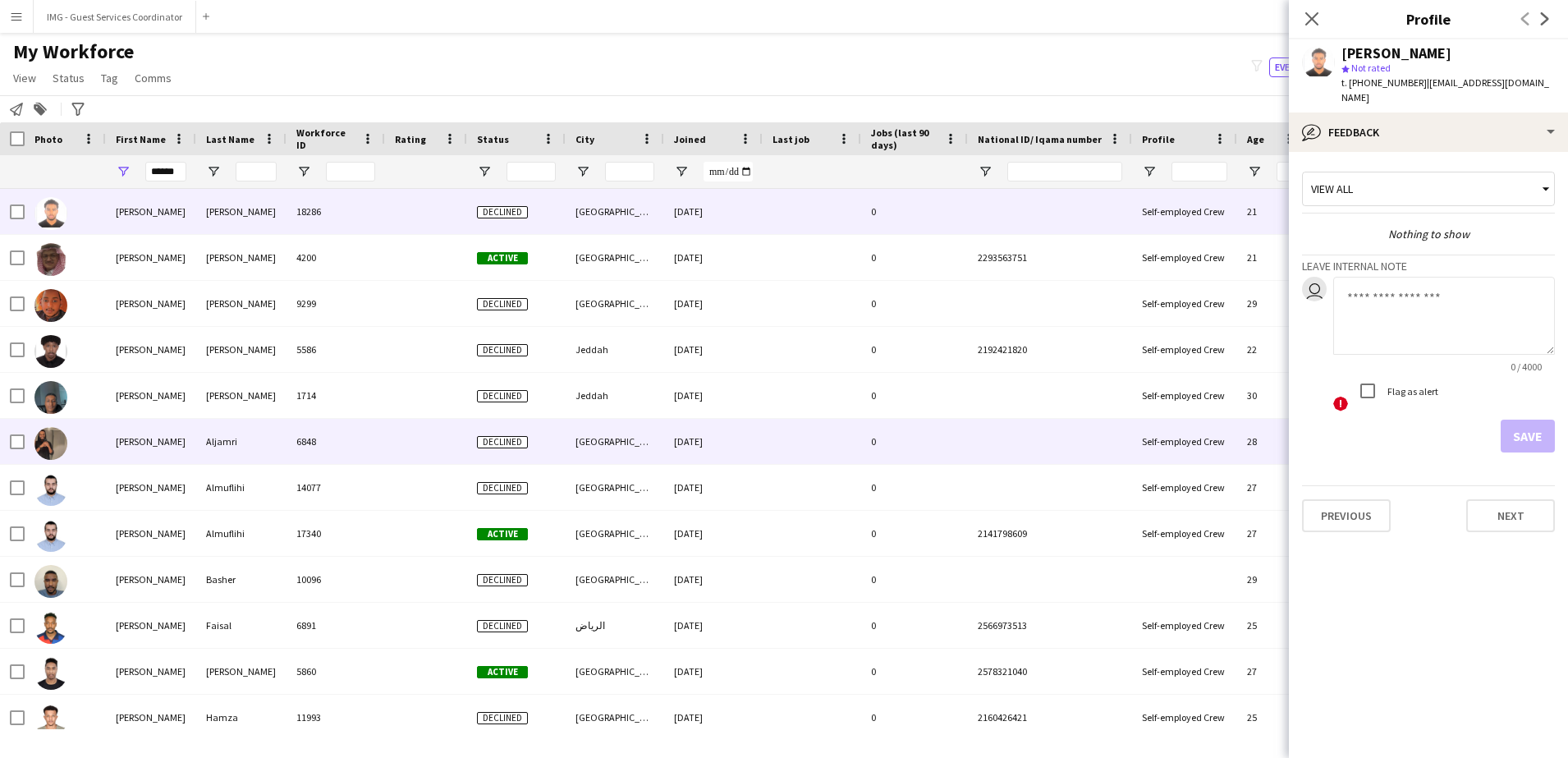
click at [914, 431] on div "0" at bounding box center [914, 440] width 107 height 45
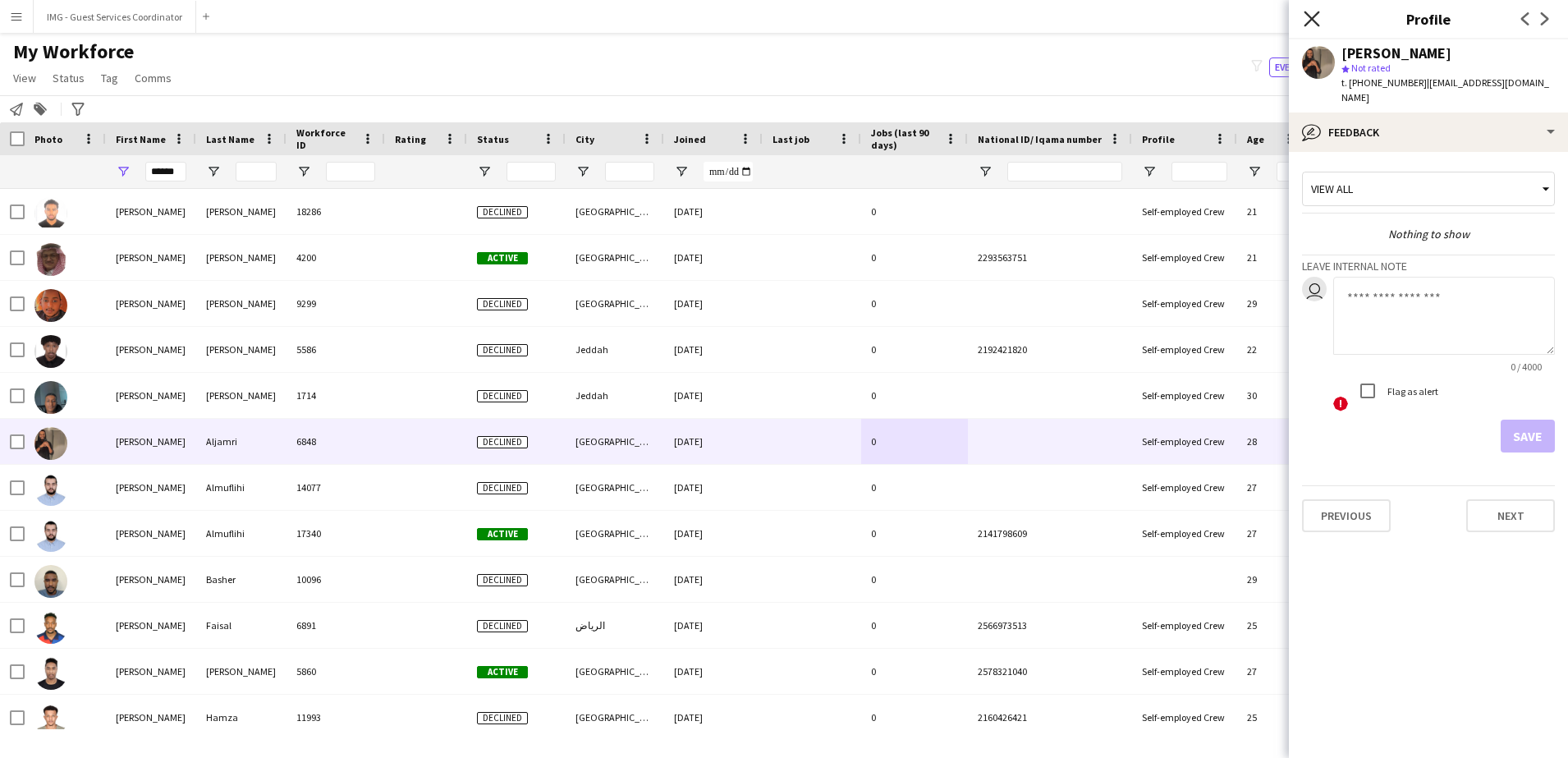
click at [1313, 22] on icon "Close pop-in" at bounding box center [1310, 18] width 16 height 16
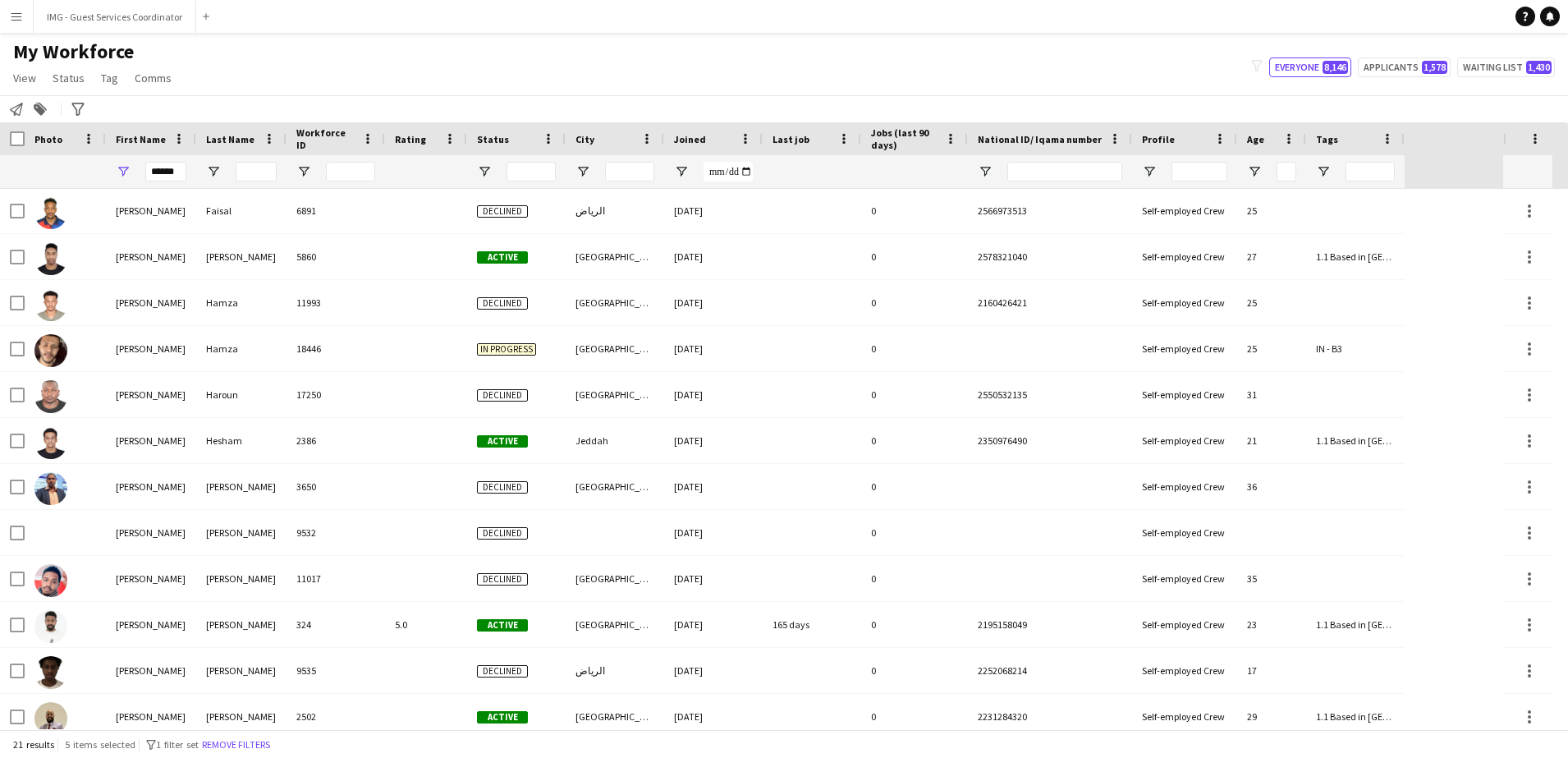
scroll to position [426, 0]
